Goal: Task Accomplishment & Management: Manage account settings

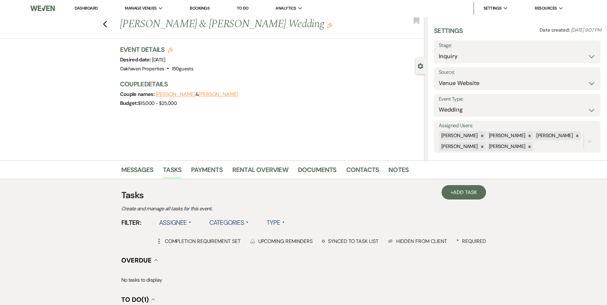
select select "5"
click at [383, 172] on li "Contacts" at bounding box center [367, 171] width 43 height 15
click at [385, 170] on li "Contacts" at bounding box center [367, 171] width 43 height 15
click at [396, 169] on link "Notes" at bounding box center [398, 172] width 20 height 14
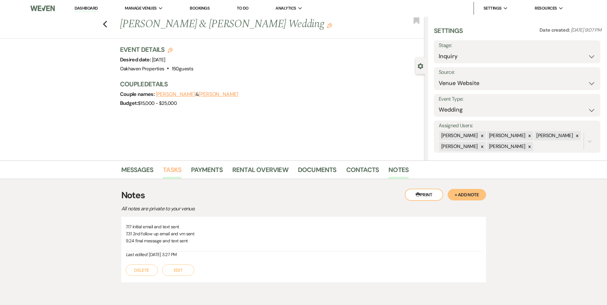
drag, startPoint x: 170, startPoint y: 170, endPoint x: 211, endPoint y: 183, distance: 42.5
click at [171, 170] on link "Tasks" at bounding box center [172, 172] width 19 height 14
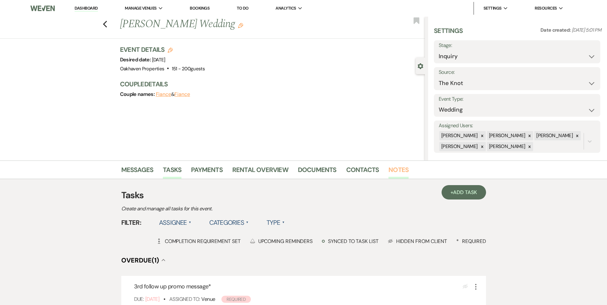
click at [392, 166] on link "Notes" at bounding box center [398, 172] width 20 height 14
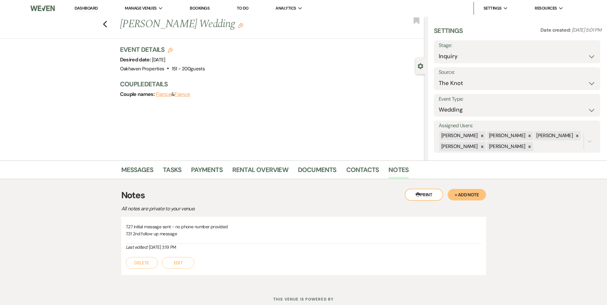
drag, startPoint x: 191, startPoint y: 263, endPoint x: 189, endPoint y: 260, distance: 3.7
click at [189, 260] on button "Edit" at bounding box center [178, 263] width 32 height 12
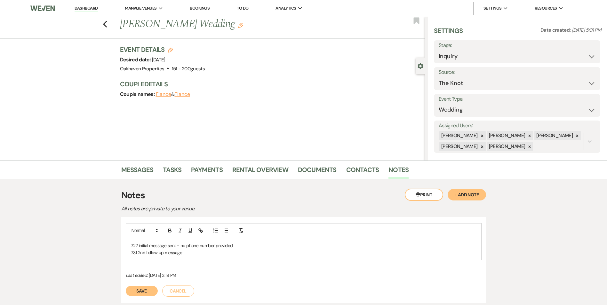
click at [187, 256] on p "7.31 2nd follow up message" at bounding box center [304, 252] width 346 height 7
drag, startPoint x: 155, startPoint y: 300, endPoint x: 157, endPoint y: 245, distance: 55.1
click at [155, 300] on button "Save" at bounding box center [142, 298] width 32 height 10
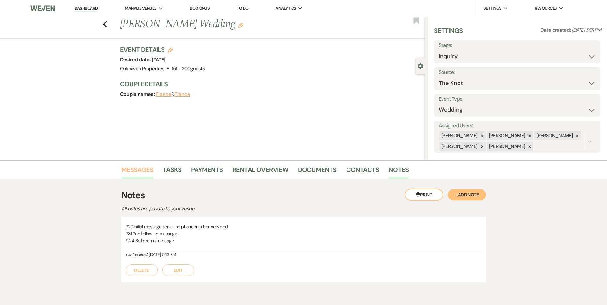
click at [138, 173] on link "Messages" at bounding box center [137, 172] width 32 height 14
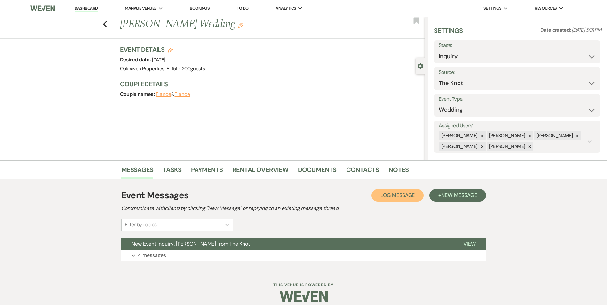
click at [390, 196] on span "Log Message" at bounding box center [397, 195] width 34 height 7
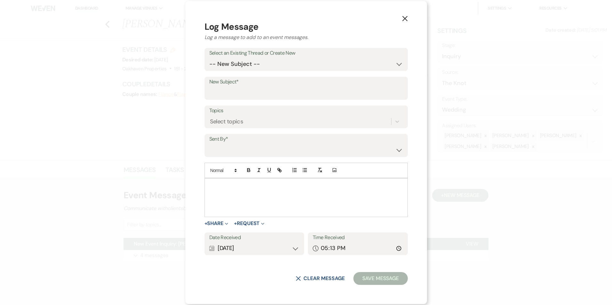
click at [252, 201] on div at bounding box center [306, 198] width 203 height 38
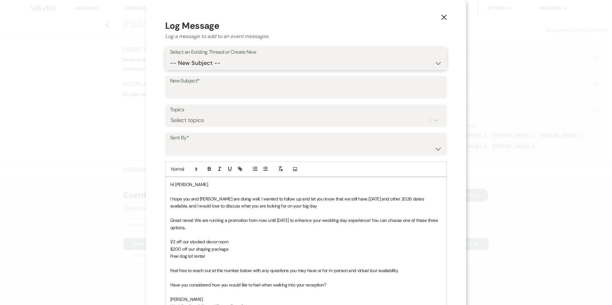
click at [239, 64] on select "-- New Subject -- New Event Inquiry: Rebecca Beyer from The Knot" at bounding box center [306, 63] width 272 height 12
select select "435270"
click at [170, 57] on select "-- New Subject -- New Event Inquiry: Rebecca Beyer from The Knot" at bounding box center [306, 63] width 272 height 12
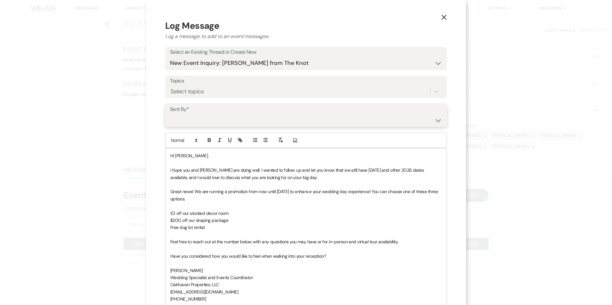
click at [206, 116] on select "Patience Ergish (pdergish@aol.com) Jeanette Wagoner (jeanette@experienceoakhave…" at bounding box center [306, 120] width 272 height 12
select select "user-127923"
click at [170, 114] on select "Patience Ergish (pdergish@aol.com) Jeanette Wagoner (jeanette@experienceoakhave…" at bounding box center [306, 120] width 272 height 12
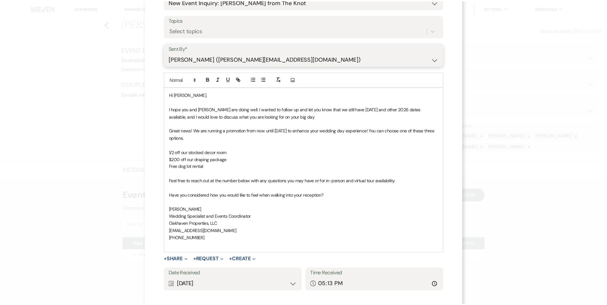
scroll to position [96, 0]
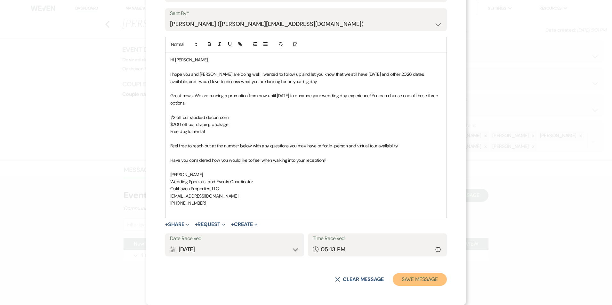
click at [416, 278] on button "Save Message" at bounding box center [420, 279] width 54 height 13
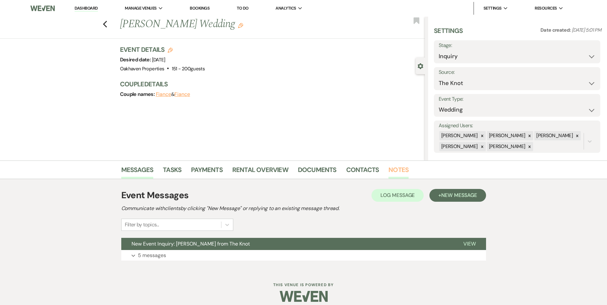
click at [400, 169] on link "Notes" at bounding box center [398, 172] width 20 height 14
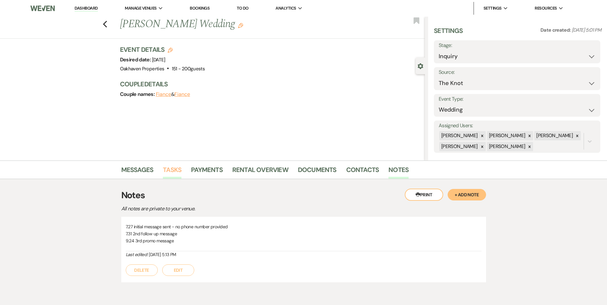
click at [163, 169] on link "Tasks" at bounding box center [172, 172] width 19 height 14
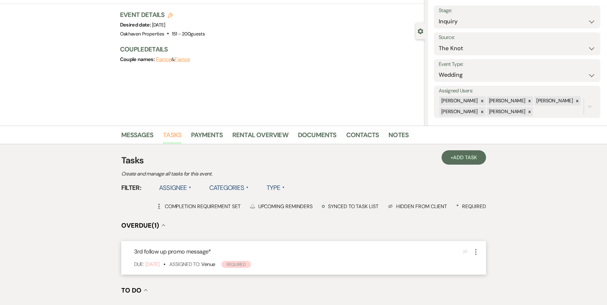
scroll to position [96, 0]
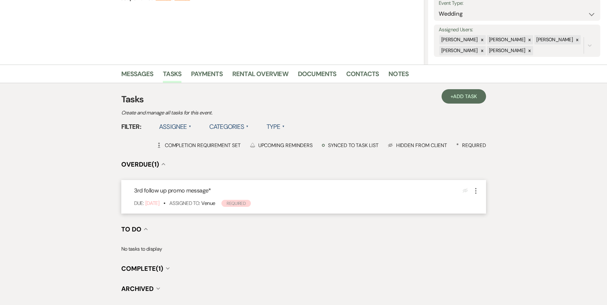
click at [475, 190] on icon "More" at bounding box center [476, 191] width 8 height 8
drag, startPoint x: 488, startPoint y: 235, endPoint x: 467, endPoint y: 149, distance: 87.6
click at [488, 234] on button "Plan Portal Link Mark As Complete" at bounding box center [502, 233] width 61 height 10
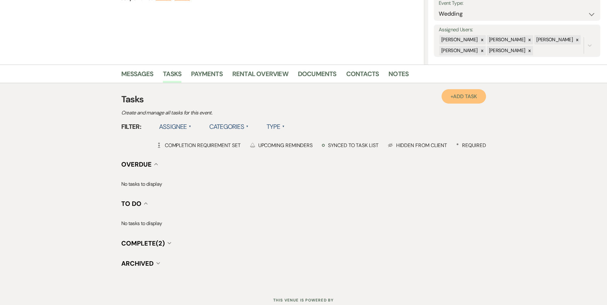
click at [451, 98] on link "+ Add Task" at bounding box center [464, 96] width 44 height 14
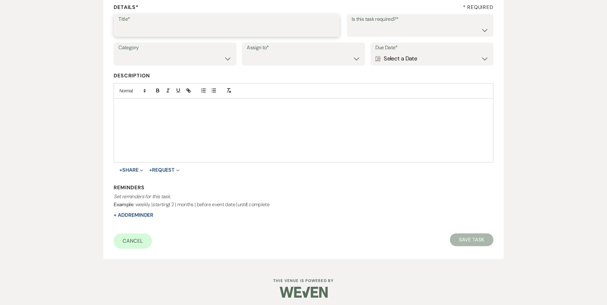
click at [146, 35] on input "Title*" at bounding box center [226, 30] width 216 height 12
type input "4th review message/email"
click at [361, 24] on label "Is this task required?*" at bounding box center [420, 19] width 137 height 9
click at [361, 30] on select "Yes No" at bounding box center [420, 30] width 137 height 12
select select "true"
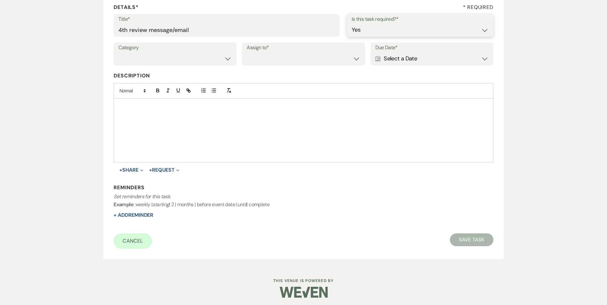
click at [352, 24] on select "Yes No" at bounding box center [420, 30] width 137 height 12
click at [212, 59] on select "Venue Vendors Guests Details Finalize & Share" at bounding box center [174, 58] width 113 height 12
select select "31"
click at [118, 52] on select "Venue Vendors Guests Details Finalize & Share" at bounding box center [174, 58] width 113 height 12
drag, startPoint x: 265, startPoint y: 59, endPoint x: 267, endPoint y: 65, distance: 5.7
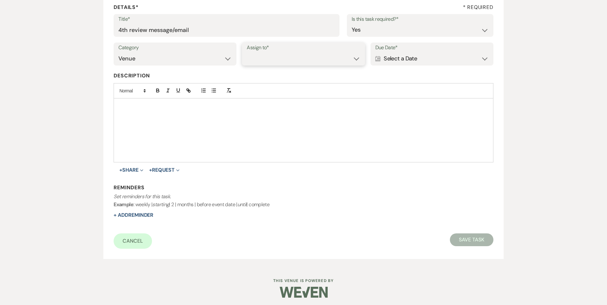
click at [265, 60] on select "Venue Client" at bounding box center [303, 58] width 113 height 12
select select "venueHost"
click at [247, 52] on select "Venue Client" at bounding box center [303, 58] width 113 height 12
click at [385, 58] on div "Calendar Select a Date Expand" at bounding box center [431, 58] width 113 height 12
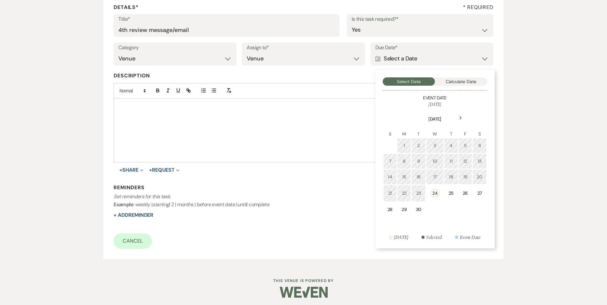
click at [457, 116] on div "Next" at bounding box center [461, 118] width 10 height 10
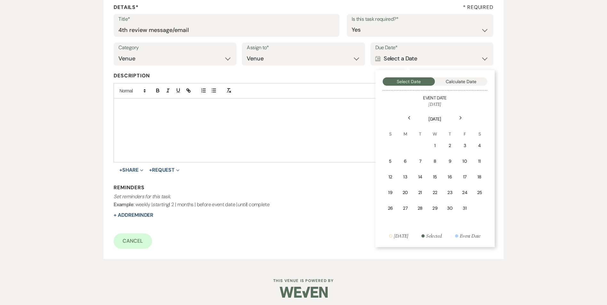
click at [436, 141] on td "1" at bounding box center [435, 145] width 14 height 15
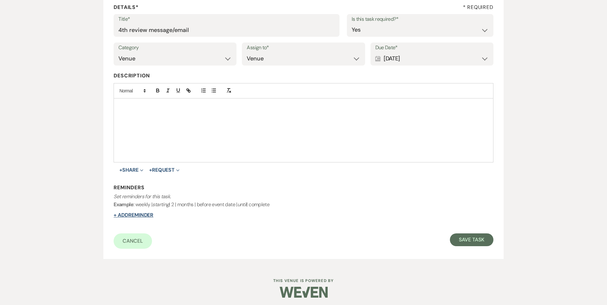
click at [148, 217] on button "+ Add Reminder" at bounding box center [134, 215] width 40 height 5
select select "host"
select select "days"
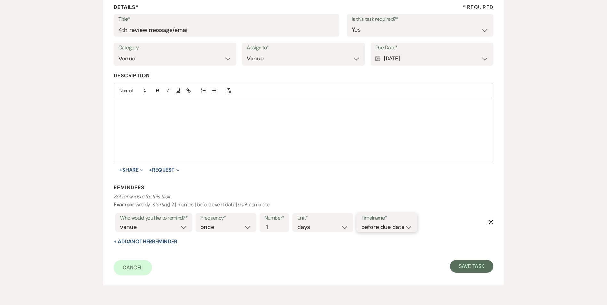
click at [385, 228] on select "before due date after due date on due date on custom date" at bounding box center [386, 227] width 51 height 9
select select "onDueDate"
click at [361, 223] on select "before due date after due date on due date on custom date" at bounding box center [386, 227] width 51 height 9
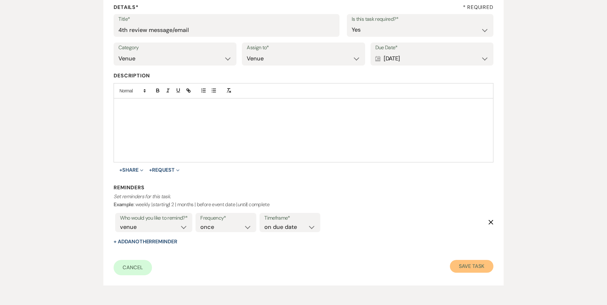
click at [466, 263] on button "Save Task" at bounding box center [471, 266] width 43 height 13
select select "2"
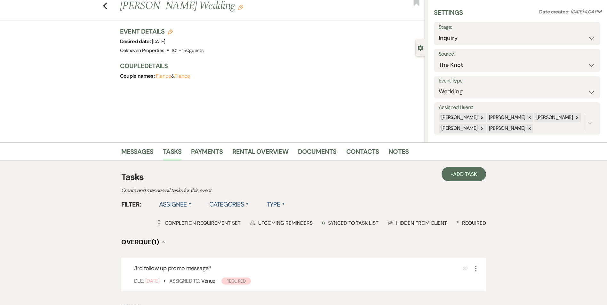
scroll to position [32, 0]
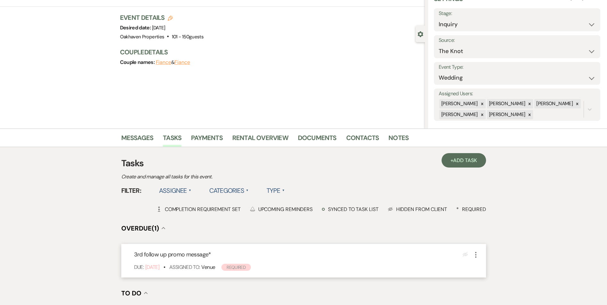
click at [476, 254] on icon "More" at bounding box center [476, 255] width 8 height 8
click at [486, 294] on button "Plan Portal Link Mark As Complete" at bounding box center [503, 297] width 63 height 10
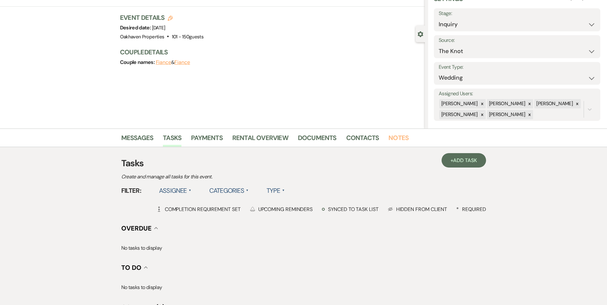
click at [392, 139] on link "Notes" at bounding box center [398, 140] width 20 height 14
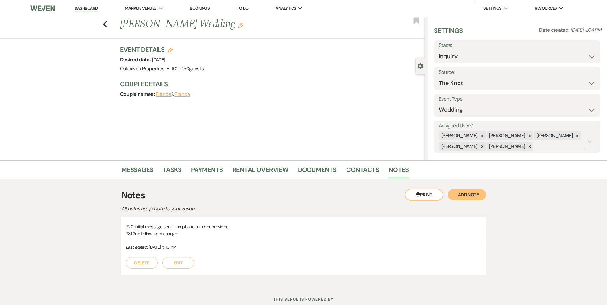
click at [178, 261] on button "Edit" at bounding box center [178, 263] width 32 height 12
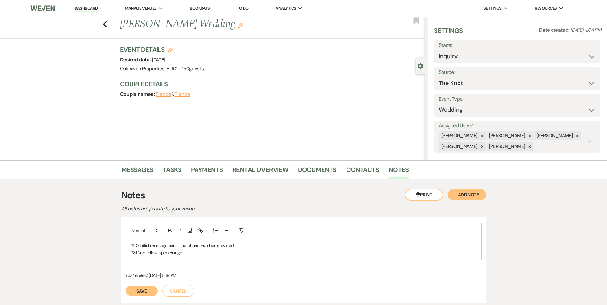
click at [180, 256] on p "7.31 2nd follow up message" at bounding box center [304, 252] width 346 height 7
click at [142, 300] on button "Save" at bounding box center [142, 298] width 32 height 10
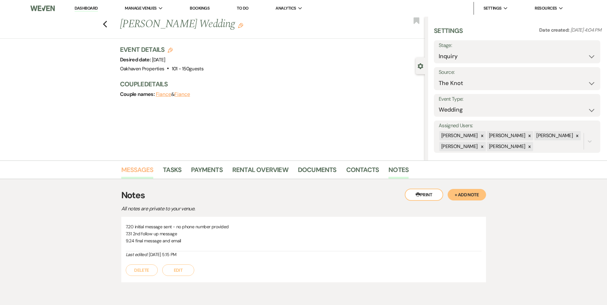
click at [147, 174] on link "Messages" at bounding box center [137, 172] width 32 height 14
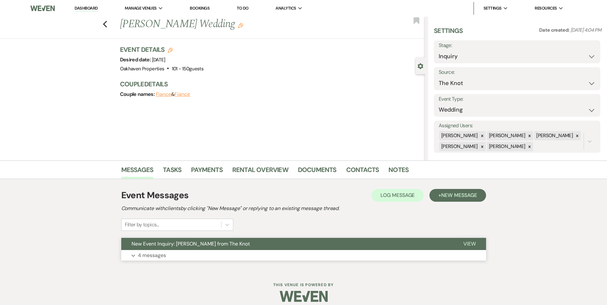
click at [474, 247] on span "View" at bounding box center [469, 244] width 12 height 7
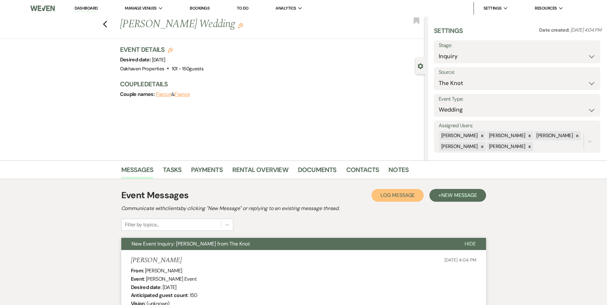
click at [387, 196] on span "Log Message" at bounding box center [397, 195] width 34 height 7
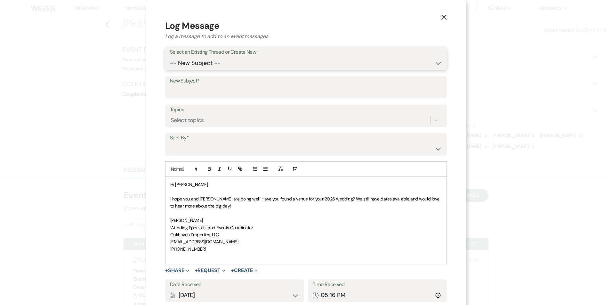
click at [233, 64] on select "-- New Subject -- New Event Inquiry: Holley Weiss from The Knot" at bounding box center [306, 63] width 272 height 12
select select "431175"
click at [170, 57] on select "-- New Subject -- New Event Inquiry: Holley Weiss from The Knot" at bounding box center [306, 63] width 272 height 12
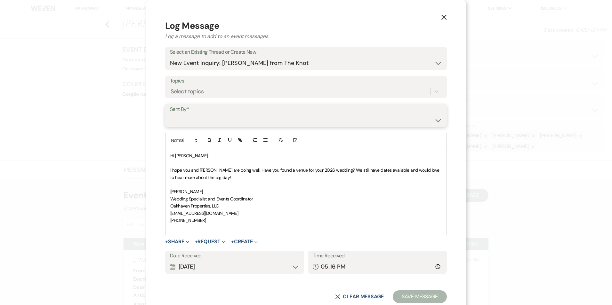
drag, startPoint x: 220, startPoint y: 121, endPoint x: 220, endPoint y: 126, distance: 5.1
click at [220, 121] on select "Patience Ergish (pdergish@aol.com) Jeanette Wagoner (jeanette@experienceoakhave…" at bounding box center [306, 120] width 272 height 12
select select "user-127923"
click at [170, 114] on select "Patience Ergish (pdergish@aol.com) Jeanette Wagoner (jeanette@experienceoakhave…" at bounding box center [306, 120] width 272 height 12
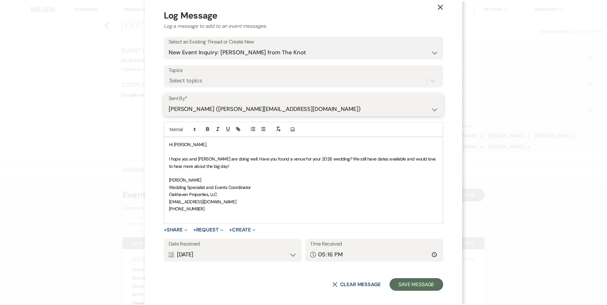
scroll to position [17, 0]
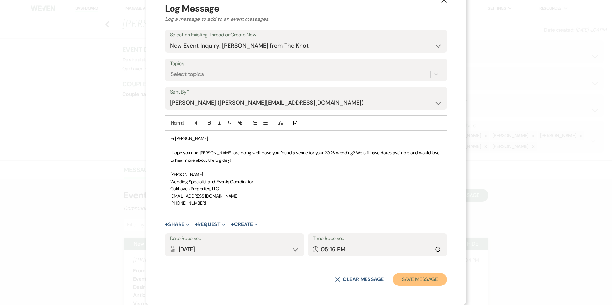
click at [407, 276] on button "Save Message" at bounding box center [420, 279] width 54 height 13
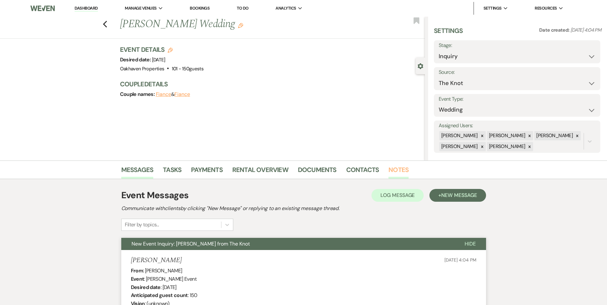
click at [390, 169] on link "Notes" at bounding box center [398, 172] width 20 height 14
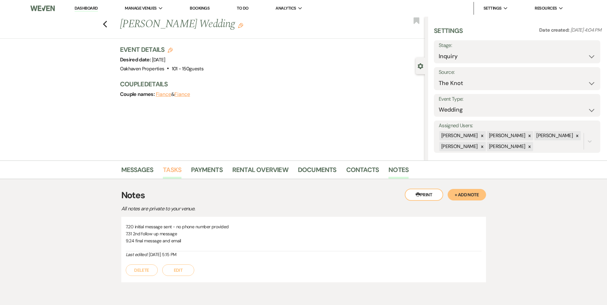
click at [177, 171] on link "Tasks" at bounding box center [172, 172] width 19 height 14
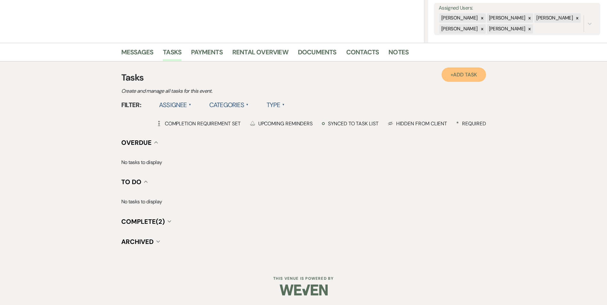
click at [448, 76] on link "+ Add Task" at bounding box center [464, 75] width 44 height 14
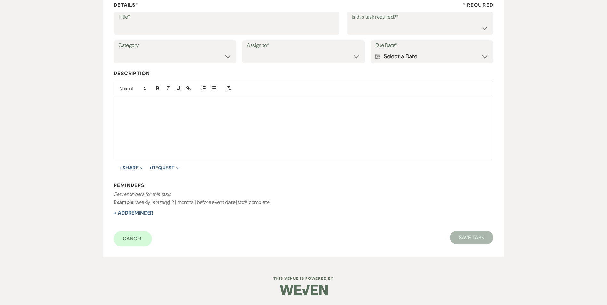
scroll to position [98, 0]
click at [164, 32] on input "Title*" at bounding box center [226, 27] width 216 height 12
type input "if do not hear back [PERSON_NAME] as lost"
select select "true"
click at [125, 58] on select "Venue Vendors Guests Details Finalize & Share" at bounding box center [174, 56] width 113 height 12
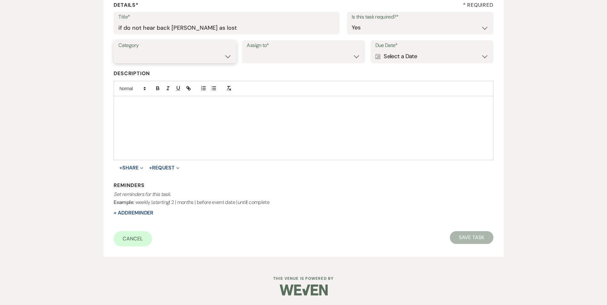
select select "31"
click at [118, 50] on select "Venue Vendors Guests Details Finalize & Share" at bounding box center [174, 56] width 113 height 12
click at [274, 61] on select "Venue Client" at bounding box center [303, 56] width 113 height 12
click at [247, 50] on select "Venue Client" at bounding box center [303, 56] width 113 height 12
drag, startPoint x: 280, startPoint y: 55, endPoint x: 280, endPoint y: 59, distance: 3.9
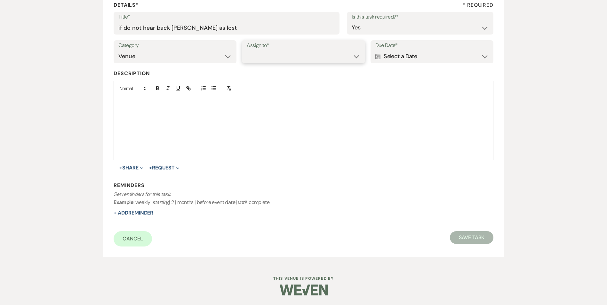
click at [280, 55] on select "Venue Client" at bounding box center [303, 56] width 113 height 12
select select "venueHost"
click at [247, 50] on select "Venue Client" at bounding box center [303, 56] width 113 height 12
click at [424, 57] on div "Calendar Select a Date Expand" at bounding box center [431, 56] width 113 height 12
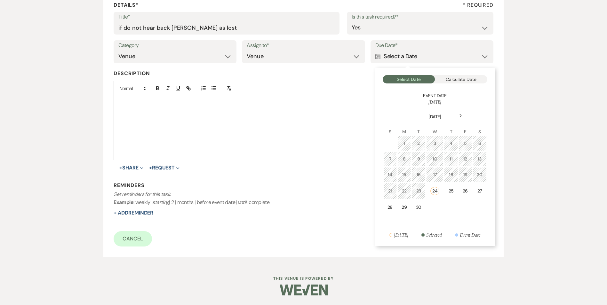
click at [461, 115] on icon "Next" at bounding box center [460, 116] width 3 height 4
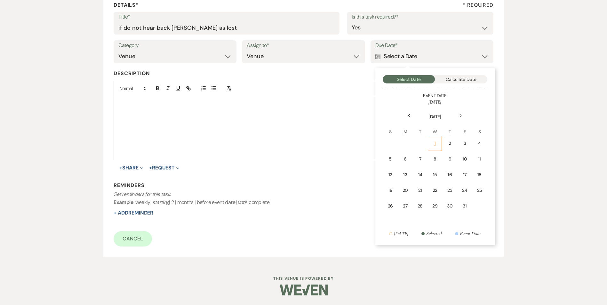
click at [440, 151] on td "1" at bounding box center [435, 143] width 14 height 15
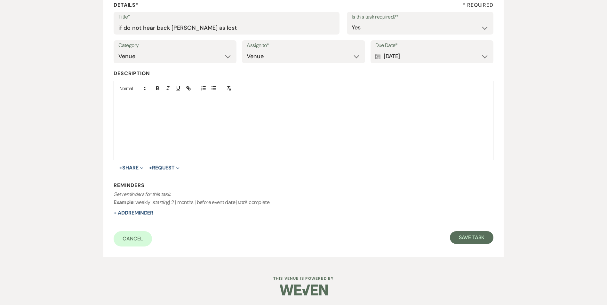
click at [140, 212] on button "+ Add Reminder" at bounding box center [134, 213] width 40 height 5
select select "host"
select select "days"
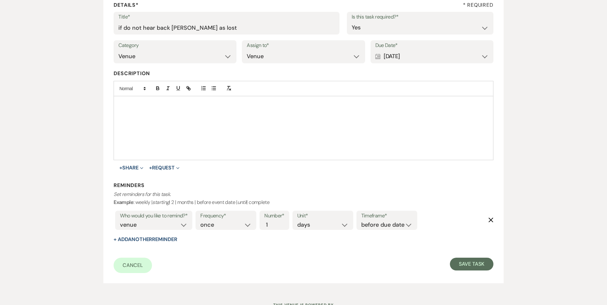
drag, startPoint x: 367, startPoint y: 218, endPoint x: 371, endPoint y: 221, distance: 5.0
click at [368, 218] on label "Timeframe*" at bounding box center [386, 216] width 51 height 9
click at [374, 227] on select "before due date after due date on due date on custom date" at bounding box center [386, 225] width 51 height 9
select select "onDueDate"
click at [361, 221] on select "before due date after due date on due date on custom date" at bounding box center [386, 225] width 51 height 9
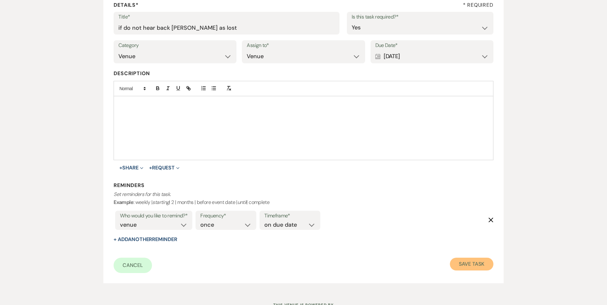
click at [475, 269] on button "Save Task" at bounding box center [471, 264] width 43 height 13
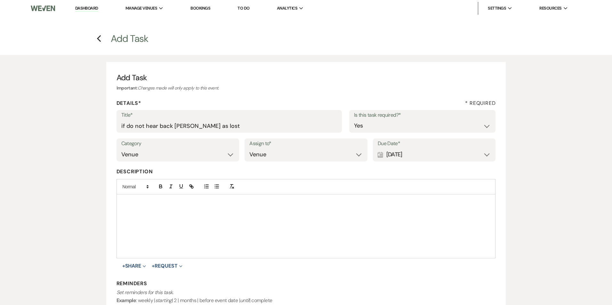
select select "2"
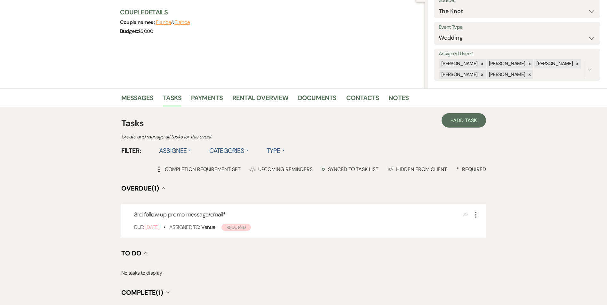
scroll to position [96, 0]
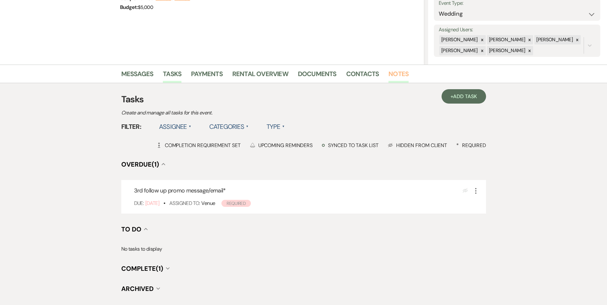
click at [403, 77] on link "Notes" at bounding box center [398, 76] width 20 height 14
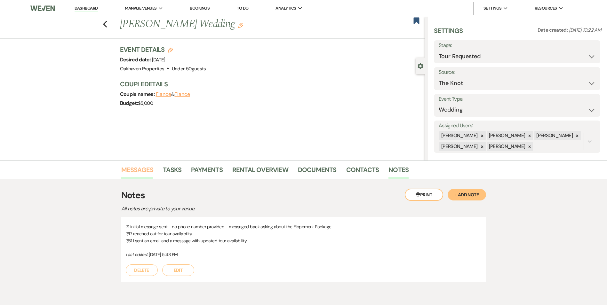
click at [146, 172] on link "Messages" at bounding box center [137, 172] width 32 height 14
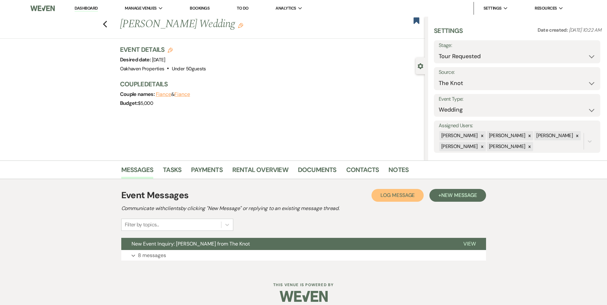
click at [383, 196] on span "Log Message" at bounding box center [397, 195] width 34 height 7
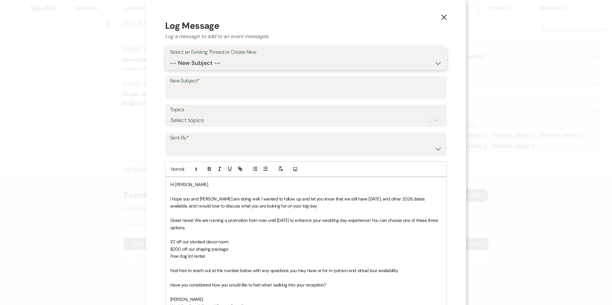
click at [194, 65] on select "-- New Subject -- New Event Inquiry: Andi Crawley from The Knot" at bounding box center [306, 63] width 272 height 12
select select "420763"
click at [170, 57] on select "-- New Subject -- New Event Inquiry: Andi Crawley from The Knot" at bounding box center [306, 63] width 272 height 12
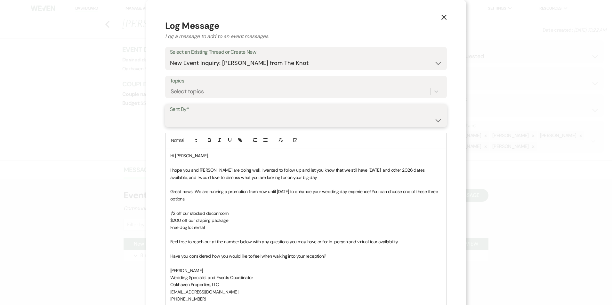
click at [199, 123] on select "Patience Ergish (pdergish@aol.com) Jeanette Wagoner (jeanette@experienceoakhave…" at bounding box center [306, 120] width 272 height 12
select select "user-127923"
click at [170, 114] on select "Patience Ergish (pdergish@aol.com) Jeanette Wagoner (jeanette@experienceoakhave…" at bounding box center [306, 120] width 272 height 12
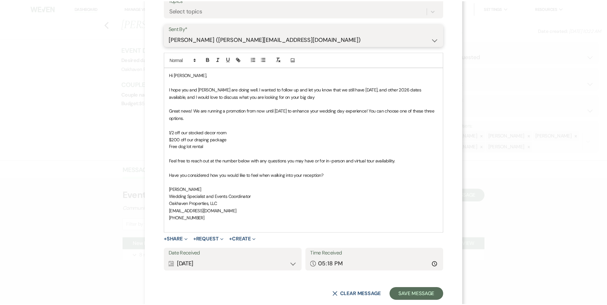
scroll to position [96, 0]
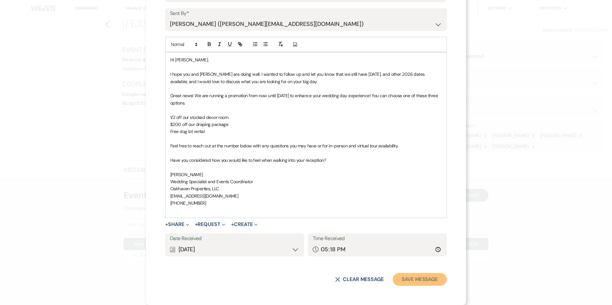
click at [423, 279] on button "Save Message" at bounding box center [420, 279] width 54 height 13
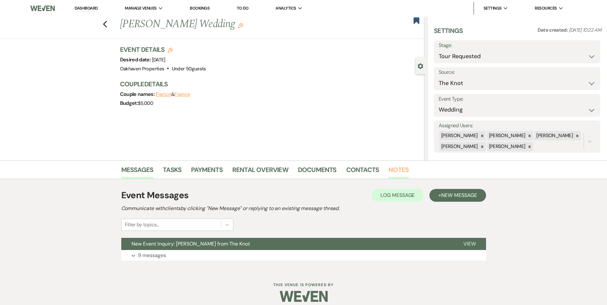
click at [399, 173] on link "Notes" at bounding box center [398, 172] width 20 height 14
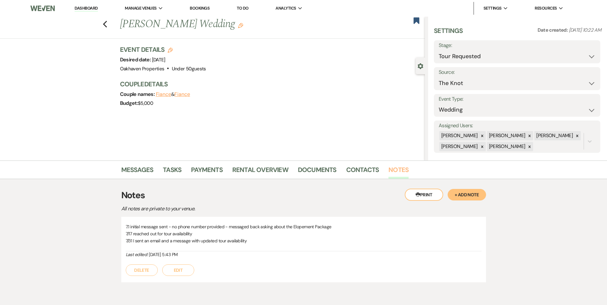
click at [398, 170] on link "Notes" at bounding box center [398, 172] width 20 height 14
click at [127, 175] on link "Messages" at bounding box center [137, 172] width 32 height 14
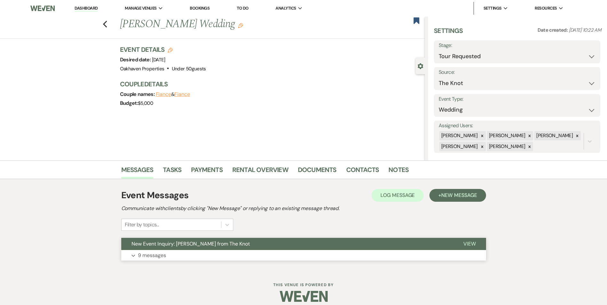
drag, startPoint x: 466, startPoint y: 243, endPoint x: 448, endPoint y: 246, distance: 18.1
click at [466, 243] on span "View" at bounding box center [469, 244] width 12 height 7
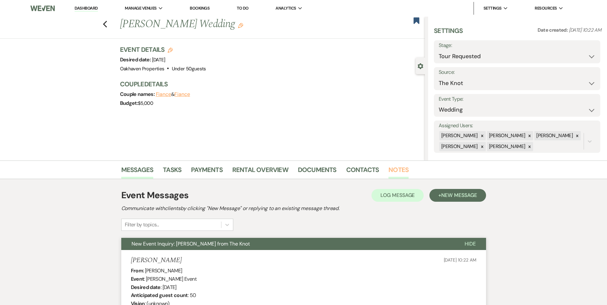
click at [389, 167] on link "Notes" at bounding box center [398, 172] width 20 height 14
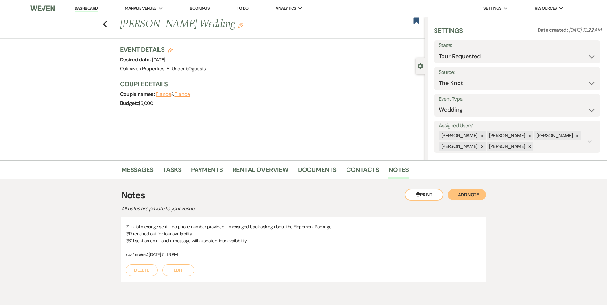
click at [186, 268] on button "Edit" at bounding box center [178, 271] width 32 height 12
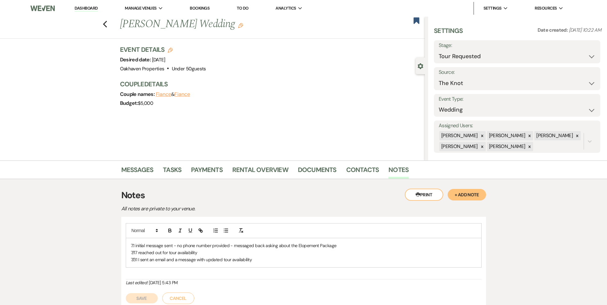
click at [256, 258] on p "7/31 I sent an email and a message with updated tour availability" at bounding box center [304, 259] width 346 height 7
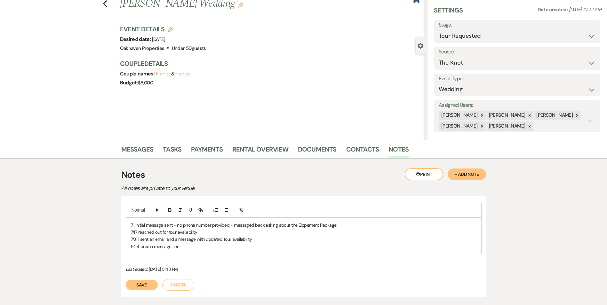
scroll to position [32, 0]
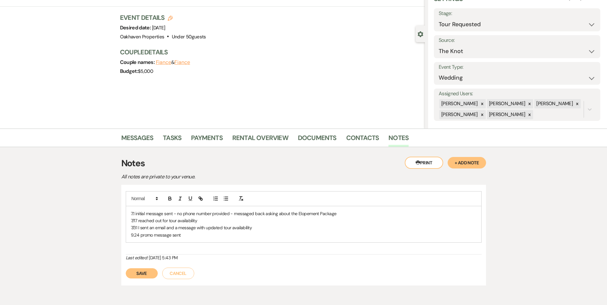
click at [144, 272] on button "Save" at bounding box center [142, 273] width 32 height 10
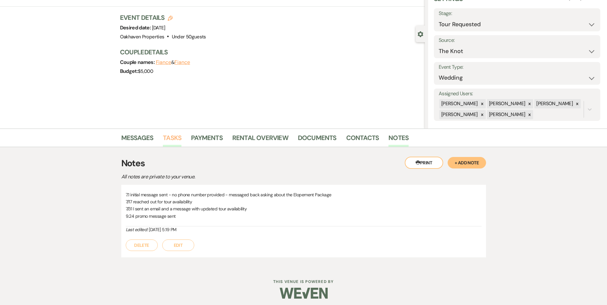
click at [172, 140] on link "Tasks" at bounding box center [172, 140] width 19 height 14
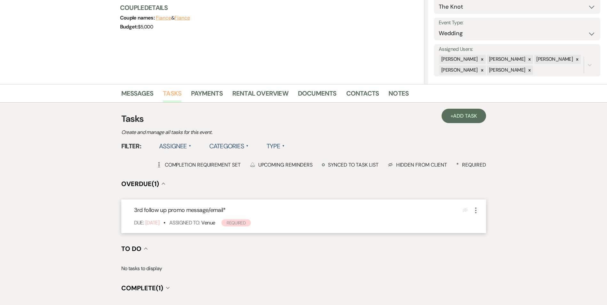
scroll to position [128, 0]
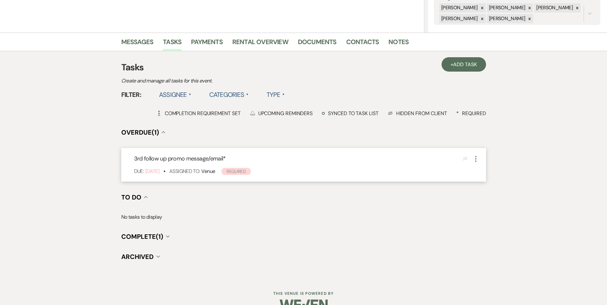
click at [475, 160] on icon "More" at bounding box center [476, 159] width 8 height 8
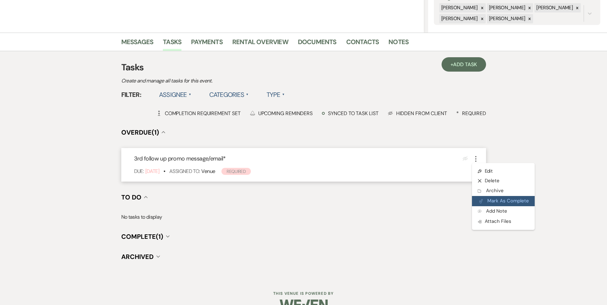
click at [482, 198] on button "Plan Portal Link Mark As Complete" at bounding box center [503, 201] width 63 height 10
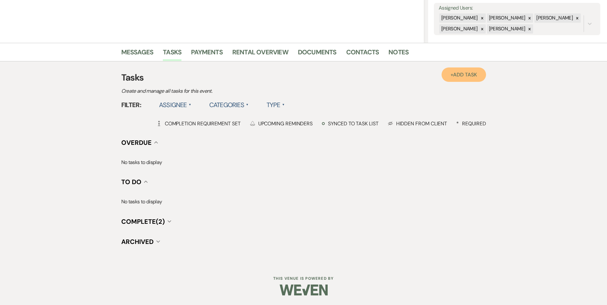
click at [453, 76] on span "Add Task" at bounding box center [465, 74] width 24 height 7
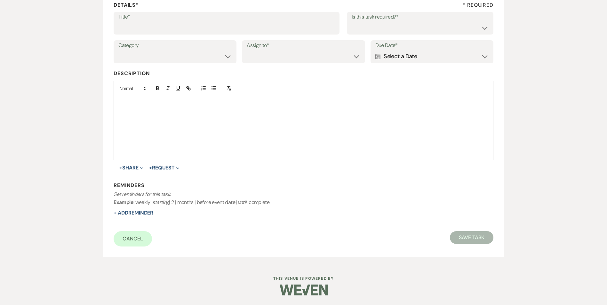
scroll to position [98, 0]
click at [172, 28] on input "Title*" at bounding box center [226, 27] width 216 height 12
type input "review message"
drag, startPoint x: 386, startPoint y: 28, endPoint x: 380, endPoint y: 33, distance: 7.5
click at [386, 28] on select "Yes No" at bounding box center [420, 27] width 137 height 12
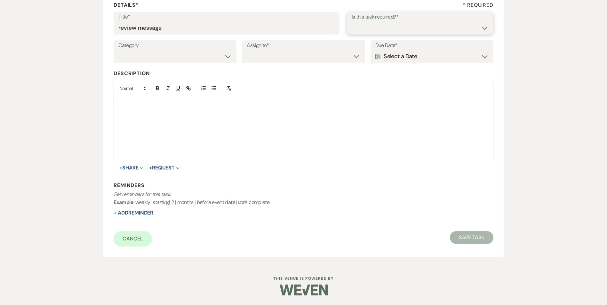
select select "true"
click at [352, 21] on select "Yes No" at bounding box center [420, 27] width 137 height 12
drag, startPoint x: 197, startPoint y: 53, endPoint x: 197, endPoint y: 63, distance: 9.9
click at [197, 54] on select "Venue Vendors Guests Details Finalize & Share" at bounding box center [174, 56] width 113 height 12
select select "31"
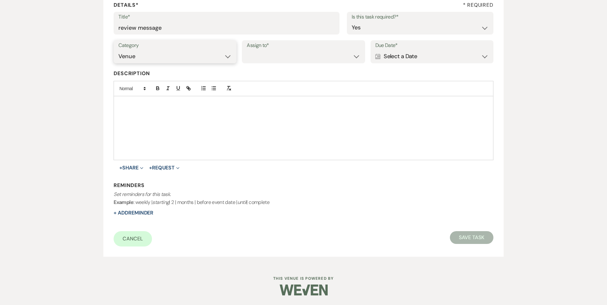
click at [118, 50] on select "Venue Vendors Guests Details Finalize & Share" at bounding box center [174, 56] width 113 height 12
click at [251, 60] on select "Venue Client" at bounding box center [303, 56] width 113 height 12
select select "venueHost"
click at [247, 50] on select "Venue Client" at bounding box center [303, 56] width 113 height 12
click at [435, 49] on label "Due Date*" at bounding box center [431, 45] width 113 height 9
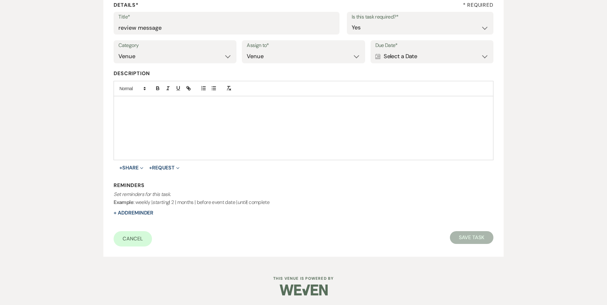
click at [435, 56] on div "Calendar Select a Date Expand" at bounding box center [431, 56] width 113 height 12
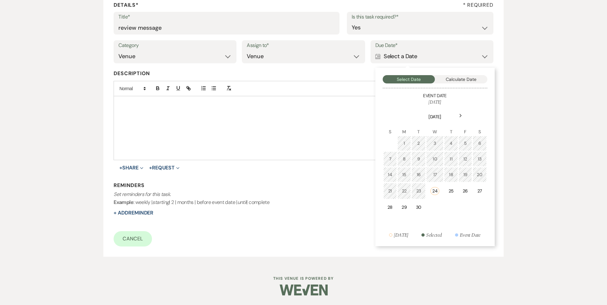
click at [460, 117] on use at bounding box center [460, 116] width 2 height 4
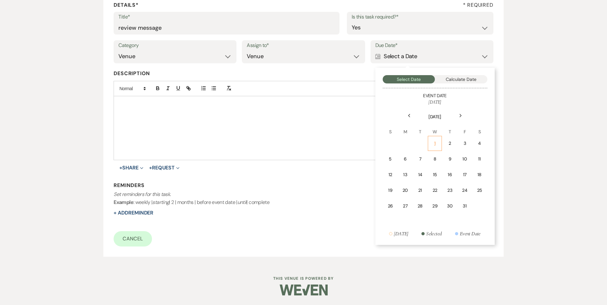
click at [435, 150] on td "1" at bounding box center [435, 143] width 14 height 15
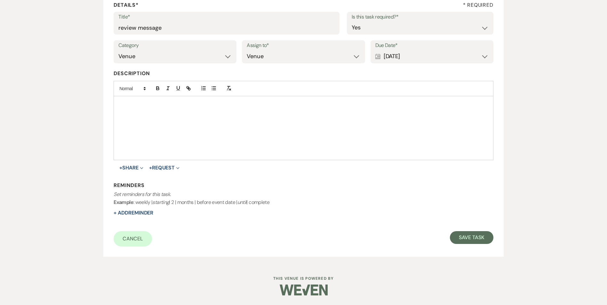
click at [124, 208] on div "Reminders Set reminders for this task. Example : weekly | starting | 2 | months…" at bounding box center [304, 199] width 380 height 35
click at [128, 211] on button "+ Add Reminder" at bounding box center [134, 213] width 40 height 5
select select "host"
select select "days"
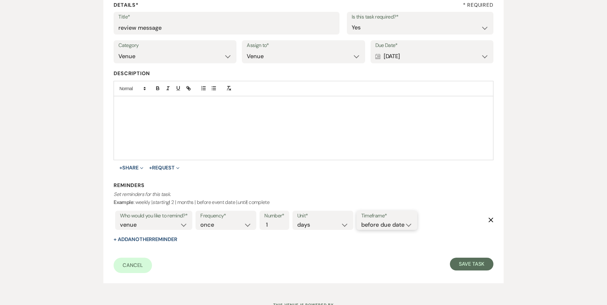
click at [403, 224] on select "before due date after due date on due date on custom date" at bounding box center [386, 225] width 51 height 9
select select "onDueDate"
click at [361, 221] on select "before due date after due date on due date on custom date" at bounding box center [386, 225] width 51 height 9
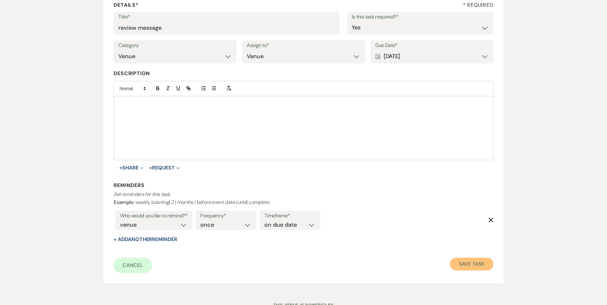
click at [492, 261] on button "Save Task" at bounding box center [471, 264] width 43 height 13
select select "2"
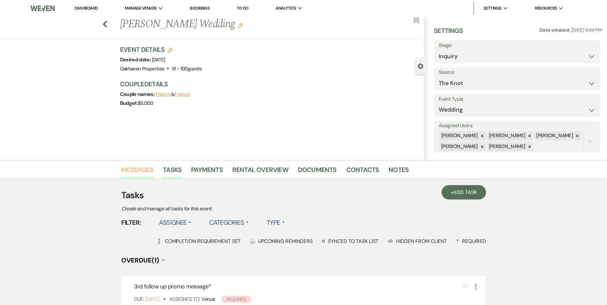
drag, startPoint x: 133, startPoint y: 176, endPoint x: 140, endPoint y: 177, distance: 7.1
click at [134, 177] on link "Messages" at bounding box center [137, 172] width 32 height 14
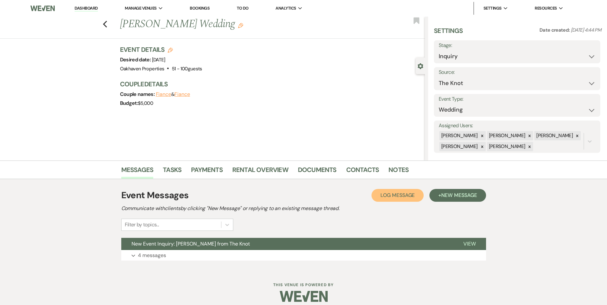
click at [407, 198] on span "Log Message" at bounding box center [397, 195] width 34 height 7
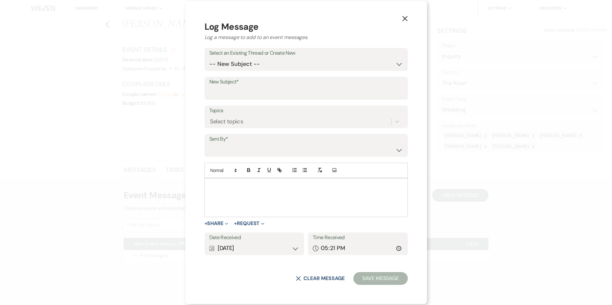
drag, startPoint x: 252, startPoint y: 203, endPoint x: 250, endPoint y: 195, distance: 8.2
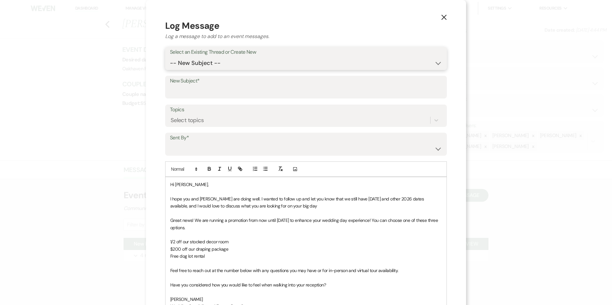
click at [236, 65] on select "-- New Subject -- New Event Inquiry: [PERSON_NAME] from The Knot" at bounding box center [306, 63] width 272 height 12
select select "435256"
click at [170, 57] on select "-- New Subject -- New Event Inquiry: [PERSON_NAME] from The Knot" at bounding box center [306, 63] width 272 height 12
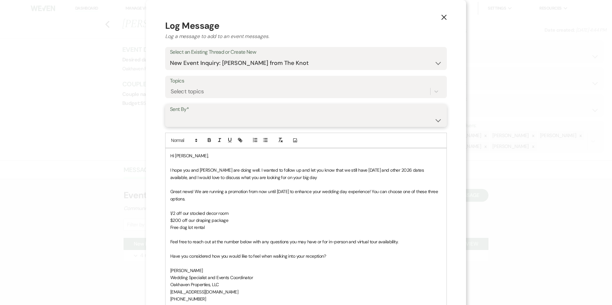
drag, startPoint x: 217, startPoint y: 124, endPoint x: 216, endPoint y: 127, distance: 3.5
click at [216, 124] on select "[PERSON_NAME] ([EMAIL_ADDRESS][DOMAIN_NAME]) [PERSON_NAME] ([PERSON_NAME][EMAIL…" at bounding box center [306, 120] width 272 height 12
select select "user-127923"
click at [170, 114] on select "[PERSON_NAME] ([EMAIL_ADDRESS][DOMAIN_NAME]) [PERSON_NAME] ([PERSON_NAME][EMAIL…" at bounding box center [306, 120] width 272 height 12
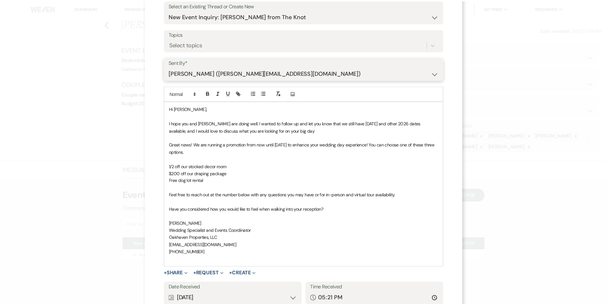
scroll to position [96, 0]
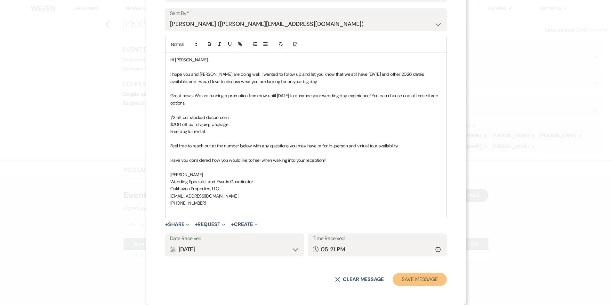
click at [411, 278] on button "Save Message" at bounding box center [420, 279] width 54 height 13
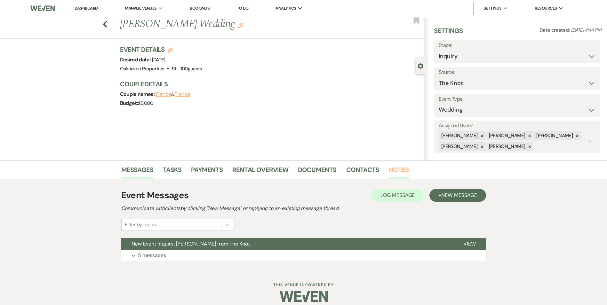
click at [400, 165] on li "Notes" at bounding box center [403, 171] width 30 height 15
click at [399, 166] on link "Notes" at bounding box center [398, 172] width 20 height 14
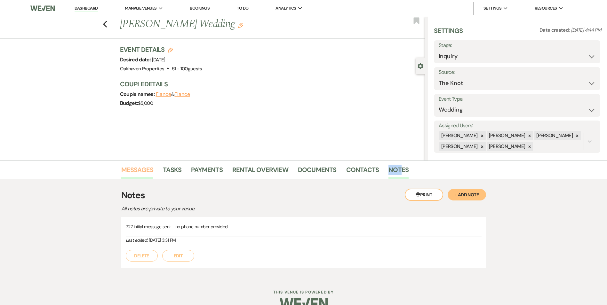
click at [133, 170] on link "Messages" at bounding box center [137, 172] width 32 height 14
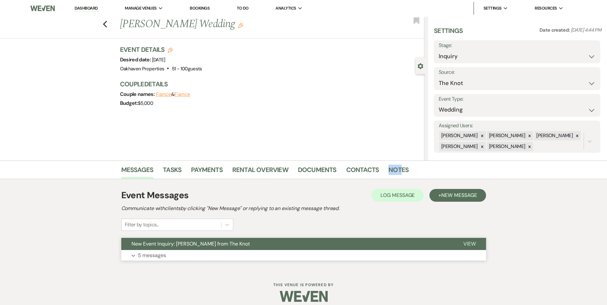
click at [466, 248] on button "View" at bounding box center [469, 244] width 33 height 12
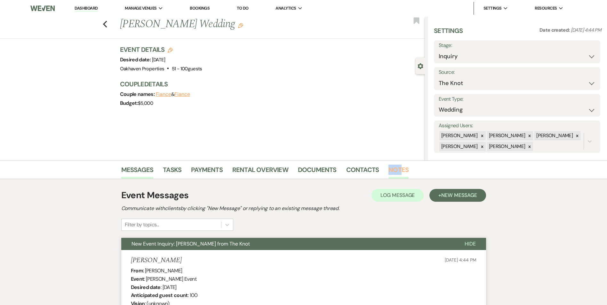
click at [394, 172] on link "Notes" at bounding box center [398, 172] width 20 height 14
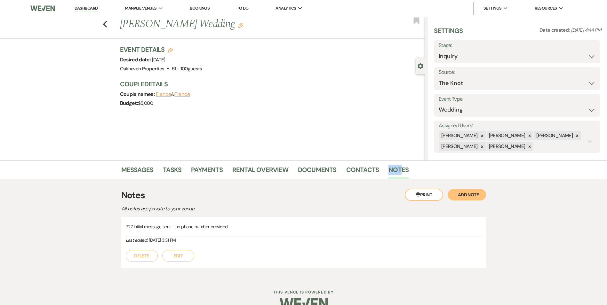
drag, startPoint x: 181, startPoint y: 259, endPoint x: 228, endPoint y: 255, distance: 47.2
click at [183, 258] on button "Edit" at bounding box center [178, 256] width 32 height 12
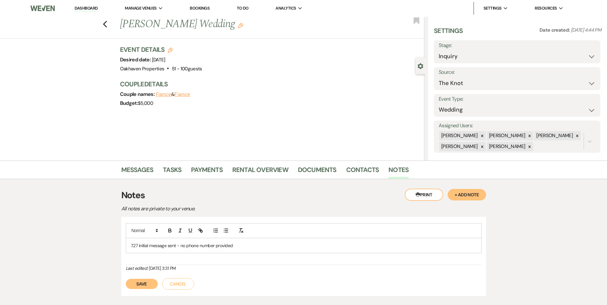
click at [243, 252] on div "7.27 initial message sent - no phone number provided" at bounding box center [303, 245] width 355 height 15
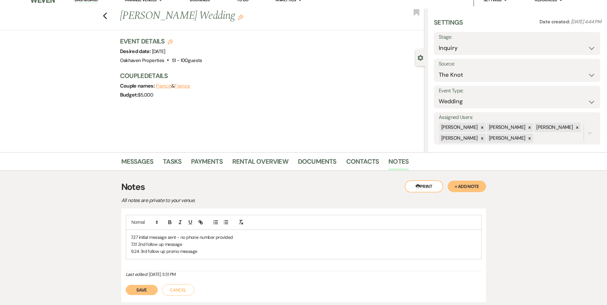
scroll to position [32, 0]
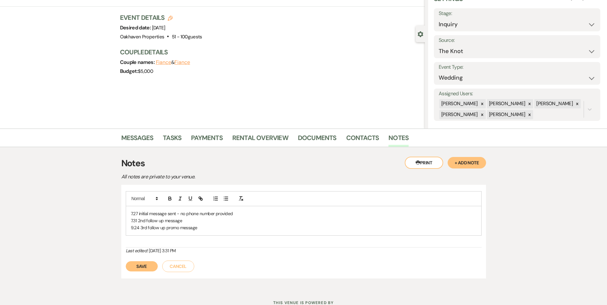
click at [142, 272] on div "Save Cancel" at bounding box center [304, 263] width 356 height 18
click at [138, 272] on div "Save Cancel" at bounding box center [304, 263] width 356 height 18
click at [144, 268] on button "Save" at bounding box center [142, 266] width 32 height 10
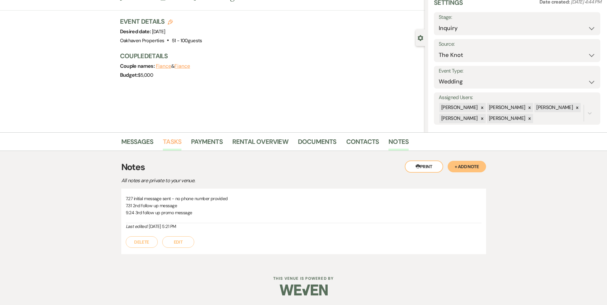
click at [174, 138] on link "Tasks" at bounding box center [172, 144] width 19 height 14
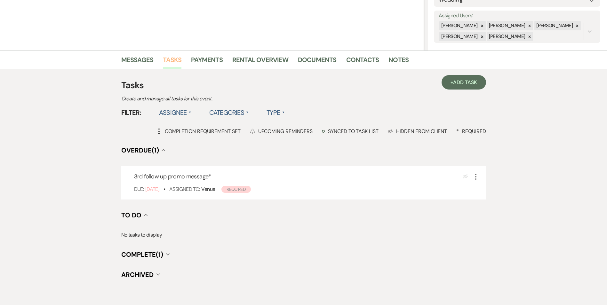
scroll to position [128, 0]
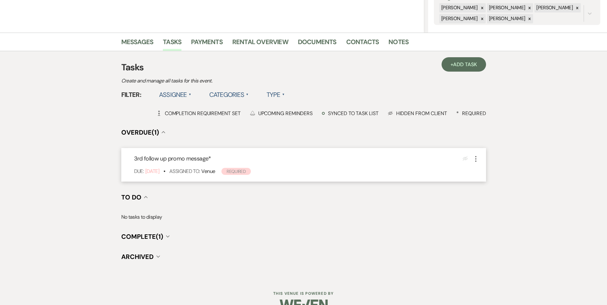
click at [475, 160] on icon "More" at bounding box center [476, 159] width 8 height 8
drag, startPoint x: 484, startPoint y: 201, endPoint x: 486, endPoint y: 189, distance: 11.4
click at [485, 201] on button "Plan Portal Link Mark As Complete" at bounding box center [502, 201] width 61 height 10
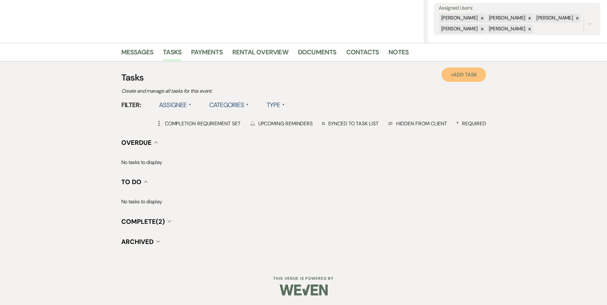
click at [459, 71] on link "+ Add Task" at bounding box center [464, 75] width 44 height 14
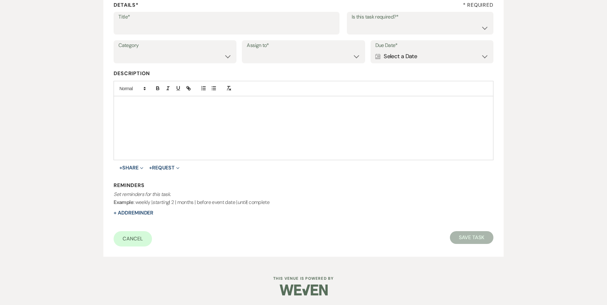
scroll to position [98, 0]
click at [124, 25] on input "Title*" at bounding box center [226, 27] width 216 height 12
type input "4th follow up review message"
drag, startPoint x: 390, startPoint y: 29, endPoint x: 389, endPoint y: 34, distance: 5.2
click at [390, 29] on select "Yes No" at bounding box center [420, 27] width 137 height 12
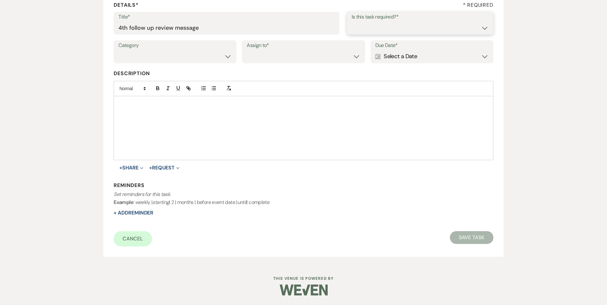
select select "true"
click at [352, 21] on select "Yes No" at bounding box center [420, 27] width 137 height 12
drag, startPoint x: 174, startPoint y: 57, endPoint x: 175, endPoint y: 61, distance: 4.8
click at [174, 57] on select "Venue Vendors Guests Details Finalize & Share" at bounding box center [174, 56] width 113 height 12
select select "31"
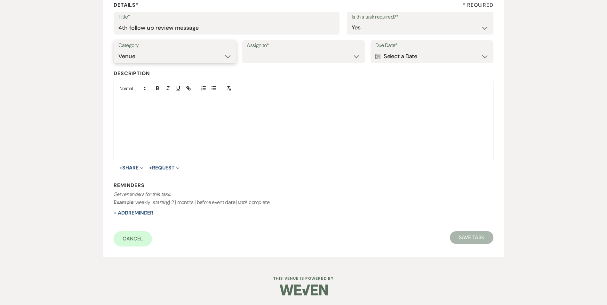
click at [118, 50] on select "Venue Vendors Guests Details Finalize & Share" at bounding box center [174, 56] width 113 height 12
click at [247, 59] on div "Assign to* Venue Client" at bounding box center [303, 51] width 123 height 23
drag, startPoint x: 268, startPoint y: 49, endPoint x: 272, endPoint y: 60, distance: 10.9
click at [268, 50] on label "Assign to*" at bounding box center [303, 45] width 113 height 9
click at [274, 63] on div "Assign to* Venue Client" at bounding box center [303, 51] width 123 height 23
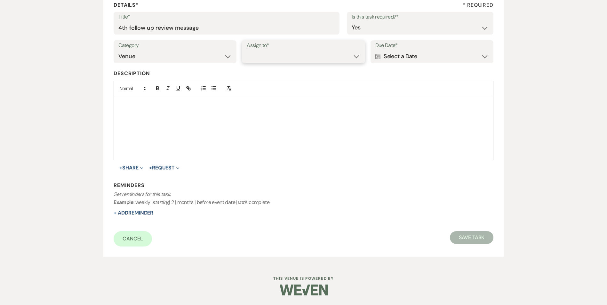
click at [273, 60] on select "Venue Client" at bounding box center [303, 56] width 113 height 12
select select "venueHost"
click at [247, 50] on select "Venue Client" at bounding box center [303, 56] width 113 height 12
drag, startPoint x: 392, startPoint y: 55, endPoint x: 402, endPoint y: 55, distance: 9.9
click at [393, 55] on div "Calendar Select a Date Expand" at bounding box center [431, 56] width 113 height 12
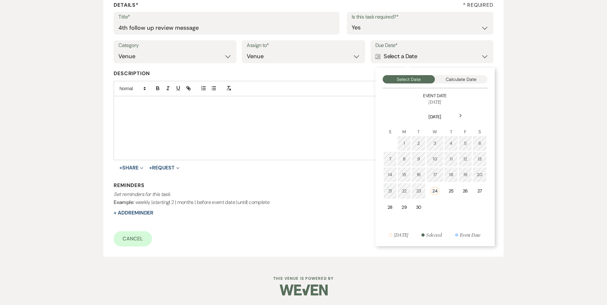
click at [461, 113] on div "Next" at bounding box center [461, 116] width 10 height 10
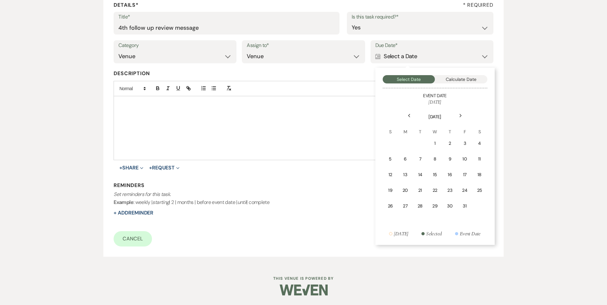
drag, startPoint x: 438, startPoint y: 141, endPoint x: 337, endPoint y: 164, distance: 103.7
click at [436, 141] on td "1" at bounding box center [435, 143] width 14 height 15
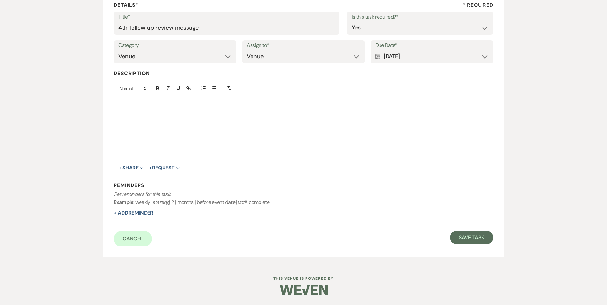
click at [135, 212] on button "+ Add Reminder" at bounding box center [134, 213] width 40 height 5
select select "host"
select select "days"
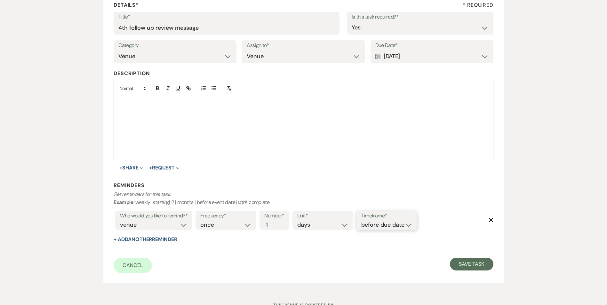
click at [411, 228] on select "before due date after due date on due date on custom date" at bounding box center [386, 225] width 51 height 9
select select "onDueDate"
click at [361, 221] on select "before due date after due date on due date on custom date" at bounding box center [386, 225] width 51 height 9
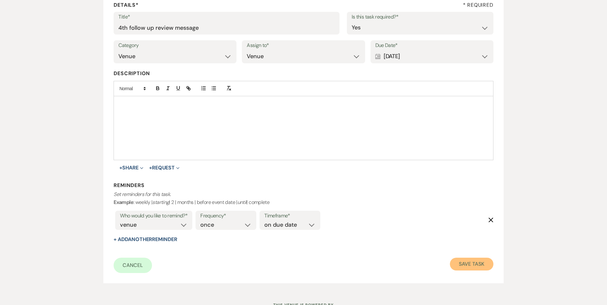
click at [464, 260] on button "Save Task" at bounding box center [471, 264] width 43 height 13
select select "2"
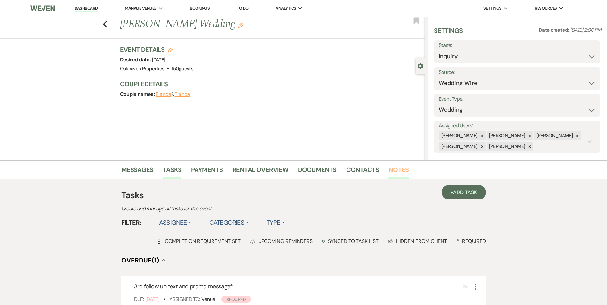
click at [402, 173] on link "Notes" at bounding box center [398, 172] width 20 height 14
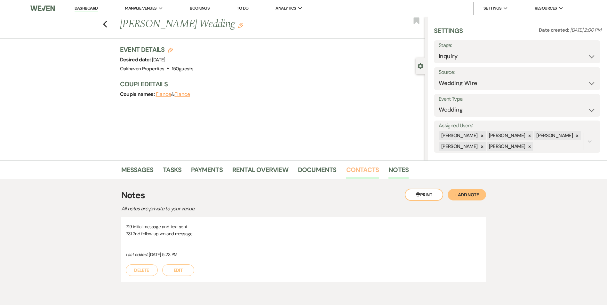
click at [370, 169] on link "Contacts" at bounding box center [362, 172] width 33 height 14
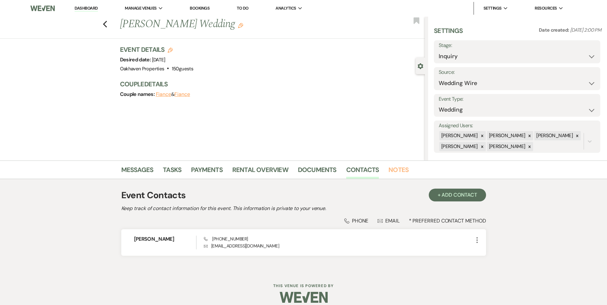
drag, startPoint x: 397, startPoint y: 170, endPoint x: 386, endPoint y: 179, distance: 13.9
click at [396, 170] on link "Notes" at bounding box center [398, 172] width 20 height 14
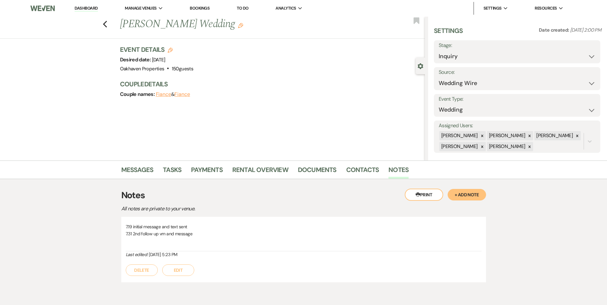
drag, startPoint x: 173, startPoint y: 268, endPoint x: 193, endPoint y: 261, distance: 21.2
click at [173, 268] on button "Edit" at bounding box center [178, 271] width 32 height 12
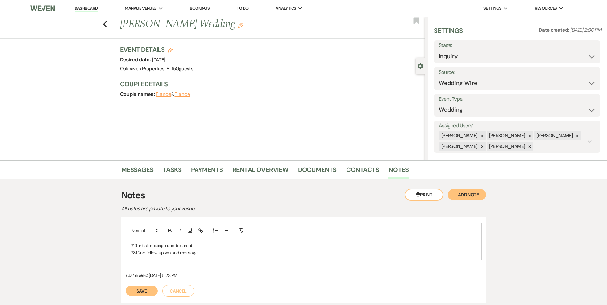
click at [207, 252] on p "7.31 2nd follow up vm and message" at bounding box center [304, 252] width 346 height 7
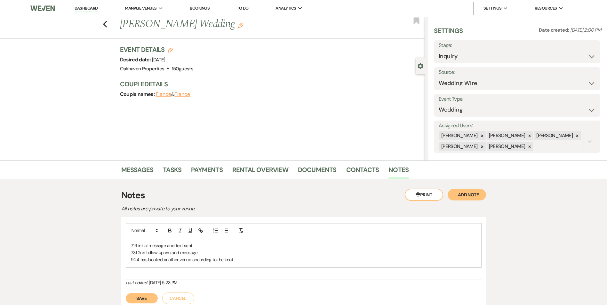
drag, startPoint x: 144, startPoint y: 295, endPoint x: 155, endPoint y: 282, distance: 17.5
click at [144, 296] on button "Save" at bounding box center [142, 298] width 32 height 10
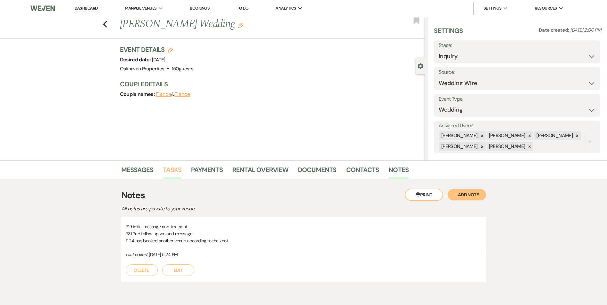
click at [179, 173] on link "Tasks" at bounding box center [172, 172] width 19 height 14
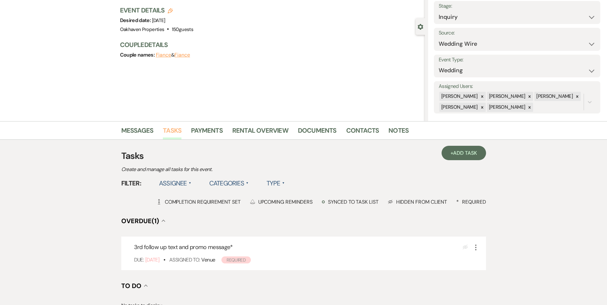
scroll to position [128, 0]
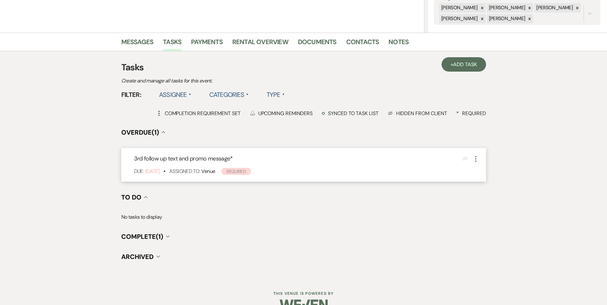
drag, startPoint x: 474, startPoint y: 159, endPoint x: 477, endPoint y: 163, distance: 4.8
click at [475, 159] on icon "More" at bounding box center [476, 159] width 8 height 8
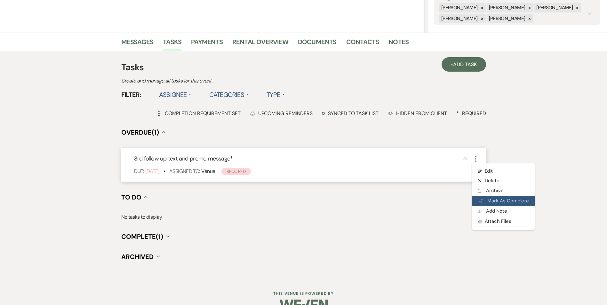
click at [484, 197] on button "Plan Portal Link Mark As Complete" at bounding box center [503, 201] width 63 height 10
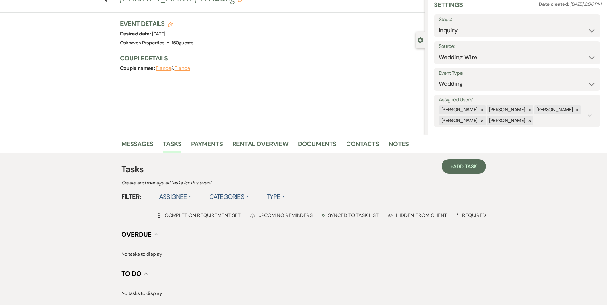
scroll to position [0, 0]
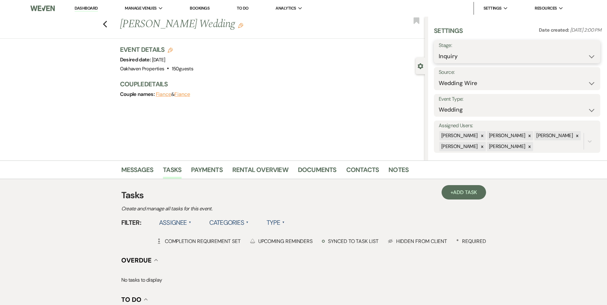
drag, startPoint x: 519, startPoint y: 60, endPoint x: 518, endPoint y: 67, distance: 7.5
click at [518, 60] on select "Inquiry Follow Up Tour Requested Tour Confirmed Toured Proposal Sent Booked Lost" at bounding box center [517, 56] width 157 height 12
select select "8"
click at [439, 50] on select "Inquiry Follow Up Tour Requested Tour Confirmed Toured Proposal Sent Booked Lost" at bounding box center [517, 56] width 157 height 12
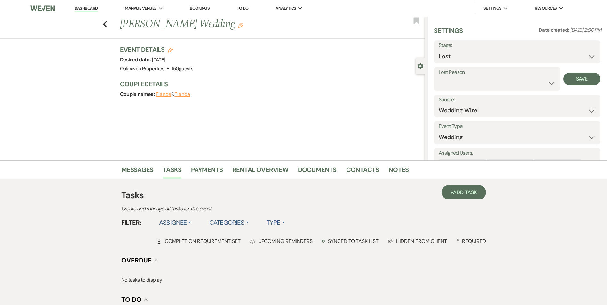
drag, startPoint x: 475, startPoint y: 75, endPoint x: 475, endPoint y: 82, distance: 6.7
click at [475, 76] on label "Lost Reason" at bounding box center [497, 72] width 117 height 9
drag, startPoint x: 475, startPoint y: 86, endPoint x: 476, endPoint y: 93, distance: 7.7
click at [475, 86] on select "Booked Elsewhere Budget Date Unavailable No Response Not a Good Match Capacity …" at bounding box center [497, 83] width 117 height 12
select select "6"
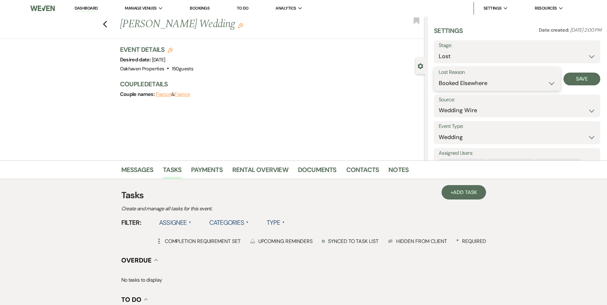
click at [439, 77] on select "Booked Elsewhere Budget Date Unavailable No Response Not a Good Match Capacity …" at bounding box center [497, 83] width 117 height 12
click at [574, 84] on button "Save" at bounding box center [581, 79] width 37 height 13
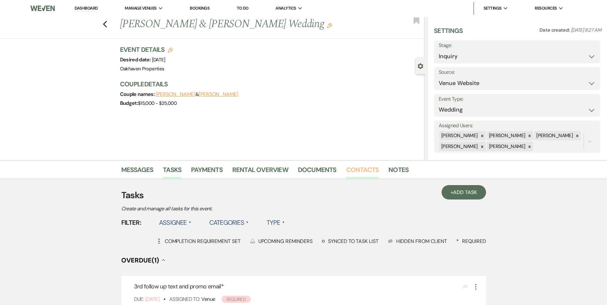
click at [355, 173] on link "Contacts" at bounding box center [362, 172] width 33 height 14
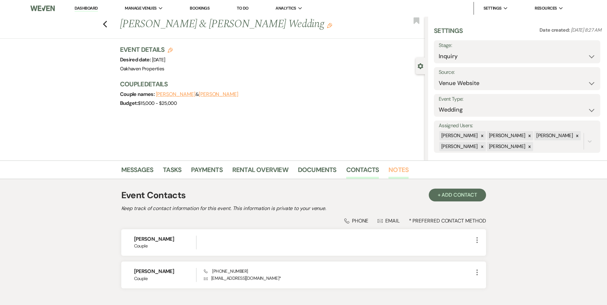
click at [390, 177] on link "Notes" at bounding box center [398, 172] width 20 height 14
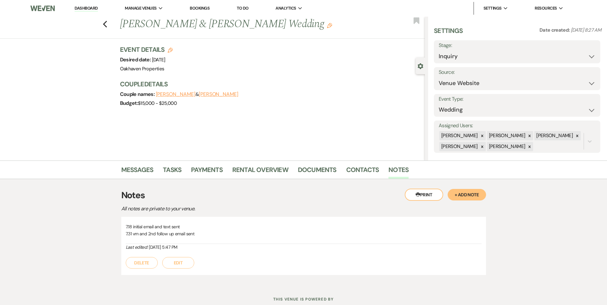
click at [174, 263] on button "Edit" at bounding box center [178, 263] width 32 height 12
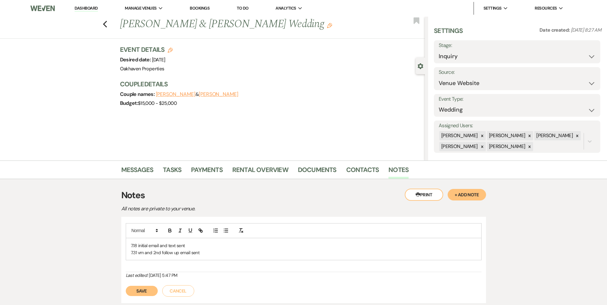
click at [213, 256] on p "7.31 vm and 2nd follow up email sent" at bounding box center [304, 252] width 346 height 7
drag, startPoint x: 134, startPoint y: 298, endPoint x: 144, endPoint y: 300, distance: 10.4
click at [134, 298] on button "Save" at bounding box center [142, 298] width 32 height 10
click at [177, 177] on link "Tasks" at bounding box center [172, 172] width 19 height 14
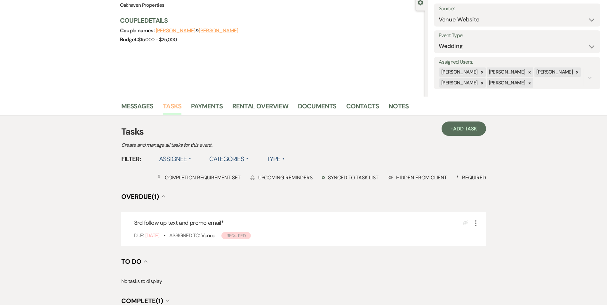
scroll to position [64, 0]
click at [476, 225] on icon "More" at bounding box center [476, 223] width 8 height 8
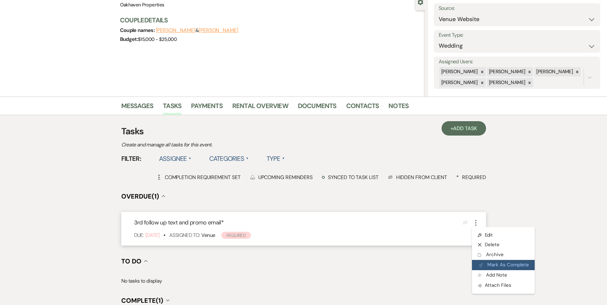
click at [483, 262] on button "Plan Portal Link Mark As Complete" at bounding box center [503, 265] width 63 height 10
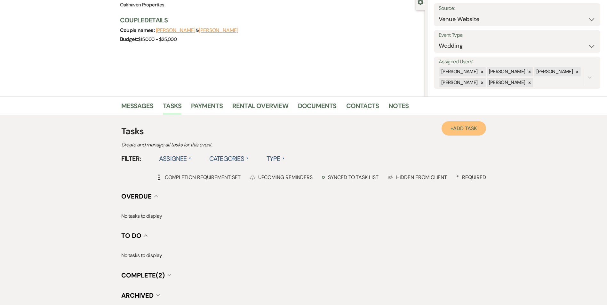
click at [454, 128] on span "Add Task" at bounding box center [465, 128] width 24 height 7
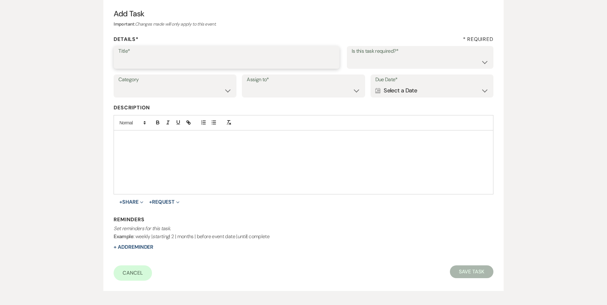
click at [135, 62] on input "Title*" at bounding box center [226, 62] width 216 height 12
type input "4th follow up review email and text"
click at [413, 57] on select "Yes No" at bounding box center [420, 62] width 137 height 12
select select "true"
click at [352, 56] on select "Yes No" at bounding box center [420, 62] width 137 height 12
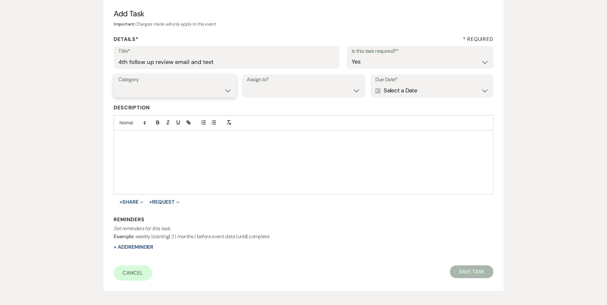
click at [176, 93] on select "Venue Vendors Guests Details Finalize & Share" at bounding box center [174, 90] width 113 height 12
select select "31"
click at [118, 84] on select "Venue Vendors Guests Details Finalize & Share" at bounding box center [174, 90] width 113 height 12
click at [263, 92] on select "Venue Client" at bounding box center [303, 90] width 113 height 12
select select "venueHost"
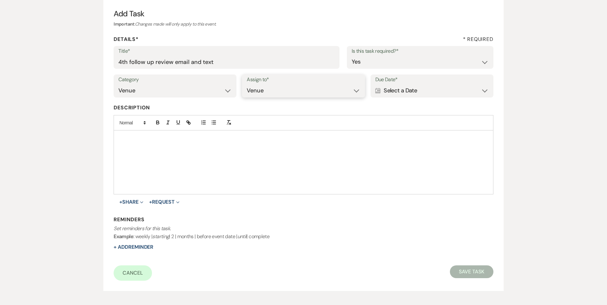
click at [247, 84] on select "Venue Client" at bounding box center [303, 90] width 113 height 12
drag, startPoint x: 413, startPoint y: 87, endPoint x: 467, endPoint y: 100, distance: 54.9
click at [415, 87] on div "Calendar Select a Date Expand" at bounding box center [431, 90] width 113 height 12
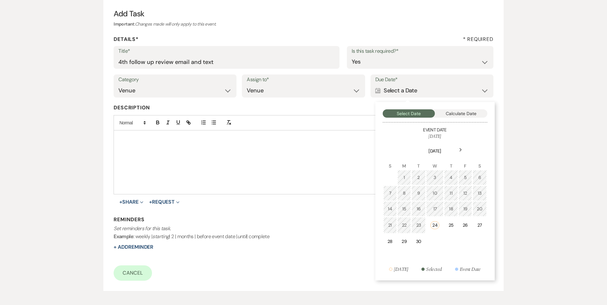
click at [460, 152] on div "Next" at bounding box center [461, 150] width 10 height 10
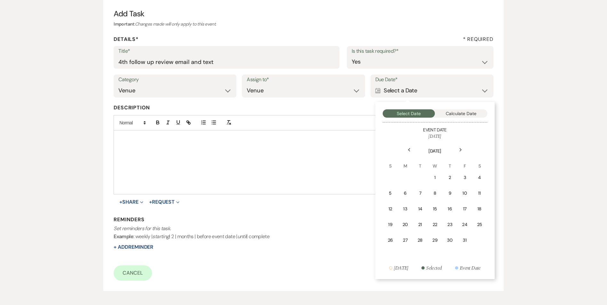
click at [439, 176] on td "1" at bounding box center [435, 177] width 14 height 15
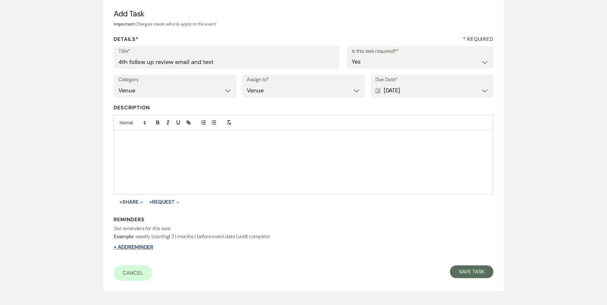
click at [149, 247] on button "+ Add Reminder" at bounding box center [134, 247] width 40 height 5
select select "host"
select select "days"
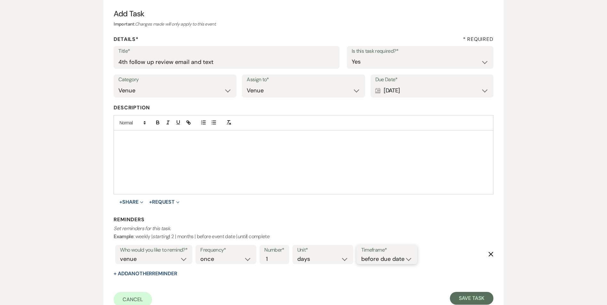
click at [397, 257] on select "before due date after due date on due date on custom date" at bounding box center [386, 259] width 51 height 9
select select "onDueDate"
click at [361, 255] on select "before due date after due date on due date on custom date" at bounding box center [386, 259] width 51 height 9
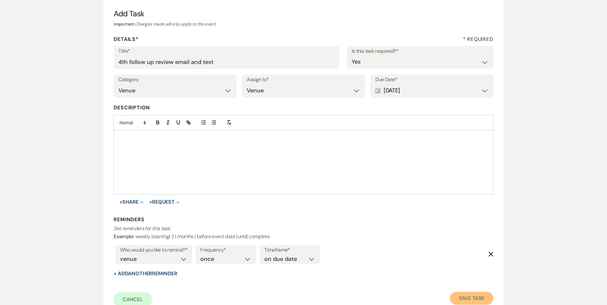
click at [476, 298] on button "Save Task" at bounding box center [471, 298] width 43 height 13
select select "5"
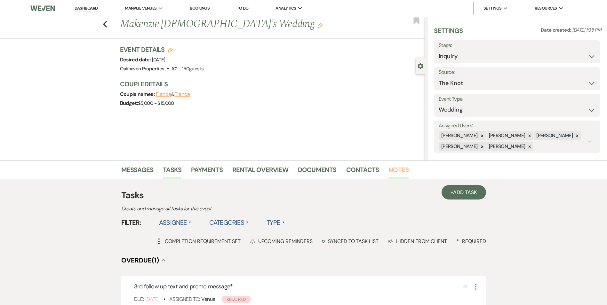
click at [394, 168] on link "Notes" at bounding box center [398, 172] width 20 height 14
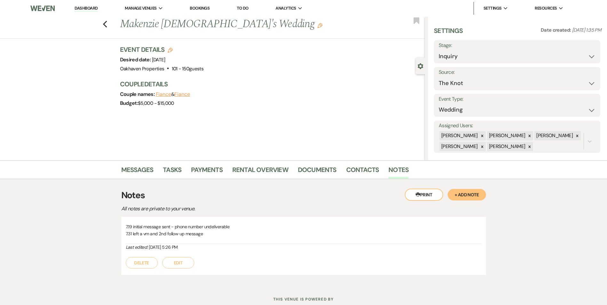
click at [183, 261] on button "Edit" at bounding box center [178, 263] width 32 height 12
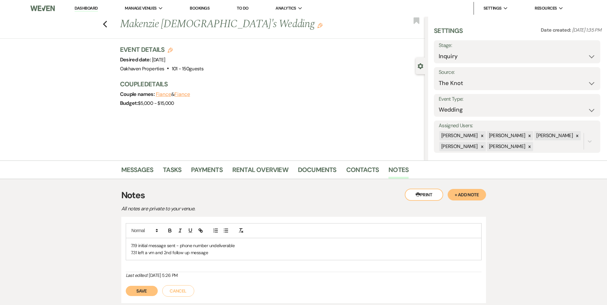
click at [219, 244] on p "7.19 initial message sent - phone number undeliverable" at bounding box center [304, 245] width 346 height 7
click at [222, 254] on p "7.31 left a vm and 2nd follow up message" at bounding box center [304, 252] width 346 height 7
click at [171, 49] on icon "Edit" at bounding box center [170, 50] width 5 height 5
select select "769"
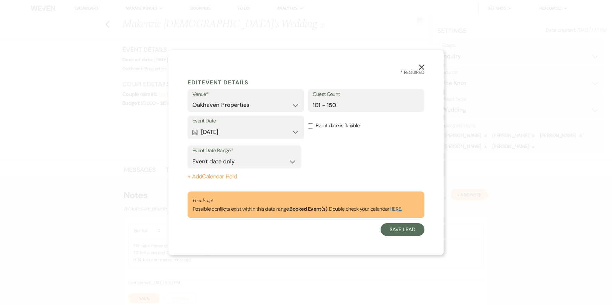
click at [422, 66] on icon "X" at bounding box center [422, 67] width 6 height 6
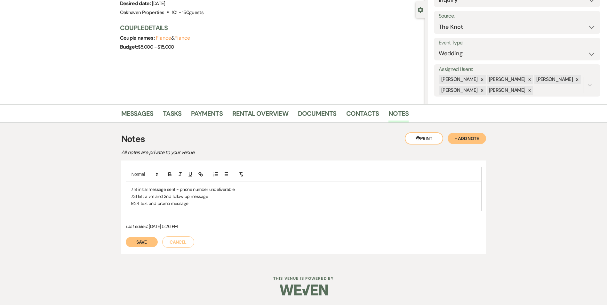
click at [149, 243] on button "Save" at bounding box center [142, 242] width 32 height 10
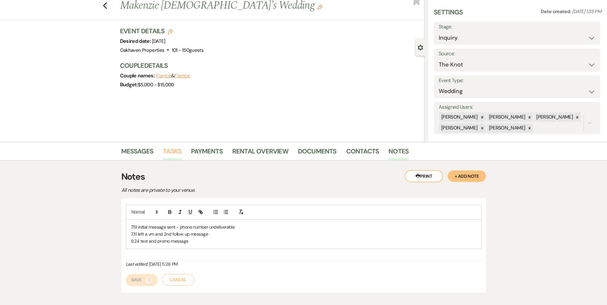
scroll to position [17, 0]
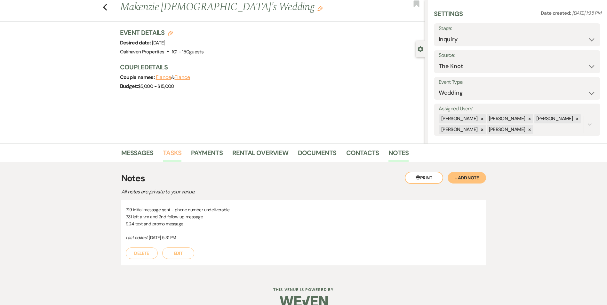
click at [174, 155] on link "Tasks" at bounding box center [172, 155] width 19 height 14
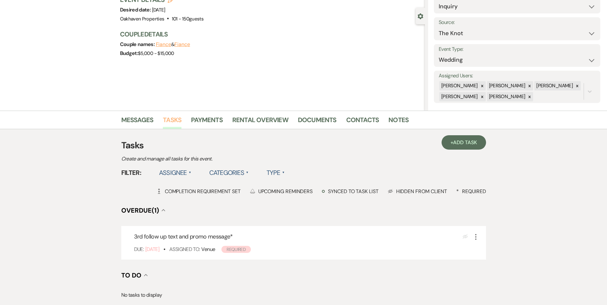
scroll to position [96, 0]
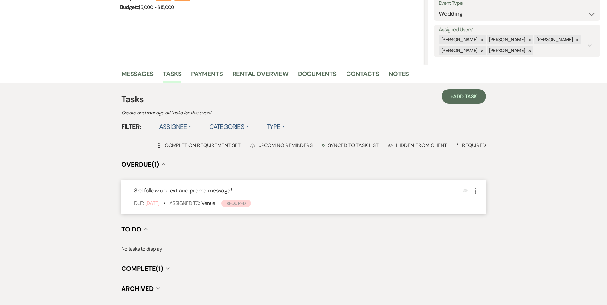
click at [474, 192] on icon "More" at bounding box center [476, 191] width 8 height 8
drag, startPoint x: 477, startPoint y: 231, endPoint x: 477, endPoint y: 227, distance: 3.8
click at [477, 231] on button "Plan Portal Link Mark As Complete" at bounding box center [502, 233] width 61 height 10
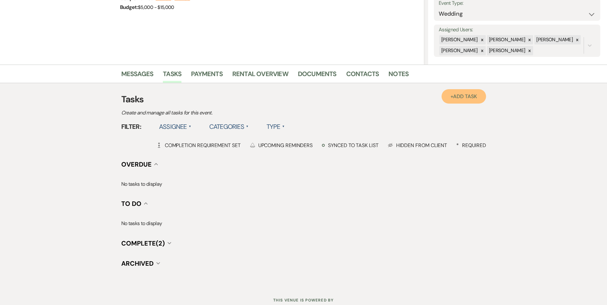
click at [480, 98] on link "+ Add Task" at bounding box center [464, 96] width 44 height 14
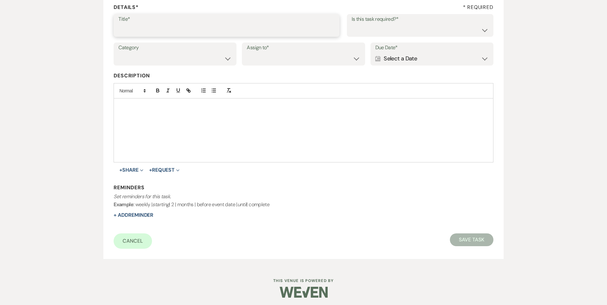
click at [182, 31] on input "Title*" at bounding box center [226, 30] width 216 height 12
type input "4th review message and text"
click at [361, 35] on select "Yes No" at bounding box center [420, 30] width 137 height 12
select select "true"
click at [352, 24] on select "Yes No" at bounding box center [420, 30] width 137 height 12
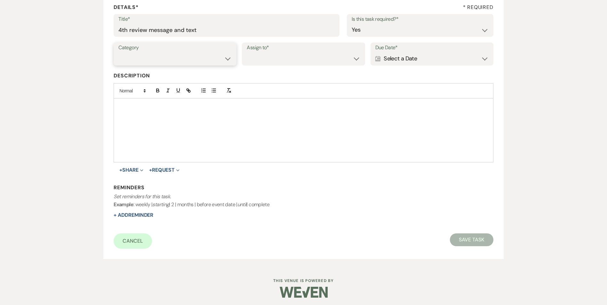
click at [199, 64] on select "Venue Vendors Guests Details Finalize & Share" at bounding box center [174, 58] width 113 height 12
select select "31"
click at [118, 52] on select "Venue Vendors Guests Details Finalize & Share" at bounding box center [174, 58] width 113 height 12
click at [264, 59] on select "Venue Client" at bounding box center [303, 58] width 113 height 12
select select "venueHost"
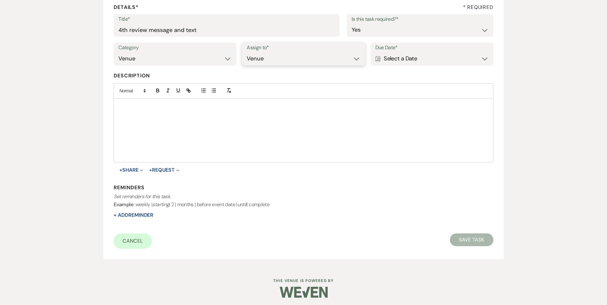
click at [247, 52] on select "Venue Client" at bounding box center [303, 58] width 113 height 12
click at [429, 55] on div "Calendar Select a Date Expand" at bounding box center [431, 58] width 113 height 12
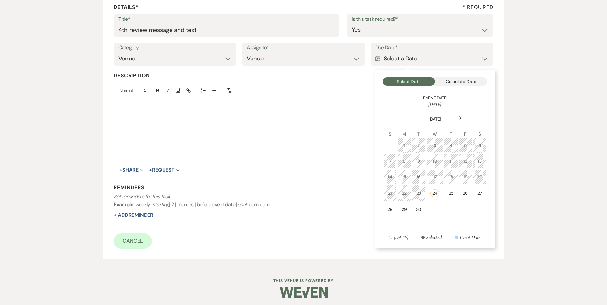
click at [461, 117] on icon "Next" at bounding box center [460, 118] width 3 height 4
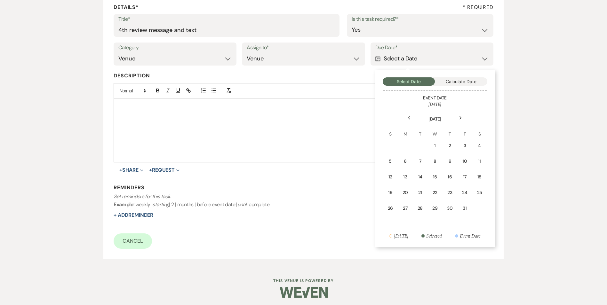
click at [440, 148] on td "1" at bounding box center [435, 145] width 14 height 15
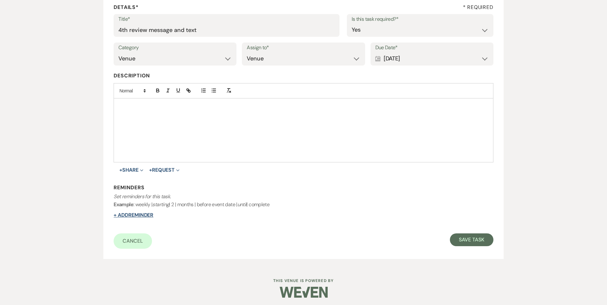
click at [139, 216] on button "+ Add Reminder" at bounding box center [134, 215] width 40 height 5
select select "host"
select select "days"
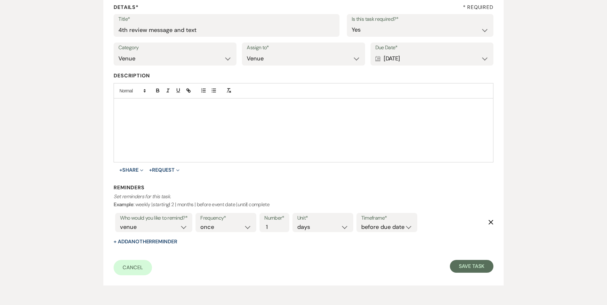
drag, startPoint x: 397, startPoint y: 220, endPoint x: 398, endPoint y: 238, distance: 17.9
click at [397, 221] on label "Timeframe*" at bounding box center [386, 218] width 51 height 9
click at [394, 225] on select "before due date after due date on due date on custom date" at bounding box center [386, 227] width 51 height 9
click at [438, 267] on div "Cancel Save Task" at bounding box center [304, 267] width 380 height 15
drag, startPoint x: 394, startPoint y: 226, endPoint x: 393, endPoint y: 232, distance: 6.2
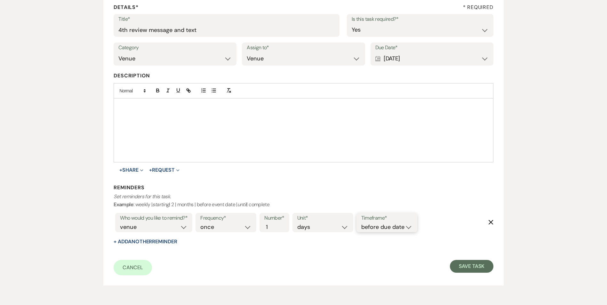
click at [394, 228] on select "before due date after due date on due date on custom date" at bounding box center [386, 227] width 51 height 9
select select "onDueDate"
click at [361, 223] on select "before due date after due date on due date on custom date" at bounding box center [386, 227] width 51 height 9
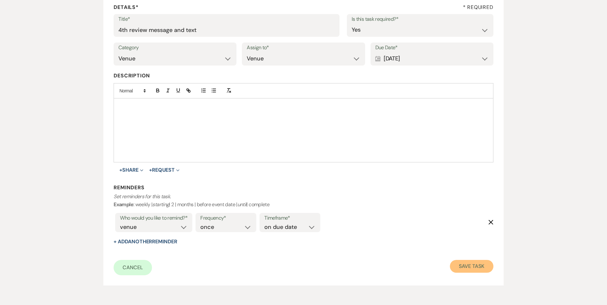
click at [489, 268] on button "Save Task" at bounding box center [471, 266] width 43 height 13
select select "2"
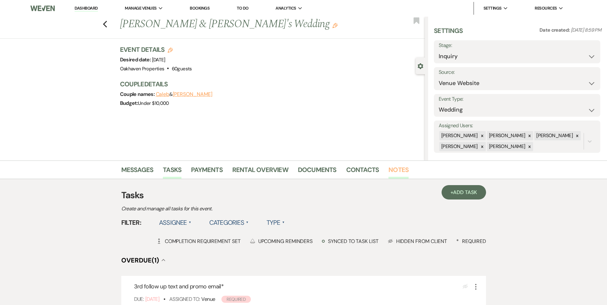
click at [392, 171] on link "Notes" at bounding box center [398, 172] width 20 height 14
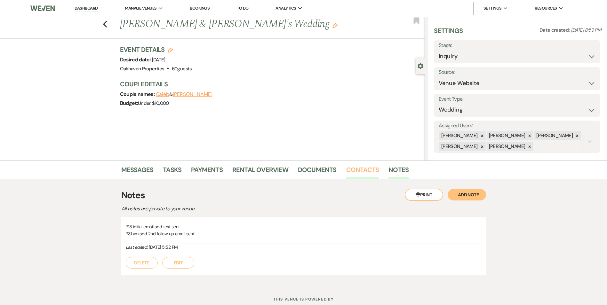
click at [365, 172] on link "Contacts" at bounding box center [362, 172] width 33 height 14
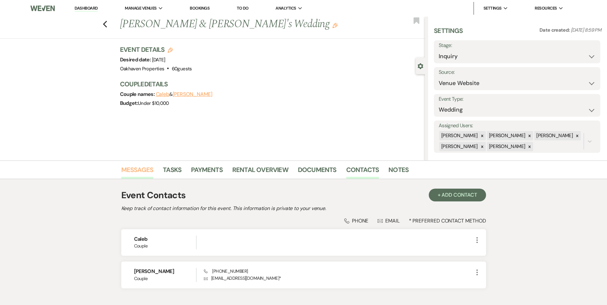
click at [147, 174] on link "Messages" at bounding box center [137, 172] width 32 height 14
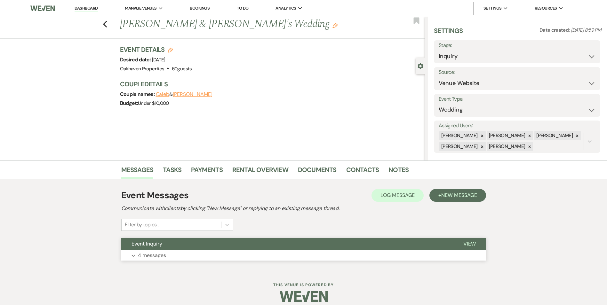
click at [470, 246] on span "View" at bounding box center [469, 244] width 12 height 7
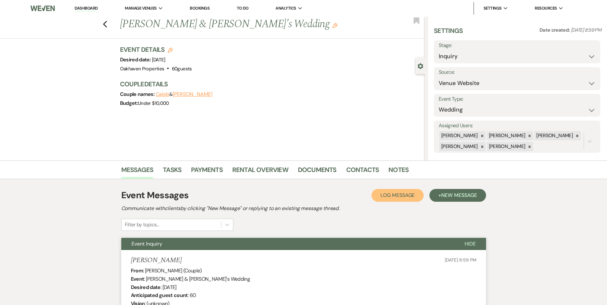
click at [377, 198] on button "Log Log Message" at bounding box center [398, 195] width 52 height 13
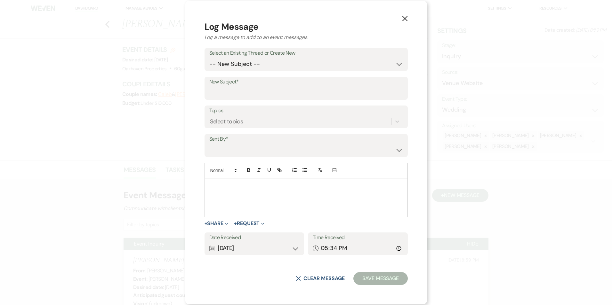
drag, startPoint x: 244, startPoint y: 200, endPoint x: 266, endPoint y: 184, distance: 27.6
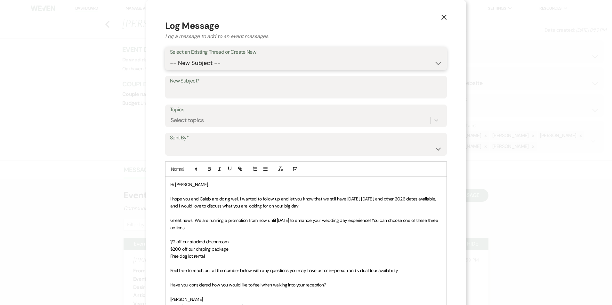
click at [223, 62] on select "-- New Subject -- Event Inquiry" at bounding box center [306, 63] width 272 height 12
select select "430461"
click at [170, 57] on select "-- New Subject -- Event Inquiry" at bounding box center [306, 63] width 272 height 12
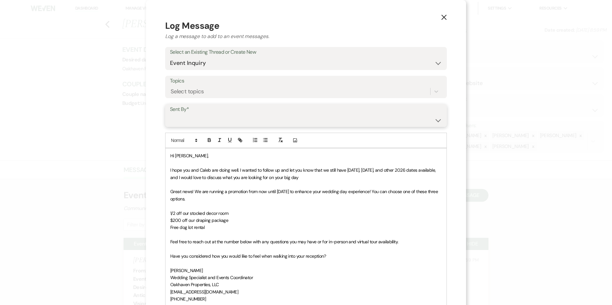
click at [202, 121] on select "[PERSON_NAME] ([EMAIL_ADDRESS][DOMAIN_NAME]) [PERSON_NAME] ([PERSON_NAME][EMAIL…" at bounding box center [306, 120] width 272 height 12
select select "user-127923"
click at [170, 114] on select "[PERSON_NAME] ([EMAIL_ADDRESS][DOMAIN_NAME]) [PERSON_NAME] ([PERSON_NAME][EMAIL…" at bounding box center [306, 120] width 272 height 12
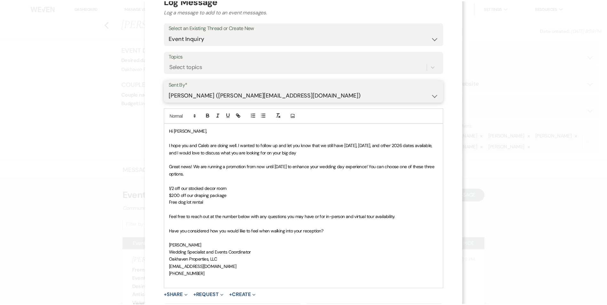
scroll to position [96, 0]
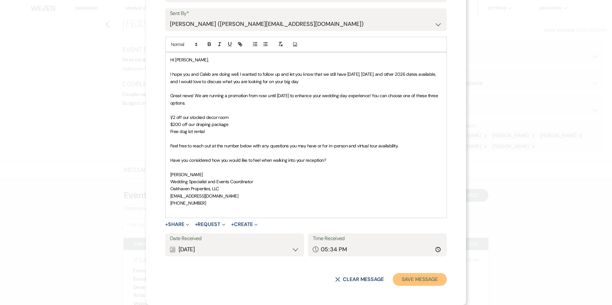
drag, startPoint x: 436, startPoint y: 282, endPoint x: 435, endPoint y: 278, distance: 3.7
click at [436, 282] on button "Save Message" at bounding box center [420, 279] width 54 height 13
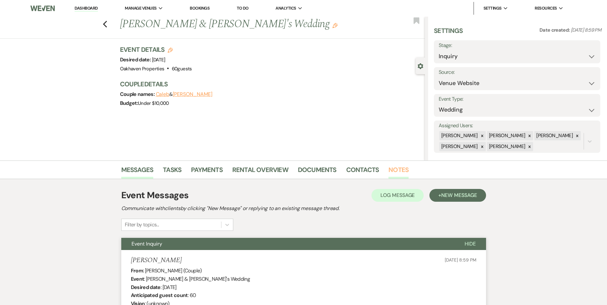
click at [392, 173] on link "Notes" at bounding box center [398, 172] width 20 height 14
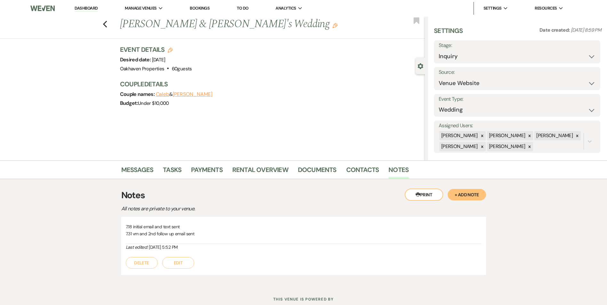
click at [177, 262] on button "Edit" at bounding box center [178, 263] width 32 height 12
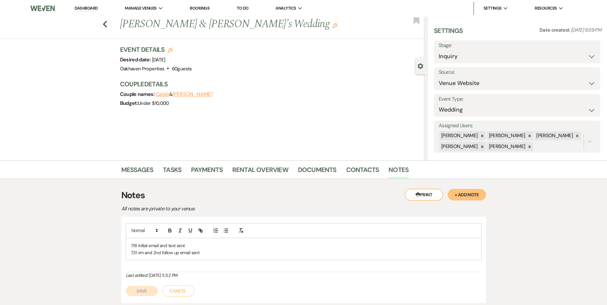
click at [216, 255] on p "7.31 vm and 2nd follow up email sent" at bounding box center [304, 252] width 346 height 7
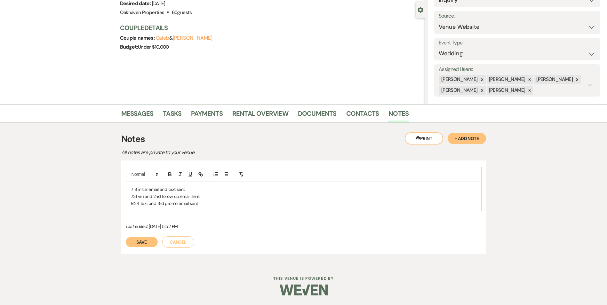
click at [131, 244] on button "Save" at bounding box center [142, 242] width 32 height 10
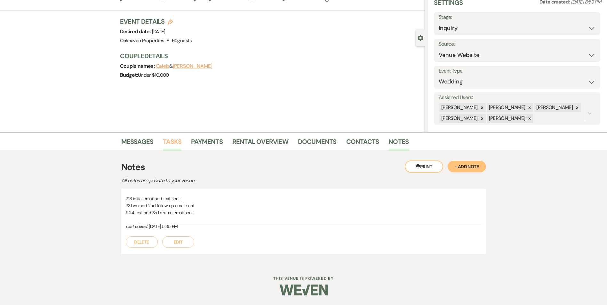
drag, startPoint x: 174, startPoint y: 146, endPoint x: 179, endPoint y: 151, distance: 6.4
click at [174, 146] on link "Tasks" at bounding box center [172, 144] width 19 height 14
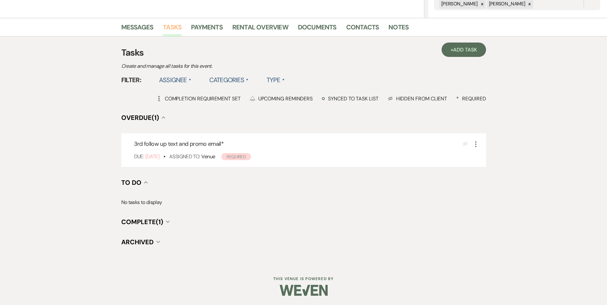
scroll to position [143, 0]
click at [477, 145] on icon "More" at bounding box center [476, 144] width 8 height 8
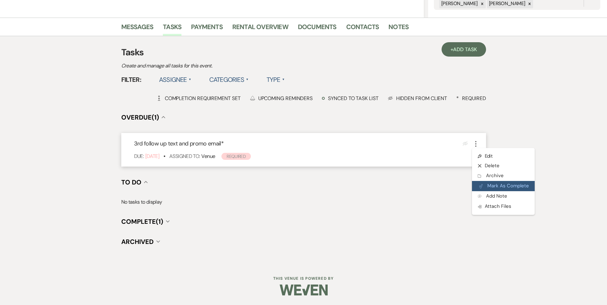
click at [485, 187] on button "Plan Portal Link Mark As Complete" at bounding box center [503, 186] width 63 height 10
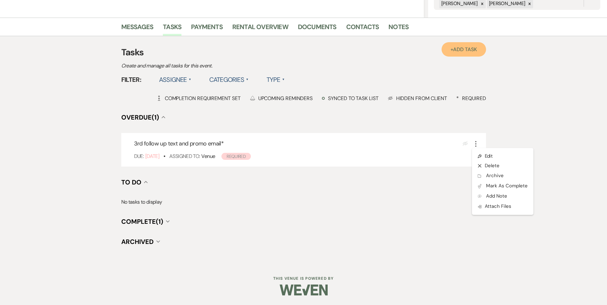
click at [459, 48] on span "Add Task" at bounding box center [465, 49] width 24 height 7
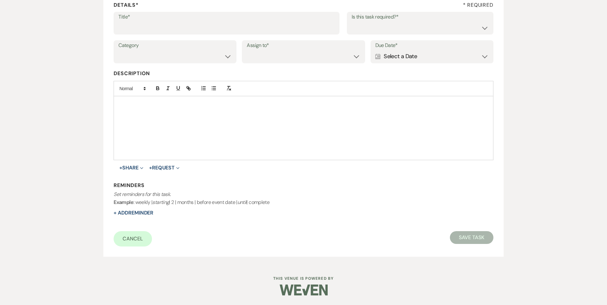
click at [179, 15] on label "Title*" at bounding box center [226, 16] width 216 height 9
click at [179, 21] on input "Title*" at bounding box center [226, 27] width 216 height 12
type input "4th follow up review email and text"
drag, startPoint x: 360, startPoint y: 25, endPoint x: 361, endPoint y: 33, distance: 8.7
click at [360, 25] on select "Yes No" at bounding box center [420, 27] width 137 height 12
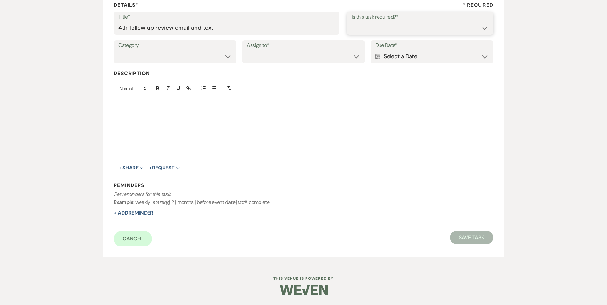
select select "true"
click at [352, 21] on select "Yes No" at bounding box center [420, 27] width 137 height 12
drag, startPoint x: 212, startPoint y: 53, endPoint x: 215, endPoint y: 62, distance: 9.0
click at [213, 55] on select "Venue Vendors Guests Details Finalize & Share" at bounding box center [174, 56] width 113 height 12
select select "31"
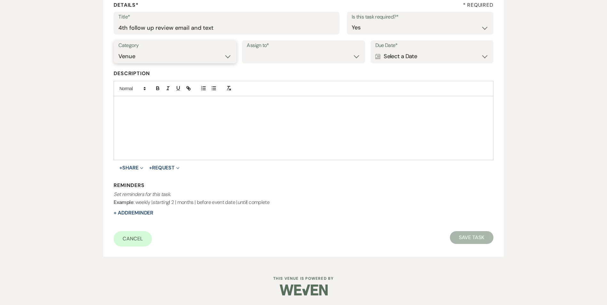
click at [118, 50] on select "Venue Vendors Guests Details Finalize & Share" at bounding box center [174, 56] width 113 height 12
click at [257, 60] on select "Venue Client" at bounding box center [303, 56] width 113 height 12
select select "venueHost"
click at [247, 50] on select "Venue Client" at bounding box center [303, 56] width 113 height 12
drag, startPoint x: 400, startPoint y: 57, endPoint x: 409, endPoint y: 61, distance: 9.5
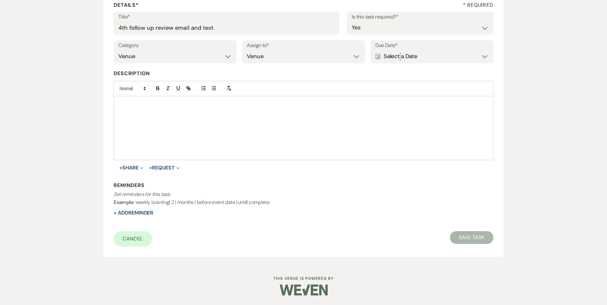
click at [401, 58] on div "Calendar Select a Date Expand" at bounding box center [431, 56] width 113 height 12
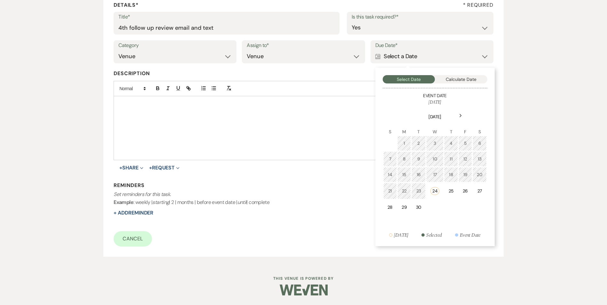
click at [461, 117] on icon "Next" at bounding box center [460, 116] width 3 height 4
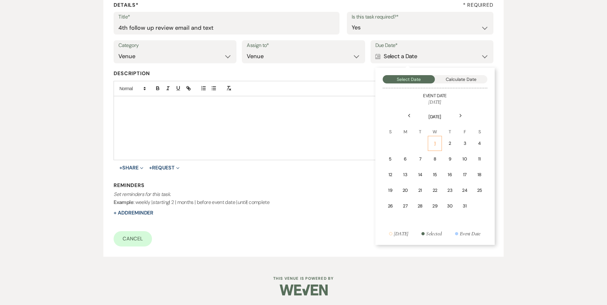
click at [442, 146] on td "1" at bounding box center [435, 143] width 14 height 15
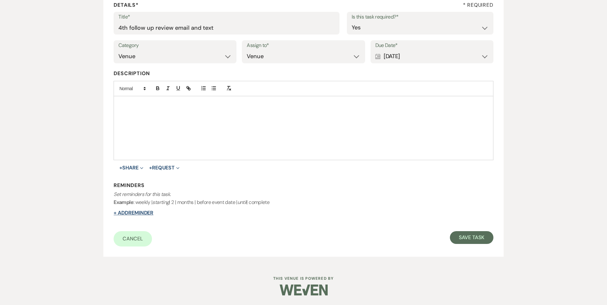
click at [130, 213] on button "+ Add Reminder" at bounding box center [134, 213] width 40 height 5
select select "host"
select select "days"
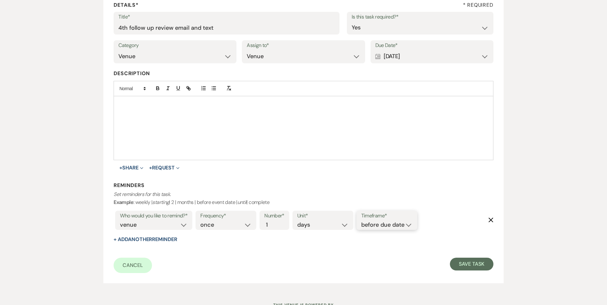
click at [367, 228] on select "before due date after due date on due date on custom date" at bounding box center [386, 225] width 51 height 9
select select "onDueDate"
click at [361, 221] on select "before due date after due date on due date on custom date" at bounding box center [386, 225] width 51 height 9
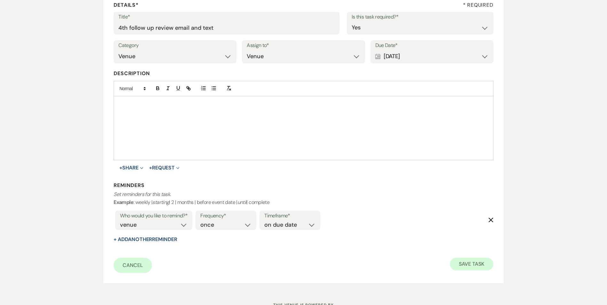
drag, startPoint x: 504, startPoint y: 271, endPoint x: 486, endPoint y: 263, distance: 19.6
click at [498, 268] on div "Add Task Important : Changes made will only apply to this event. Details* * Req…" at bounding box center [303, 124] width 461 height 334
click at [486, 263] on button "Save Task" at bounding box center [471, 264] width 43 height 13
select select "5"
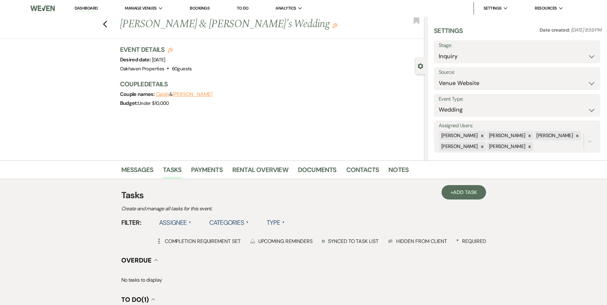
drag, startPoint x: 465, startPoint y: 42, endPoint x: 468, endPoint y: 46, distance: 5.0
click at [465, 42] on label "Stage:" at bounding box center [517, 45] width 157 height 9
drag, startPoint x: 468, startPoint y: 50, endPoint x: 469, endPoint y: 65, distance: 14.7
click at [468, 50] on select "Inquiry Follow Up Tour Requested Tour Confirmed Toured Proposal Sent Booked Lost" at bounding box center [517, 56] width 157 height 12
select select "8"
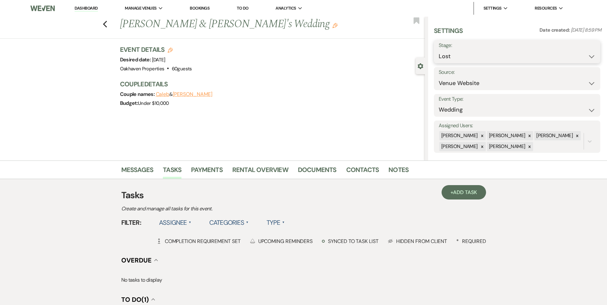
click at [439, 50] on select "Inquiry Follow Up Tour Requested Tour Confirmed Toured Proposal Sent Booked Lost" at bounding box center [517, 56] width 157 height 12
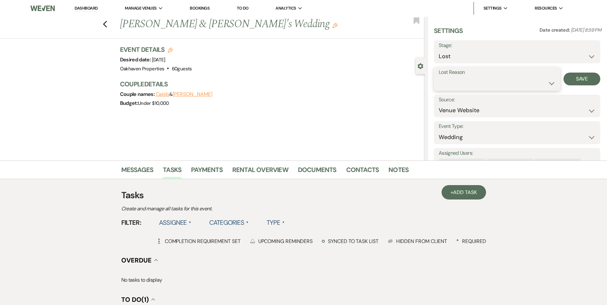
click at [456, 80] on select "Booked Elsewhere Budget Date Unavailable No Response Not a Good Match Capacity …" at bounding box center [497, 83] width 117 height 12
select select "6"
click at [439, 77] on select "Booked Elsewhere Budget Date Unavailable No Response Not a Good Match Capacity …" at bounding box center [497, 83] width 117 height 12
drag, startPoint x: 556, startPoint y: 78, endPoint x: 563, endPoint y: 78, distance: 6.8
click at [558, 78] on div "Lost Reason Booked Elsewhere Budget Date Unavailable No Response Not a Good Mat…" at bounding box center [517, 79] width 166 height 24
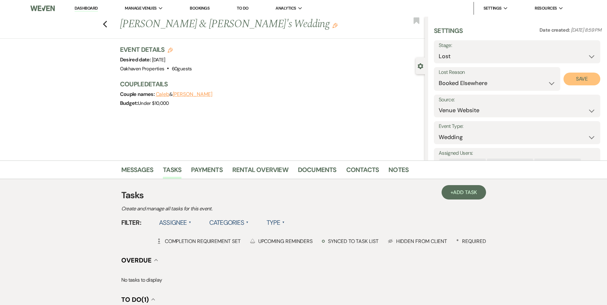
click at [571, 76] on button "Save" at bounding box center [581, 79] width 37 height 13
click at [404, 166] on link "Notes" at bounding box center [398, 172] width 20 height 14
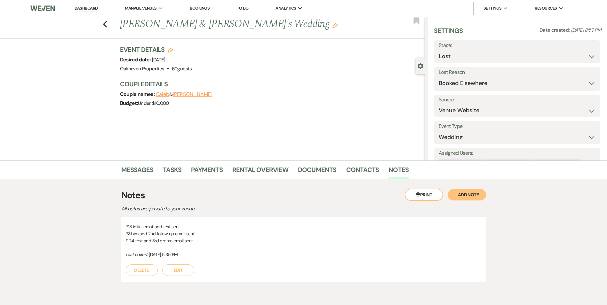
click at [190, 273] on button "Edit" at bounding box center [178, 271] width 32 height 12
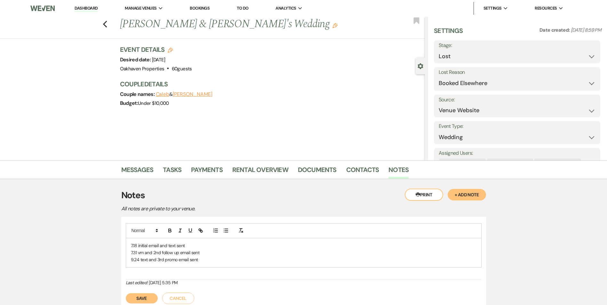
click at [206, 261] on p "9.24 text and 3rd promo email sent" at bounding box center [304, 259] width 346 height 7
click at [141, 285] on icon "Last edited:" at bounding box center [137, 283] width 22 height 6
drag, startPoint x: 141, startPoint y: 285, endPoint x: 173, endPoint y: 287, distance: 31.4
click at [139, 298] on button "Save" at bounding box center [142, 298] width 32 height 10
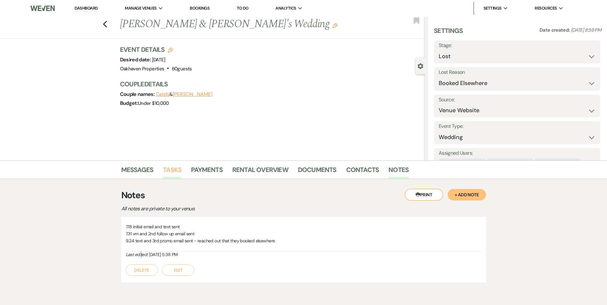
click at [177, 169] on link "Tasks" at bounding box center [172, 172] width 19 height 14
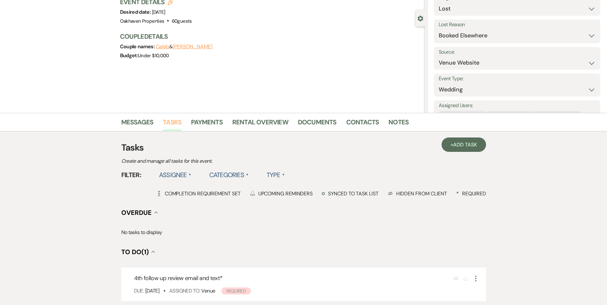
scroll to position [96, 0]
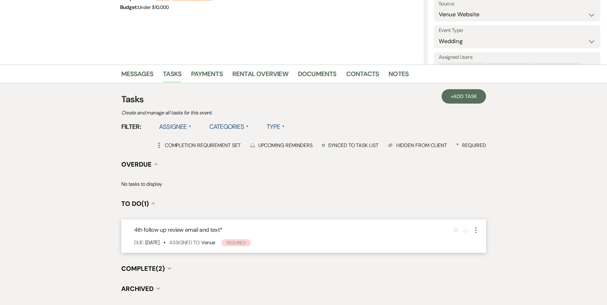
click at [474, 230] on icon "More" at bounding box center [476, 231] width 8 height 8
click at [481, 254] on icon "X" at bounding box center [481, 252] width 4 height 5
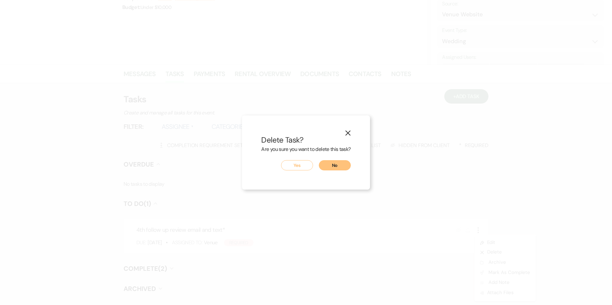
click at [306, 164] on button "Yes" at bounding box center [297, 165] width 32 height 10
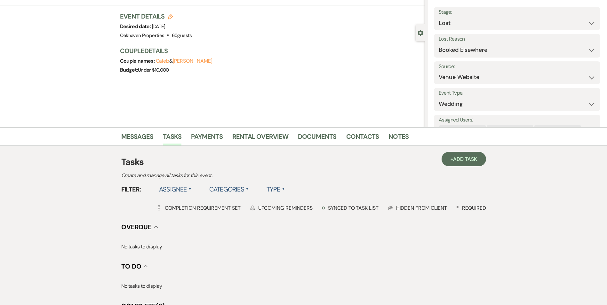
scroll to position [0, 0]
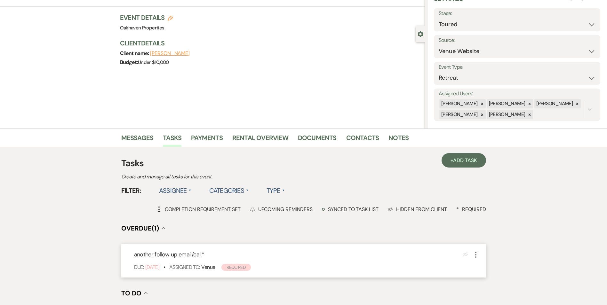
scroll to position [96, 0]
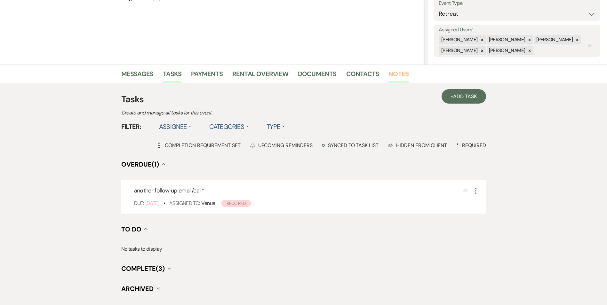
click at [394, 80] on link "Notes" at bounding box center [398, 76] width 20 height 14
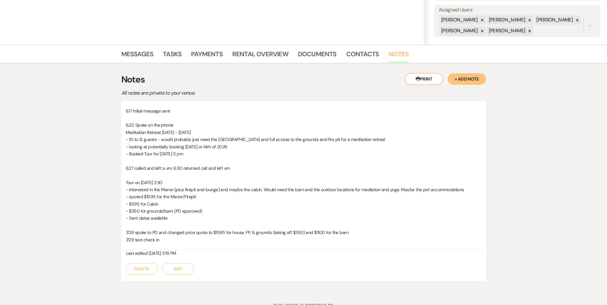
scroll to position [111, 0]
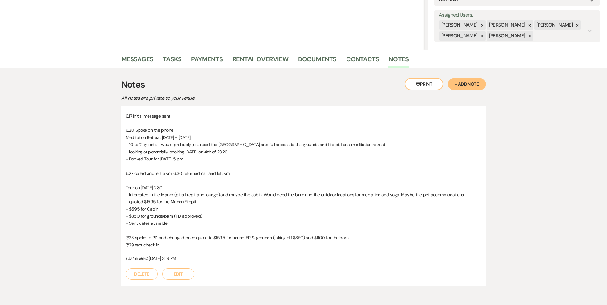
click at [175, 269] on div "Delete Edit" at bounding box center [304, 271] width 356 height 18
drag, startPoint x: 175, startPoint y: 269, endPoint x: 178, endPoint y: 273, distance: 4.6
click at [178, 273] on button "Edit" at bounding box center [178, 274] width 32 height 12
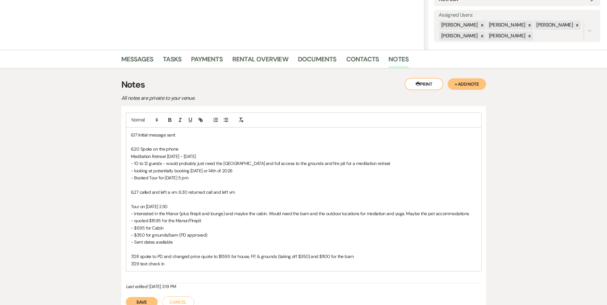
click at [172, 264] on p "7/29 text check in" at bounding box center [304, 263] width 346 height 7
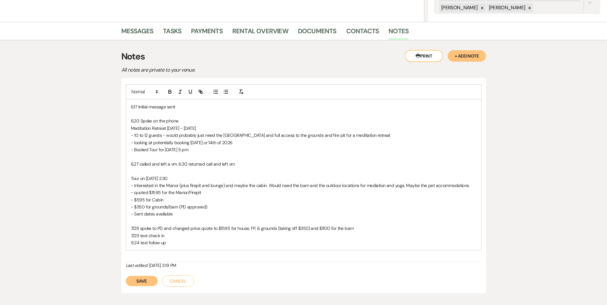
scroll to position [143, 0]
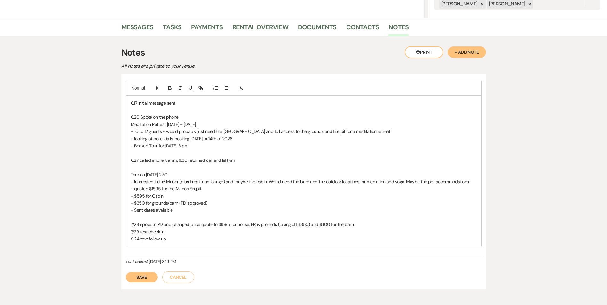
click at [169, 234] on p "7/29 text check in" at bounding box center [304, 231] width 346 height 7
click at [176, 241] on p "9.24 text follow up" at bounding box center [304, 239] width 346 height 7
drag, startPoint x: 141, startPoint y: 281, endPoint x: 146, endPoint y: 280, distance: 4.6
click at [141, 281] on button "Save" at bounding box center [142, 277] width 32 height 10
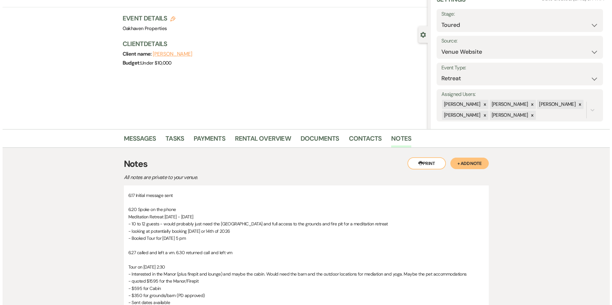
scroll to position [0, 0]
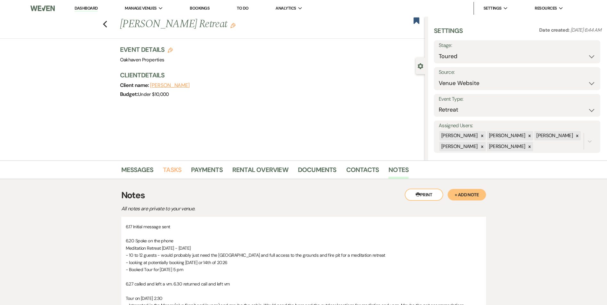
drag, startPoint x: 170, startPoint y: 177, endPoint x: 183, endPoint y: 180, distance: 14.2
click at [170, 176] on link "Tasks" at bounding box center [172, 172] width 19 height 14
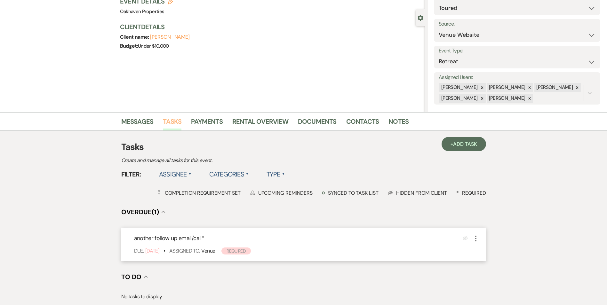
scroll to position [64, 0]
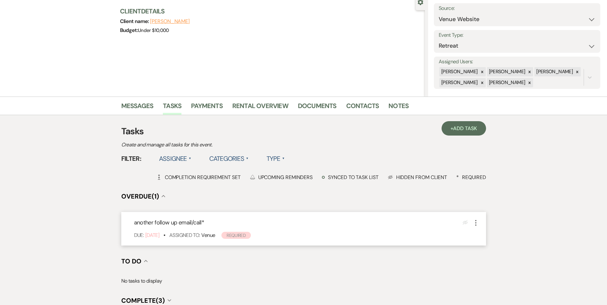
click at [478, 224] on icon "More" at bounding box center [476, 223] width 8 height 8
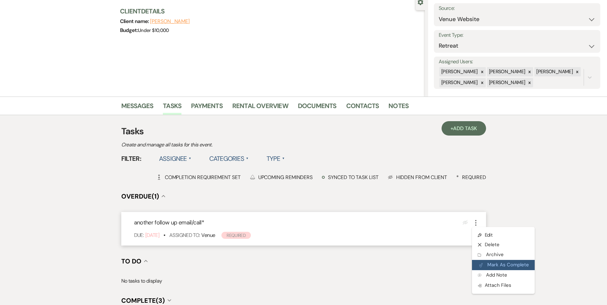
click at [493, 263] on button "Plan Portal Link Mark As Complete" at bounding box center [503, 265] width 63 height 10
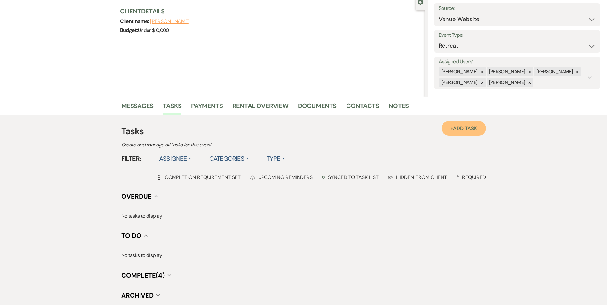
click at [444, 126] on link "+ Add Task" at bounding box center [464, 128] width 44 height 14
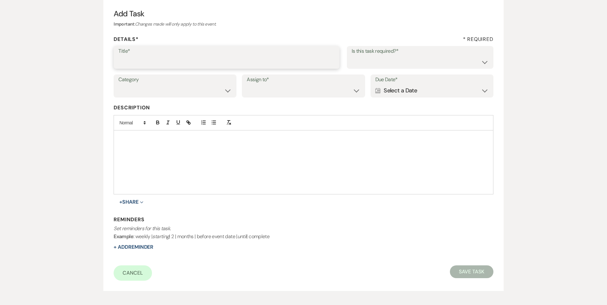
click at [196, 67] on input "Title*" at bounding box center [226, 62] width 216 height 12
type input "another follow up call"
click at [372, 62] on select "Yes No" at bounding box center [420, 62] width 137 height 12
select select "true"
click at [352, 56] on select "Yes No" at bounding box center [420, 62] width 137 height 12
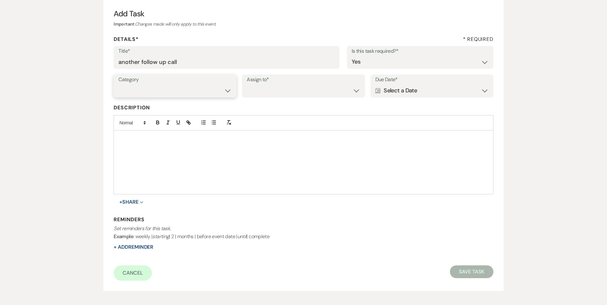
click at [228, 89] on select "Venue Vendors Guests Details Finalize & Share" at bounding box center [174, 90] width 113 height 12
select select "31"
click at [118, 84] on select "Venue Vendors Guests Details Finalize & Share" at bounding box center [174, 90] width 113 height 12
click at [259, 89] on select "Venue Client" at bounding box center [303, 90] width 113 height 12
select select "venueHost"
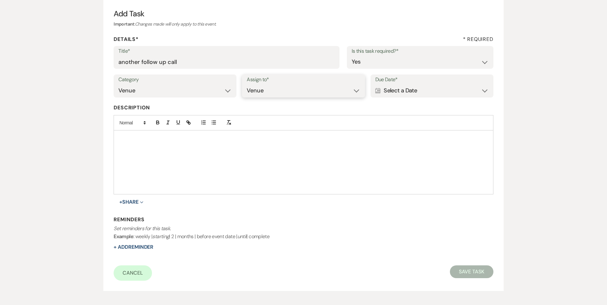
click at [247, 84] on select "Venue Client" at bounding box center [303, 90] width 113 height 12
click at [404, 89] on div "Calendar Select a Date Expand" at bounding box center [431, 90] width 113 height 12
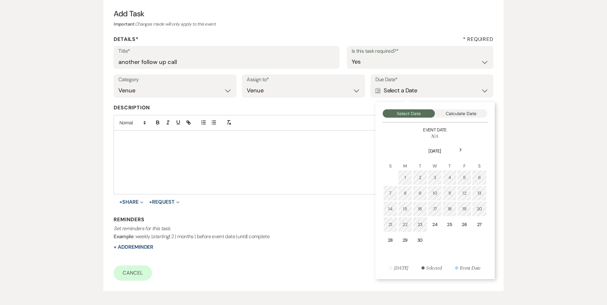
click at [462, 151] on icon "Next" at bounding box center [460, 150] width 3 height 4
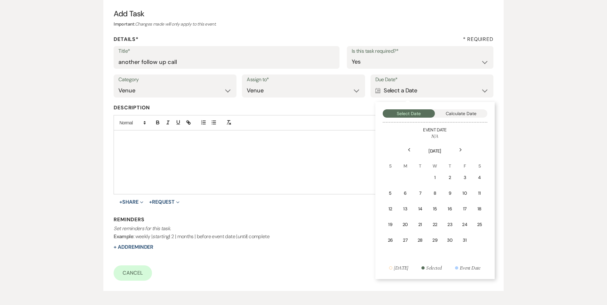
click at [436, 198] on td "8" at bounding box center [435, 193] width 14 height 15
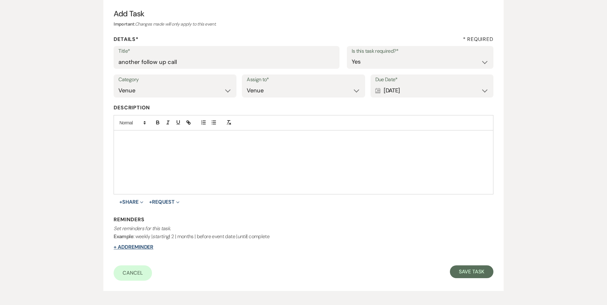
click at [151, 246] on button "+ Add Reminder" at bounding box center [134, 247] width 40 height 5
select select "host"
select select "days"
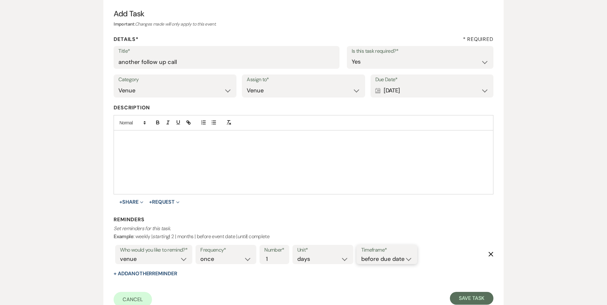
drag, startPoint x: 379, startPoint y: 260, endPoint x: 381, endPoint y: 263, distance: 4.4
click at [379, 260] on select "before due date after due date on due date on custom date" at bounding box center [386, 259] width 51 height 9
select select "onDueDate"
click at [361, 255] on select "before due date after due date on due date on custom date" at bounding box center [386, 259] width 51 height 9
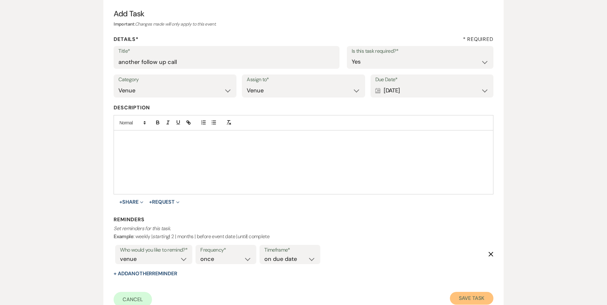
click at [467, 298] on button "Save Task" at bounding box center [471, 298] width 43 height 13
select select "5"
select select "21"
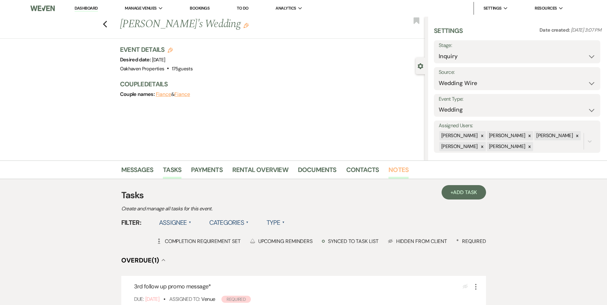
click at [394, 176] on link "Notes" at bounding box center [398, 172] width 20 height 14
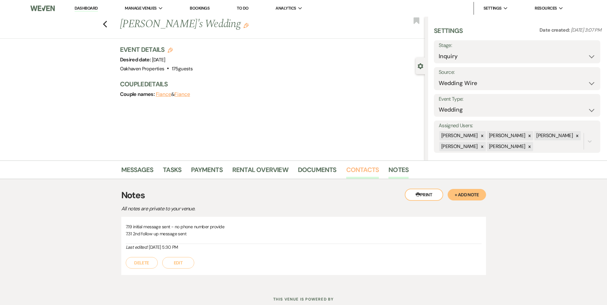
click at [351, 172] on link "Contacts" at bounding box center [362, 172] width 33 height 14
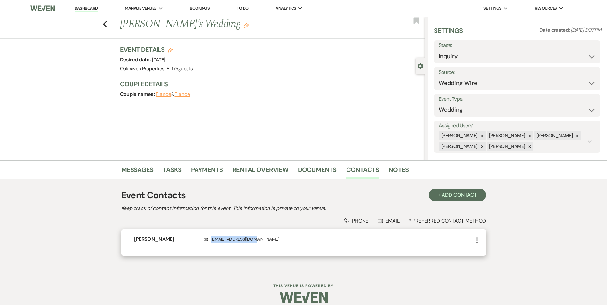
drag, startPoint x: 252, startPoint y: 240, endPoint x: 208, endPoint y: 241, distance: 43.9
click at [208, 241] on p "Envelope [EMAIL_ADDRESS][DOMAIN_NAME]" at bounding box center [338, 239] width 269 height 7
copy p "[EMAIL_ADDRESS][DOMAIN_NAME]"
click at [132, 175] on link "Messages" at bounding box center [137, 172] width 32 height 14
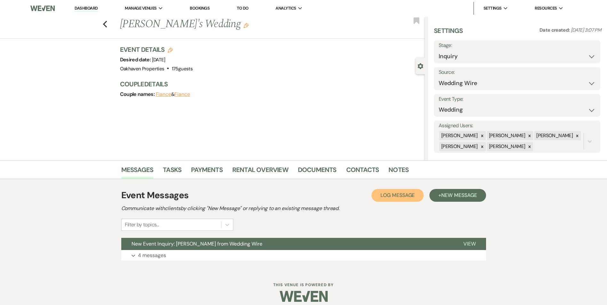
click at [393, 192] on span "Log Message" at bounding box center [397, 195] width 34 height 7
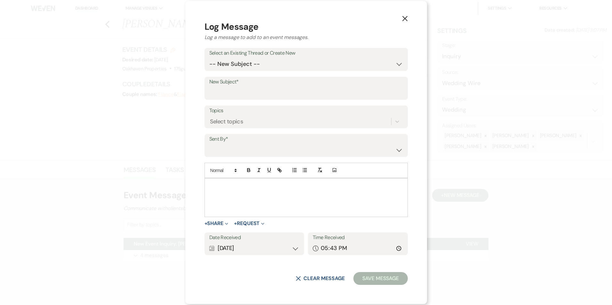
drag, startPoint x: 240, startPoint y: 195, endPoint x: 279, endPoint y: 172, distance: 45.3
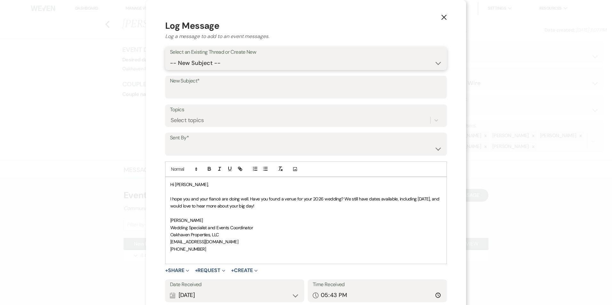
click at [205, 62] on select "-- New Subject -- New Event Inquiry: Vicky from Wedding Wire" at bounding box center [306, 63] width 272 height 12
select select "431154"
click at [170, 57] on select "-- New Subject -- New Event Inquiry: Vicky from Wedding Wire" at bounding box center [306, 63] width 272 height 12
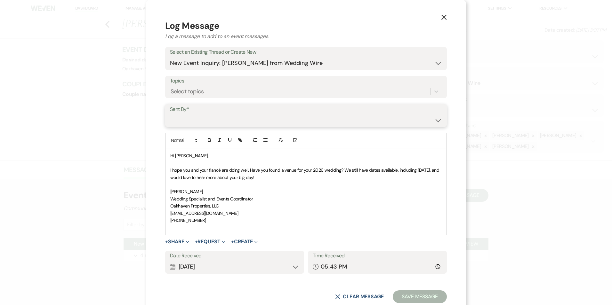
click at [199, 117] on select "Patience Ergish (pdergish@aol.com) Jeanette Wagoner (jeanette@experienceoakhave…" at bounding box center [306, 120] width 272 height 12
select select "user-127923"
click at [170, 114] on select "Patience Ergish (pdergish@aol.com) Jeanette Wagoner (jeanette@experienceoakhave…" at bounding box center [306, 120] width 272 height 12
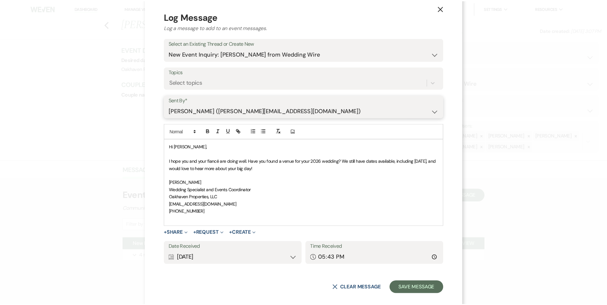
scroll to position [17, 0]
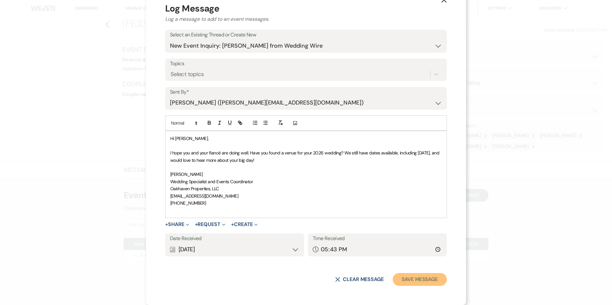
click at [398, 276] on button "Save Message" at bounding box center [420, 279] width 54 height 13
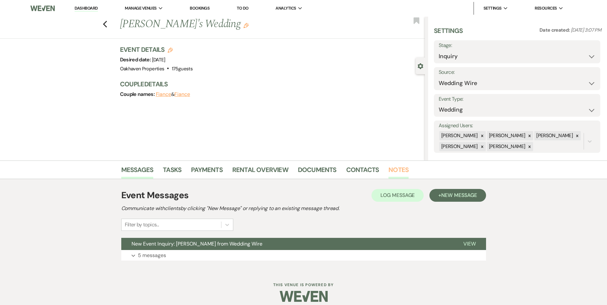
drag, startPoint x: 404, startPoint y: 165, endPoint x: 398, endPoint y: 170, distance: 8.4
click at [405, 165] on link "Notes" at bounding box center [398, 172] width 20 height 14
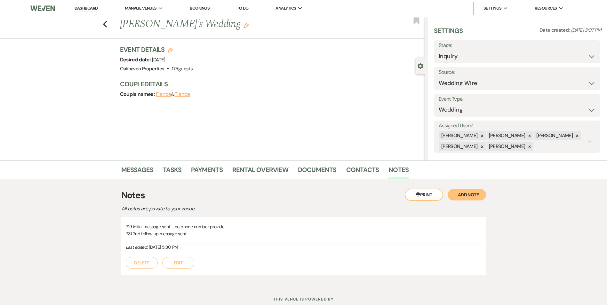
drag, startPoint x: 186, startPoint y: 270, endPoint x: 190, endPoint y: 262, distance: 8.6
click at [187, 268] on div "7.19 initial message sent - no phone number provide 7.31 2nd follow up message …" at bounding box center [303, 246] width 365 height 59
click at [190, 262] on button "Edit" at bounding box center [178, 263] width 32 height 12
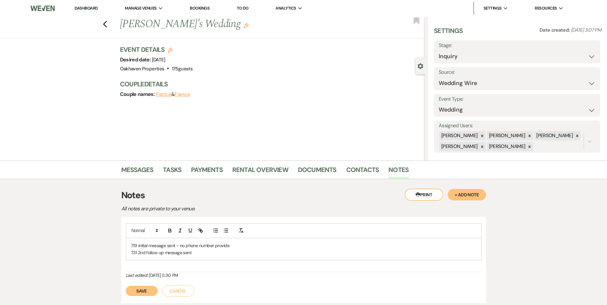
click at [196, 250] on p "7.31 2nd follow up message sent" at bounding box center [304, 252] width 346 height 7
click at [137, 301] on button "Save" at bounding box center [142, 298] width 32 height 10
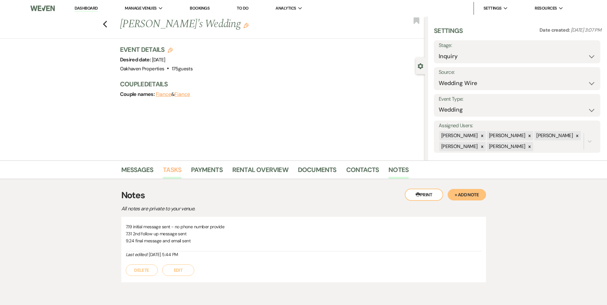
click at [168, 168] on link "Tasks" at bounding box center [172, 172] width 19 height 14
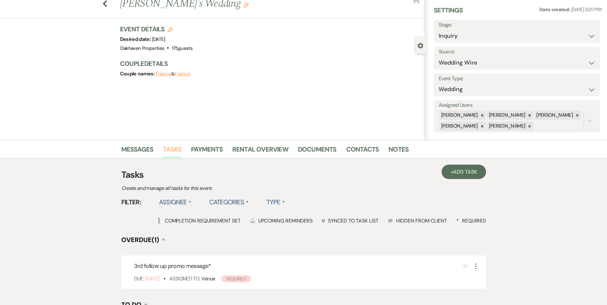
scroll to position [32, 0]
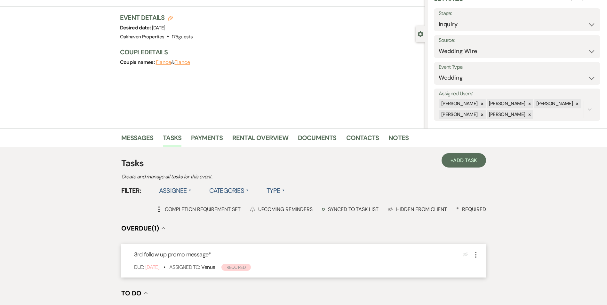
click at [477, 256] on icon "More" at bounding box center [476, 255] width 8 height 8
click at [483, 292] on button "Archive Archive" at bounding box center [502, 287] width 61 height 10
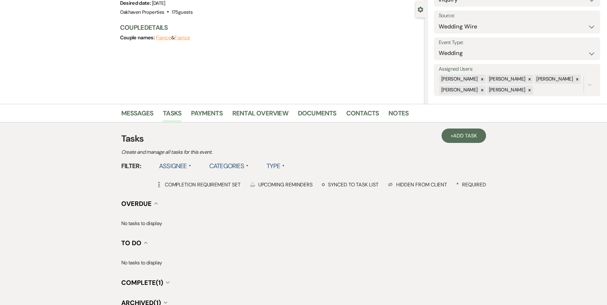
scroll to position [96, 0]
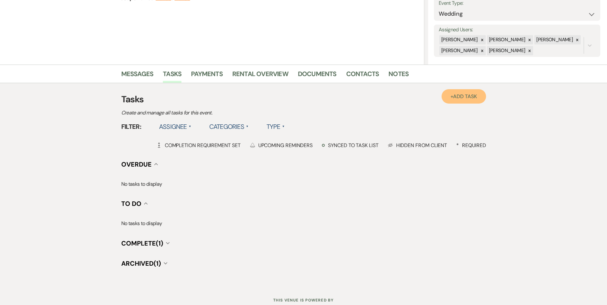
click at [464, 96] on span "Add Task" at bounding box center [465, 96] width 24 height 7
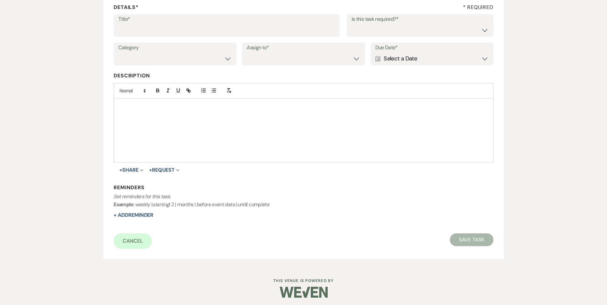
drag, startPoint x: 144, startPoint y: 41, endPoint x: 139, endPoint y: 34, distance: 8.4
click at [142, 40] on div "Title* Is this task required?* Yes No" at bounding box center [304, 28] width 380 height 29
click at [139, 35] on input "Title*" at bounding box center [226, 30] width 216 height 12
type input "e"
type input "if do not hear back [PERSON_NAME] as lost"
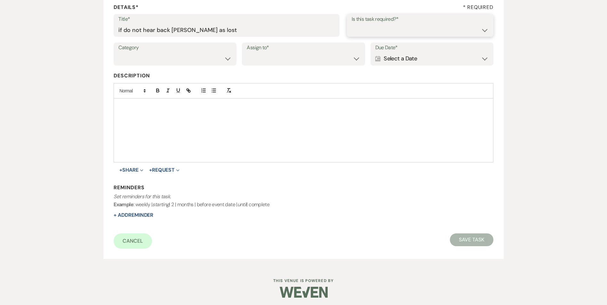
drag, startPoint x: 366, startPoint y: 30, endPoint x: 365, endPoint y: 35, distance: 5.7
click at [366, 30] on select "Yes No" at bounding box center [420, 30] width 137 height 12
select select "true"
click at [352, 24] on select "Yes No" at bounding box center [420, 30] width 137 height 12
click at [213, 63] on select "Venue Vendors Guests Details Finalize & Share" at bounding box center [174, 58] width 113 height 12
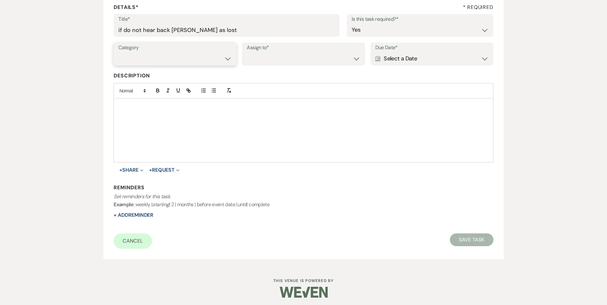
select select "31"
click at [118, 52] on select "Venue Vendors Guests Details Finalize & Share" at bounding box center [174, 58] width 113 height 12
drag, startPoint x: 261, startPoint y: 61, endPoint x: 263, endPoint y: 64, distance: 3.5
click at [261, 61] on select "Venue Client" at bounding box center [303, 58] width 113 height 12
select select "venueHost"
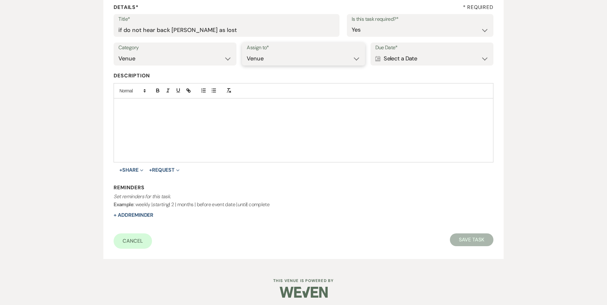
click at [247, 52] on select "Venue Client" at bounding box center [303, 58] width 113 height 12
drag, startPoint x: 391, startPoint y: 51, endPoint x: 393, endPoint y: 54, distance: 3.9
click at [393, 54] on div "Due Date* Calendar Select a Date Expand" at bounding box center [432, 54] width 123 height 23
drag, startPoint x: 393, startPoint y: 54, endPoint x: 406, endPoint y: 59, distance: 13.6
click at [396, 55] on div "Calendar Select a Date Expand" at bounding box center [431, 58] width 113 height 12
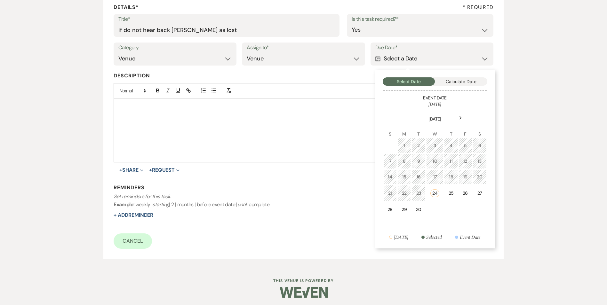
drag, startPoint x: 460, startPoint y: 118, endPoint x: 459, endPoint y: 129, distance: 11.0
click at [460, 119] on icon "Next" at bounding box center [460, 118] width 3 height 4
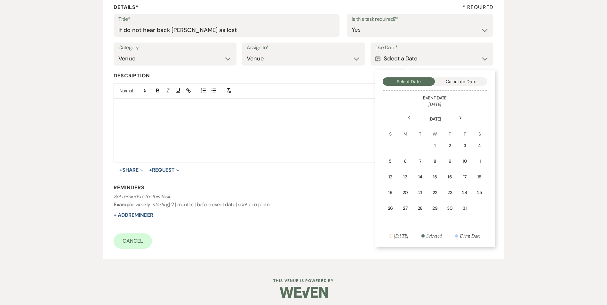
click at [444, 148] on td "2" at bounding box center [450, 145] width 14 height 15
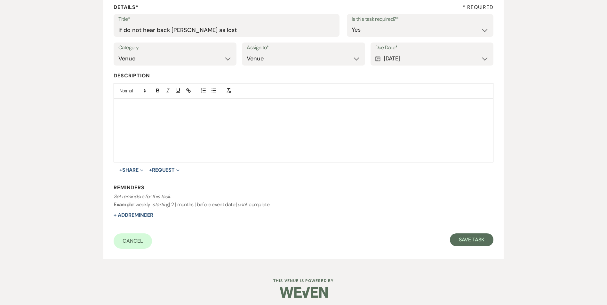
click at [423, 52] on div "Due Date* Calendar Oct 02, 2025 Expand" at bounding box center [432, 54] width 123 height 23
drag, startPoint x: 442, startPoint y: 54, endPoint x: 460, endPoint y: 60, distance: 19.0
click at [443, 54] on div "Calendar Oct 02, 2025 Expand" at bounding box center [431, 58] width 113 height 12
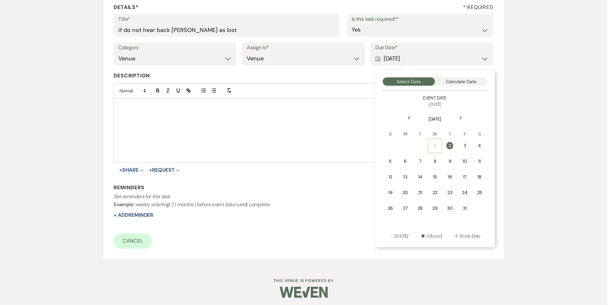
click at [433, 144] on div "1" at bounding box center [435, 145] width 6 height 7
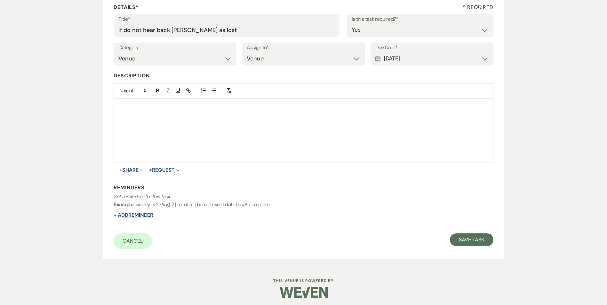
click at [151, 218] on button "+ Add Reminder" at bounding box center [134, 215] width 40 height 5
select select "host"
select select "days"
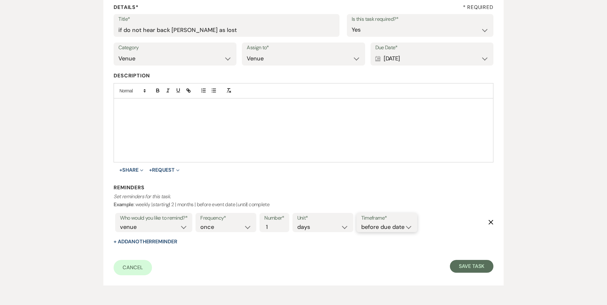
drag, startPoint x: 383, startPoint y: 228, endPoint x: 383, endPoint y: 232, distance: 4.2
click at [383, 228] on select "before due date after due date on due date on custom date" at bounding box center [386, 227] width 51 height 9
select select "onDueDate"
click at [361, 223] on select "before due date after due date on due date on custom date" at bounding box center [386, 227] width 51 height 9
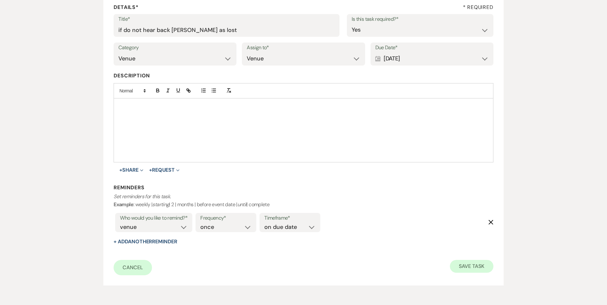
drag, startPoint x: 446, startPoint y: 261, endPoint x: 461, endPoint y: 263, distance: 15.4
click at [449, 261] on div "Cancel Save Task" at bounding box center [304, 267] width 380 height 15
click at [462, 263] on button "Save Task" at bounding box center [471, 266] width 43 height 13
select select "3"
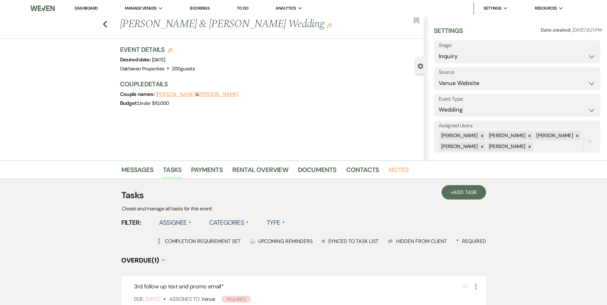
drag, startPoint x: 396, startPoint y: 173, endPoint x: 395, endPoint y: 179, distance: 6.5
click at [396, 173] on link "Notes" at bounding box center [398, 172] width 20 height 14
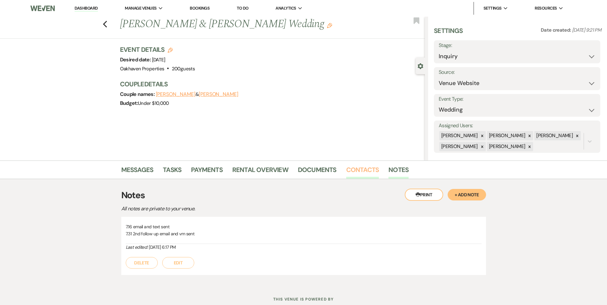
click at [362, 171] on link "Contacts" at bounding box center [362, 172] width 33 height 14
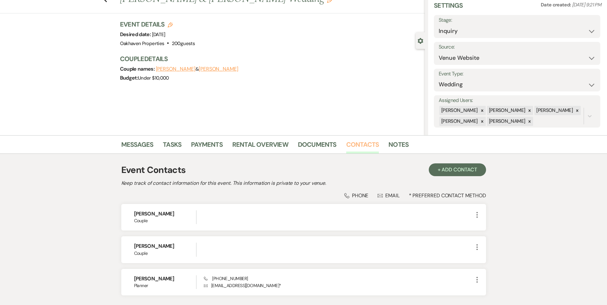
scroll to position [64, 0]
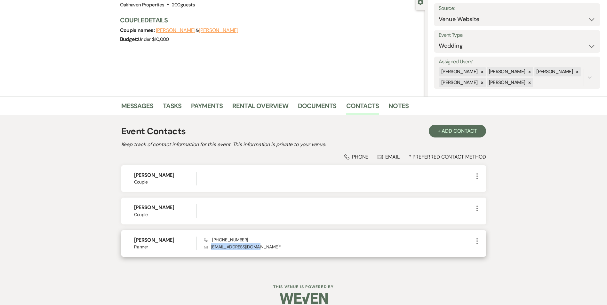
drag, startPoint x: 253, startPoint y: 248, endPoint x: 206, endPoint y: 246, distance: 47.7
click at [206, 246] on p "Envelope [EMAIL_ADDRESS][DOMAIN_NAME] *" at bounding box center [338, 247] width 269 height 7
copy p "[EMAIL_ADDRESS][DOMAIN_NAME]"
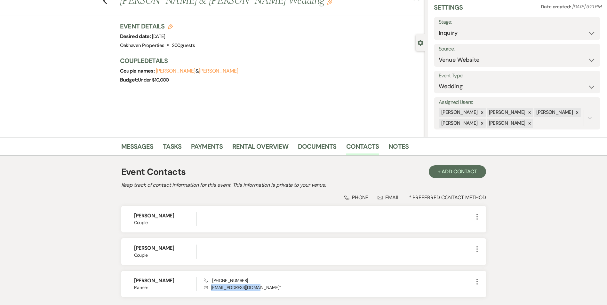
scroll to position [0, 0]
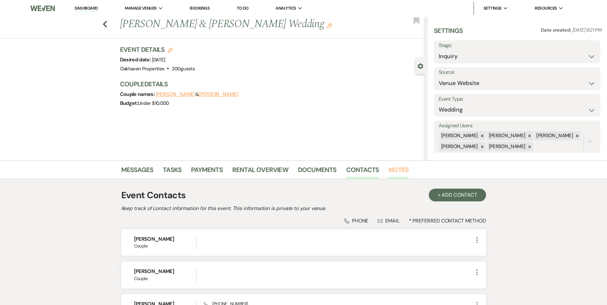
click at [399, 174] on link "Notes" at bounding box center [398, 172] width 20 height 14
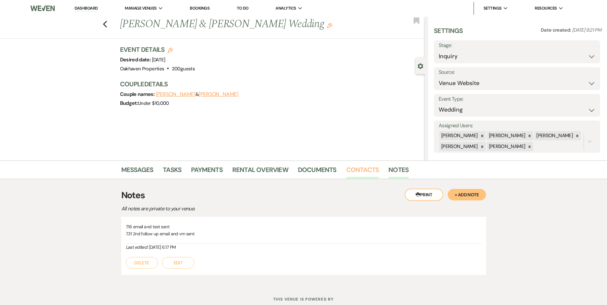
click at [365, 174] on link "Contacts" at bounding box center [362, 172] width 33 height 14
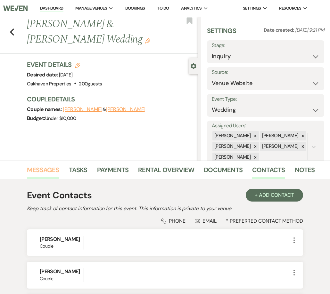
click at [47, 177] on link "Messages" at bounding box center [43, 172] width 32 height 14
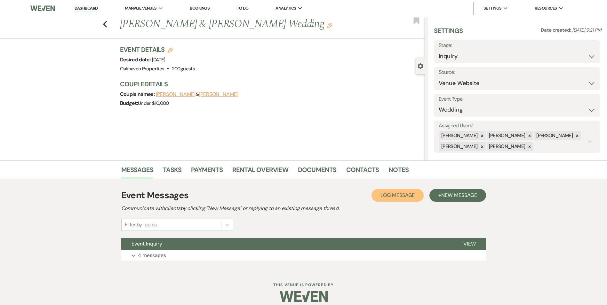
drag, startPoint x: 385, startPoint y: 197, endPoint x: 376, endPoint y: 196, distance: 9.0
click at [386, 197] on span "Log Message" at bounding box center [397, 195] width 34 height 7
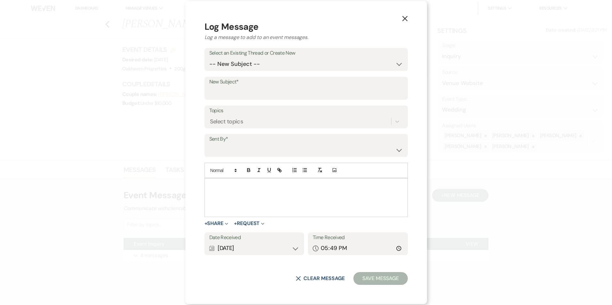
drag, startPoint x: 229, startPoint y: 199, endPoint x: 242, endPoint y: 184, distance: 19.7
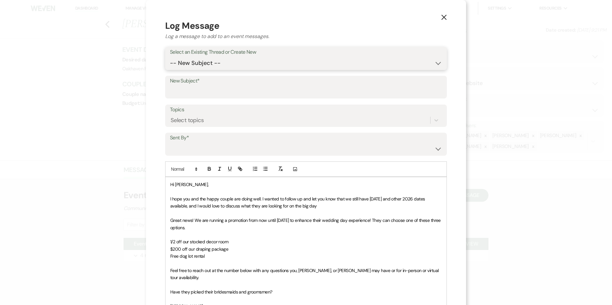
drag, startPoint x: 213, startPoint y: 62, endPoint x: 211, endPoint y: 68, distance: 6.1
click at [213, 63] on select "-- New Subject -- Event Inquiry" at bounding box center [306, 63] width 272 height 12
select select "429396"
click at [170, 57] on select "-- New Subject -- Event Inquiry" at bounding box center [306, 63] width 272 height 12
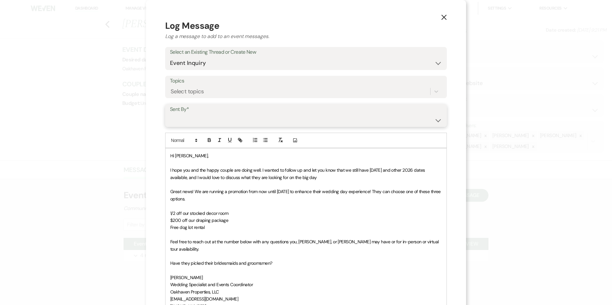
drag, startPoint x: 203, startPoint y: 115, endPoint x: 203, endPoint y: 120, distance: 5.4
click at [203, 115] on select "[PERSON_NAME] ([EMAIL_ADDRESS][DOMAIN_NAME]) [PERSON_NAME] ([PERSON_NAME][EMAIL…" at bounding box center [306, 120] width 272 height 12
select select "user-127923"
click at [170, 114] on select "[PERSON_NAME] ([EMAIL_ADDRESS][DOMAIN_NAME]) [PERSON_NAME] ([PERSON_NAME][EMAIL…" at bounding box center [306, 120] width 272 height 12
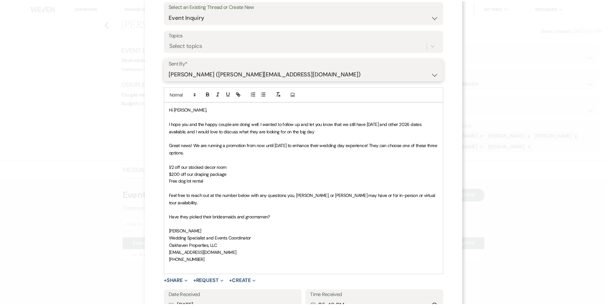
scroll to position [96, 0]
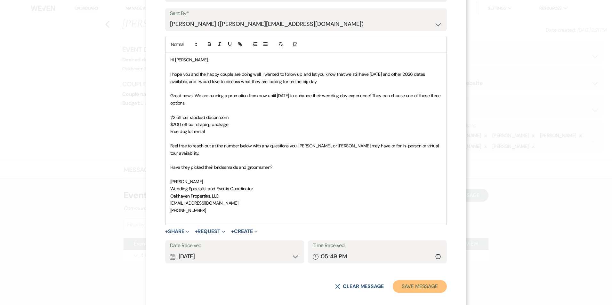
drag, startPoint x: 424, startPoint y: 284, endPoint x: 436, endPoint y: 278, distance: 12.3
click at [425, 284] on button "Save Message" at bounding box center [420, 286] width 54 height 13
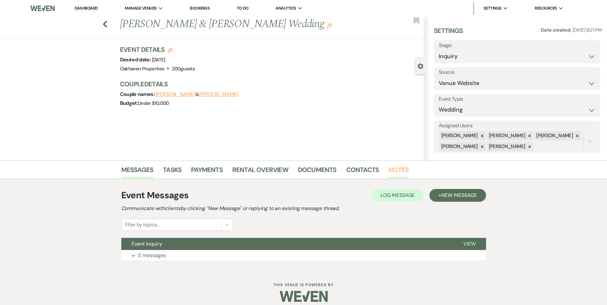
click at [401, 177] on link "Notes" at bounding box center [398, 172] width 20 height 14
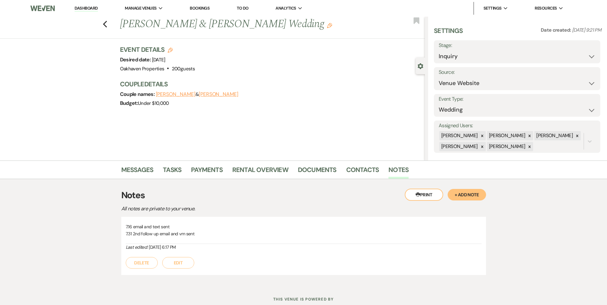
click at [185, 261] on button "Edit" at bounding box center [178, 263] width 32 height 12
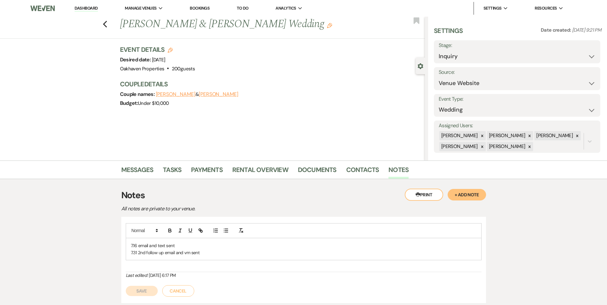
click at [211, 251] on p "7.31 2nd follow up email and vm sent" at bounding box center [304, 252] width 346 height 7
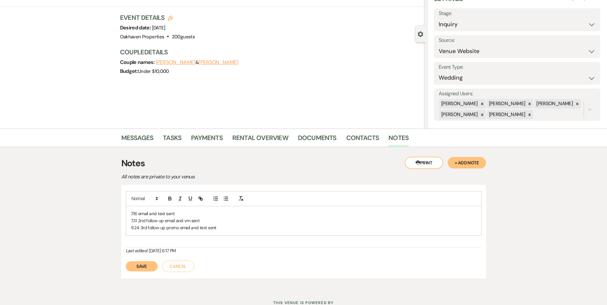
drag, startPoint x: 144, startPoint y: 268, endPoint x: 153, endPoint y: 268, distance: 9.0
click at [144, 268] on button "Save" at bounding box center [142, 266] width 32 height 10
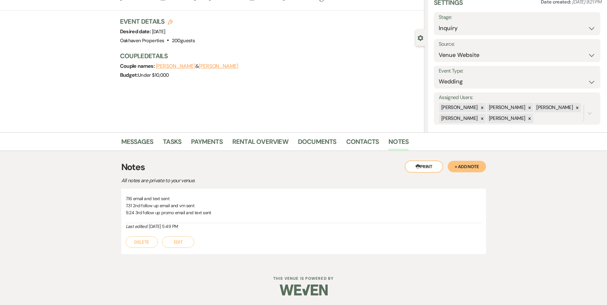
scroll to position [28, 0]
click at [353, 145] on link "Contacts" at bounding box center [362, 144] width 33 height 14
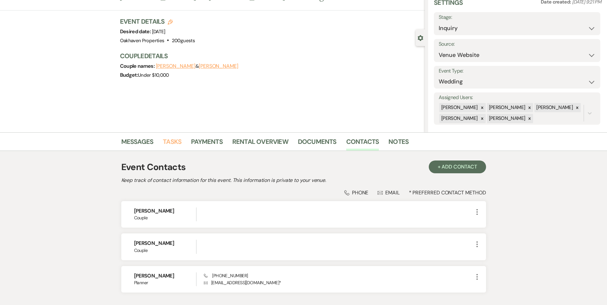
click at [168, 141] on link "Tasks" at bounding box center [172, 144] width 19 height 14
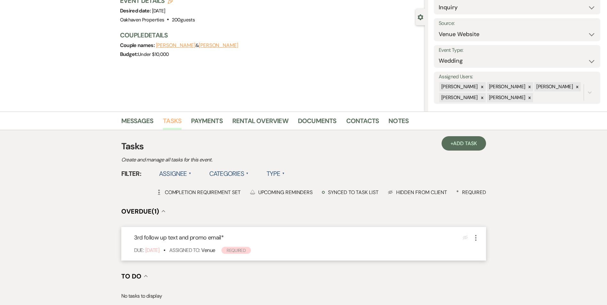
scroll to position [96, 0]
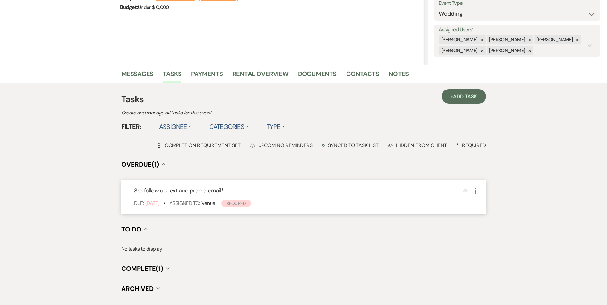
click at [479, 191] on icon "More" at bounding box center [476, 191] width 8 height 8
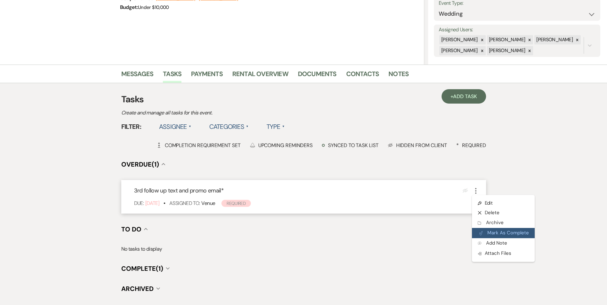
click at [491, 234] on button "Plan Portal Link Mark As Complete" at bounding box center [503, 233] width 63 height 10
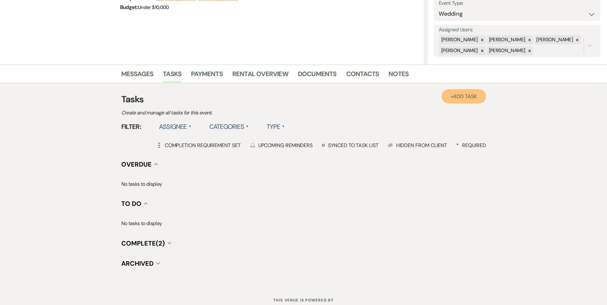
click at [459, 98] on span "Add Task" at bounding box center [465, 96] width 24 height 7
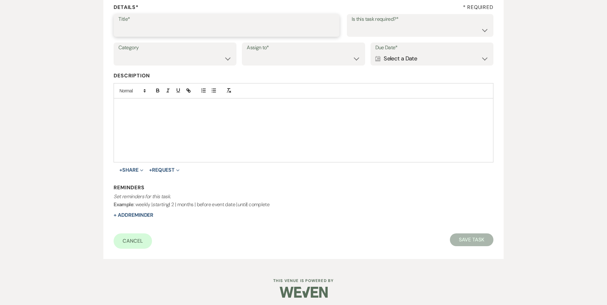
click at [158, 28] on input "Title*" at bounding box center [226, 30] width 216 height 12
type input "4th follow up review message and text"
click at [375, 37] on div "Is this task required?* Yes No" at bounding box center [420, 25] width 147 height 23
click at [374, 35] on select "Yes No" at bounding box center [420, 30] width 137 height 12
select select "true"
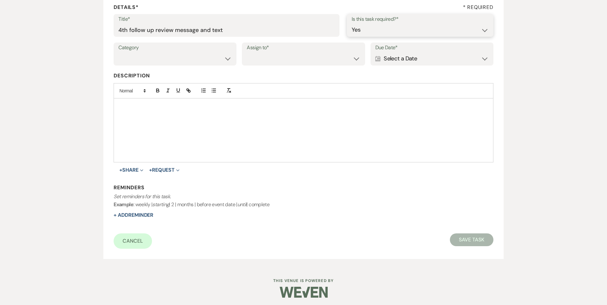
click at [352, 24] on select "Yes No" at bounding box center [420, 30] width 137 height 12
click at [179, 62] on select "Venue Vendors Guests Details Finalize & Share" at bounding box center [174, 58] width 113 height 12
select select "31"
click at [118, 52] on select "Venue Vendors Guests Details Finalize & Share" at bounding box center [174, 58] width 113 height 12
drag, startPoint x: 263, startPoint y: 57, endPoint x: 267, endPoint y: 65, distance: 8.7
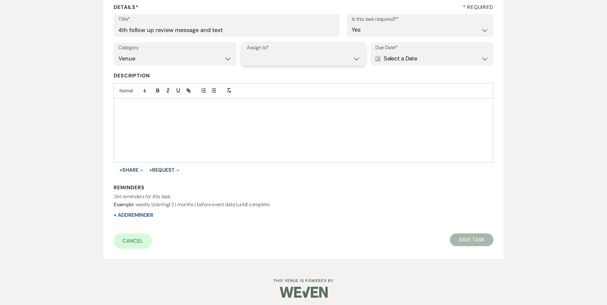
click at [263, 57] on select "Venue Client" at bounding box center [303, 58] width 113 height 12
select select "venueHost"
click at [247, 52] on select "Venue Client" at bounding box center [303, 58] width 113 height 12
click at [397, 57] on div "Calendar Select a Date Expand" at bounding box center [431, 58] width 113 height 12
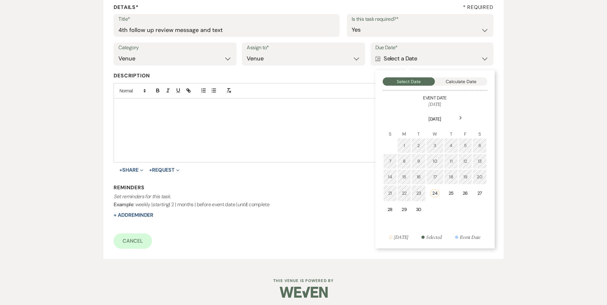
click at [461, 117] on icon "Next" at bounding box center [460, 118] width 3 height 4
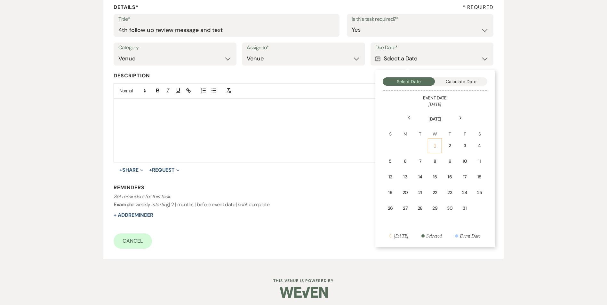
drag, startPoint x: 434, startPoint y: 147, endPoint x: 138, endPoint y: 216, distance: 303.9
click at [434, 147] on div "1" at bounding box center [435, 145] width 6 height 7
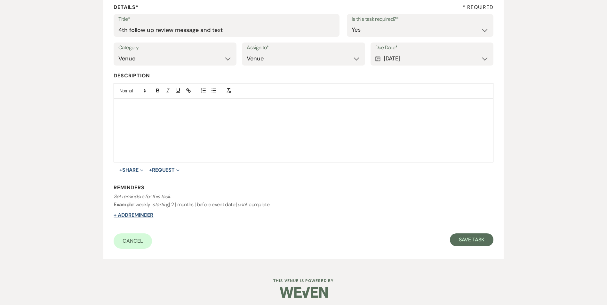
click at [137, 215] on button "+ Add Reminder" at bounding box center [134, 215] width 40 height 5
select select "host"
select select "days"
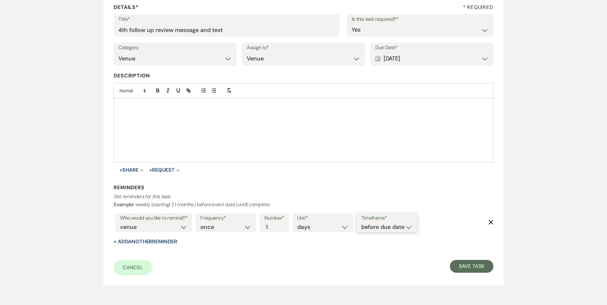
drag, startPoint x: 373, startPoint y: 226, endPoint x: 376, endPoint y: 228, distance: 3.9
click at [375, 227] on select "before due date after due date on due date on custom date" at bounding box center [386, 227] width 51 height 9
select select "onDueDate"
click at [361, 223] on select "before due date after due date on due date on custom date" at bounding box center [386, 227] width 51 height 9
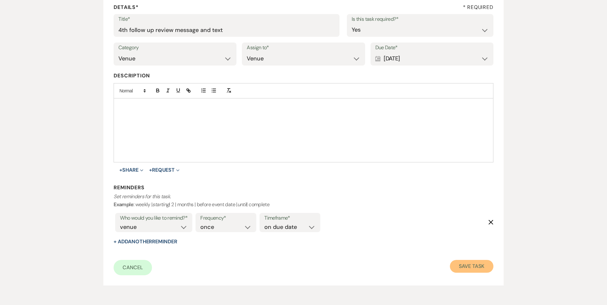
click at [483, 263] on button "Save Task" at bounding box center [471, 266] width 43 height 13
click at [458, 270] on button "Save Task" at bounding box center [471, 266] width 43 height 13
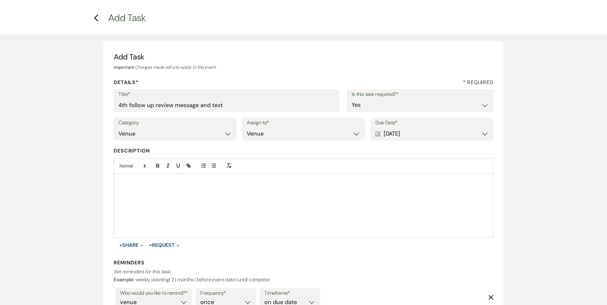
scroll to position [96, 0]
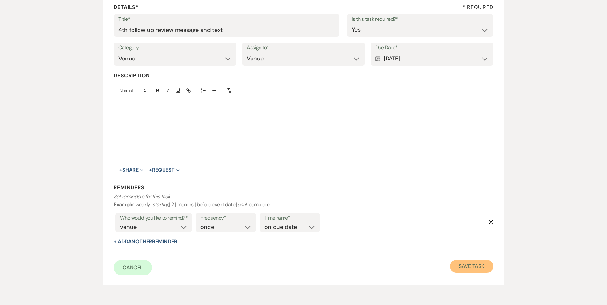
click at [462, 260] on button "Save Task" at bounding box center [471, 266] width 43 height 13
select select "5"
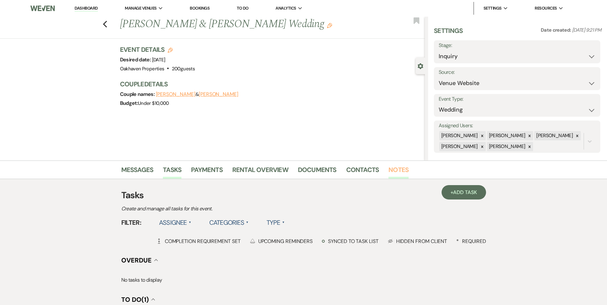
click at [395, 171] on link "Notes" at bounding box center [398, 172] width 20 height 14
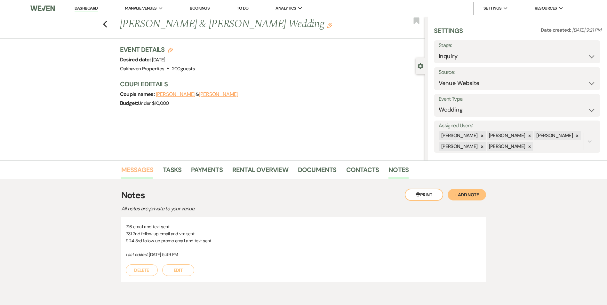
drag, startPoint x: 142, startPoint y: 172, endPoint x: 147, endPoint y: 172, distance: 4.9
click at [142, 172] on link "Messages" at bounding box center [137, 172] width 32 height 14
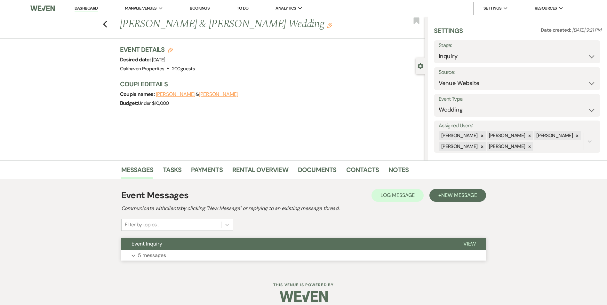
click at [479, 241] on button "View" at bounding box center [469, 244] width 33 height 12
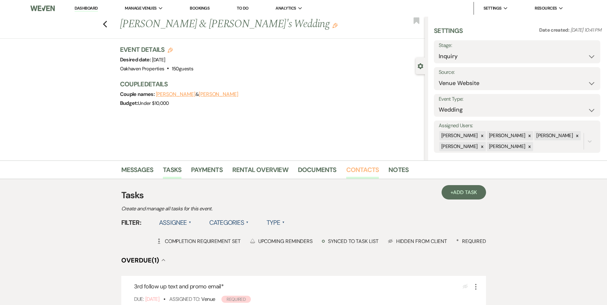
click at [348, 170] on link "Contacts" at bounding box center [362, 172] width 33 height 14
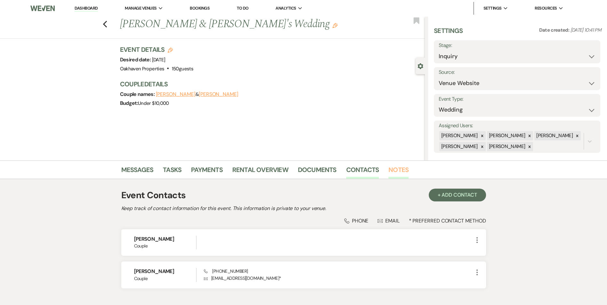
click at [399, 168] on link "Notes" at bounding box center [398, 172] width 20 height 14
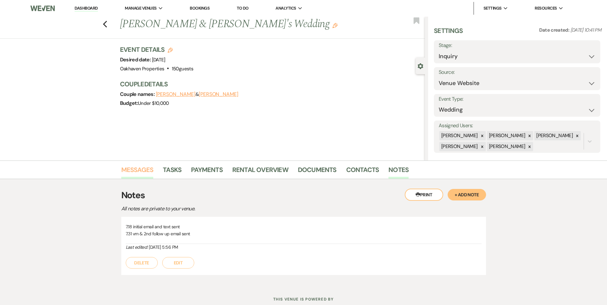
click at [126, 175] on link "Messages" at bounding box center [137, 172] width 32 height 14
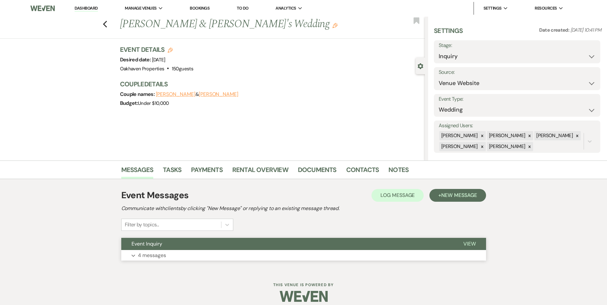
click at [469, 245] on span "View" at bounding box center [469, 244] width 12 height 7
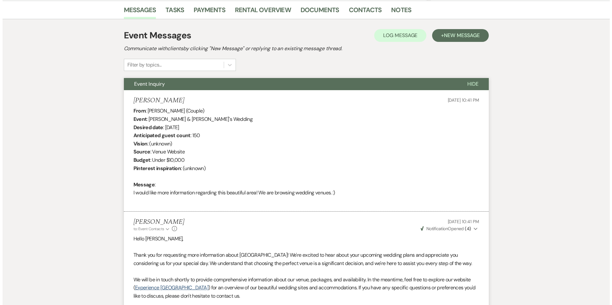
scroll to position [128, 0]
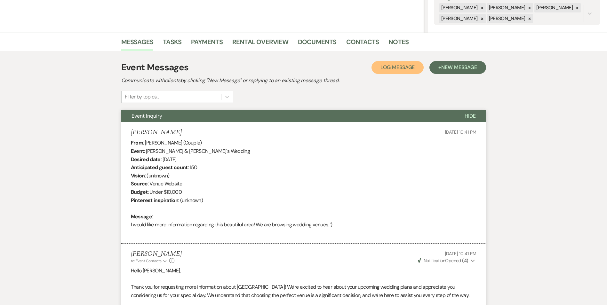
drag, startPoint x: 394, startPoint y: 62, endPoint x: 388, endPoint y: 62, distance: 5.4
click at [394, 61] on button "Log Log Message" at bounding box center [398, 67] width 52 height 13
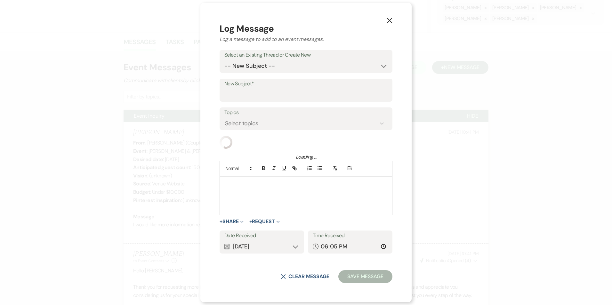
drag, startPoint x: 231, startPoint y: 190, endPoint x: 246, endPoint y: 194, distance: 15.2
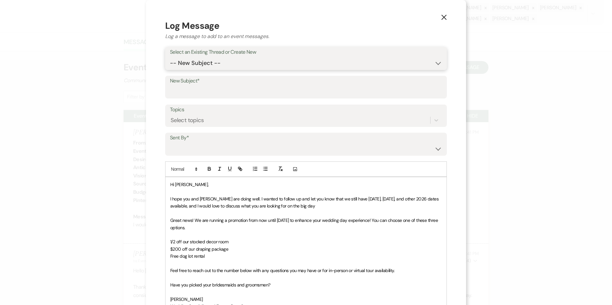
drag, startPoint x: 204, startPoint y: 64, endPoint x: 204, endPoint y: 69, distance: 5.5
click at [204, 65] on select "-- New Subject -- Event Inquiry" at bounding box center [306, 63] width 272 height 12
select select "430498"
click at [170, 57] on select "-- New Subject -- Event Inquiry" at bounding box center [306, 63] width 272 height 12
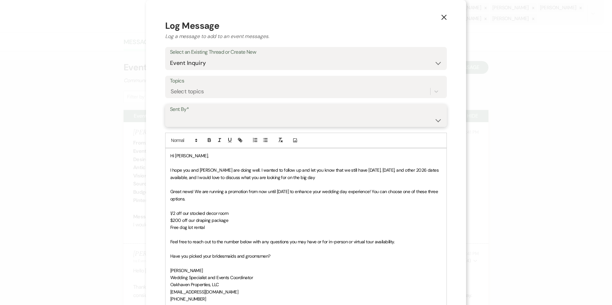
click at [190, 126] on select "[PERSON_NAME] ([EMAIL_ADDRESS][DOMAIN_NAME]) [PERSON_NAME] ([PERSON_NAME][EMAIL…" at bounding box center [306, 120] width 272 height 12
select select "user-127923"
click at [170, 114] on select "[PERSON_NAME] ([EMAIL_ADDRESS][DOMAIN_NAME]) [PERSON_NAME] ([PERSON_NAME][EMAIL…" at bounding box center [306, 120] width 272 height 12
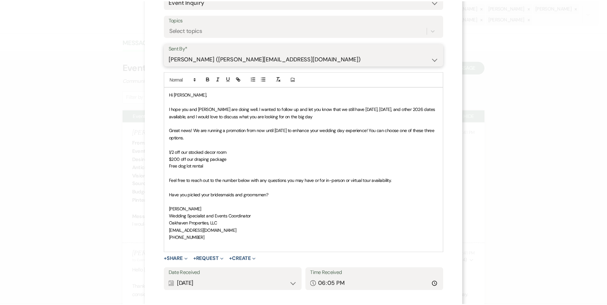
scroll to position [96, 0]
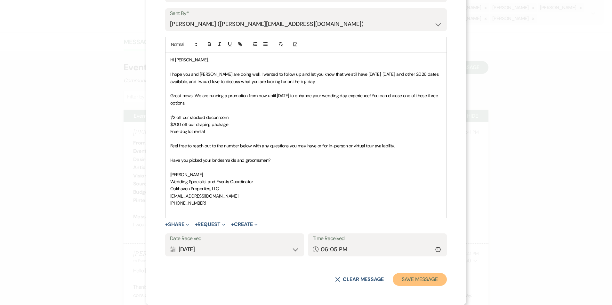
drag, startPoint x: 426, startPoint y: 277, endPoint x: 433, endPoint y: 259, distance: 20.0
click at [426, 277] on button "Save Message" at bounding box center [420, 279] width 54 height 13
click at [421, 276] on button "Save Message" at bounding box center [420, 279] width 54 height 13
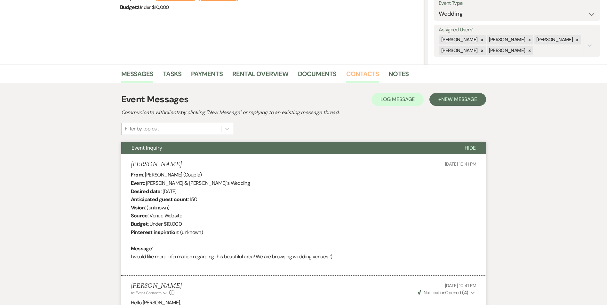
click at [357, 77] on link "Contacts" at bounding box center [362, 76] width 33 height 14
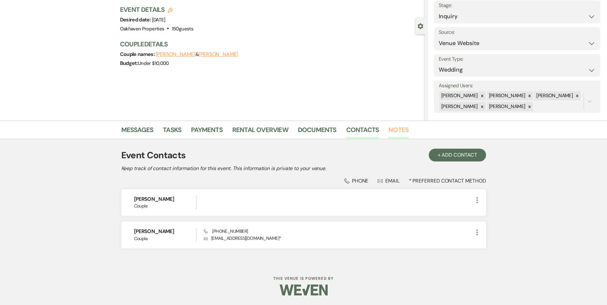
click at [400, 134] on link "Notes" at bounding box center [398, 132] width 20 height 14
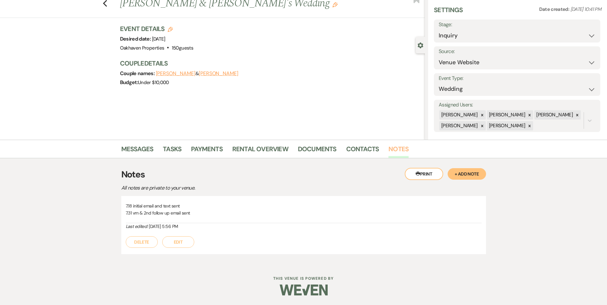
scroll to position [21, 0]
click at [189, 245] on button "Edit" at bounding box center [178, 242] width 32 height 12
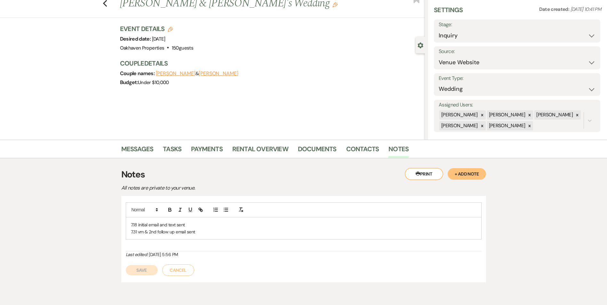
click at [194, 235] on p "7.31 vm & 2nd follow up email sent" at bounding box center [304, 231] width 346 height 7
drag, startPoint x: 151, startPoint y: 278, endPoint x: 261, endPoint y: 266, distance: 110.7
click at [154, 278] on button "Save" at bounding box center [142, 278] width 32 height 10
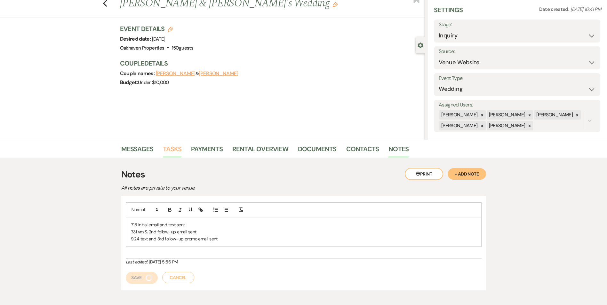
click at [173, 152] on link "Tasks" at bounding box center [172, 151] width 19 height 14
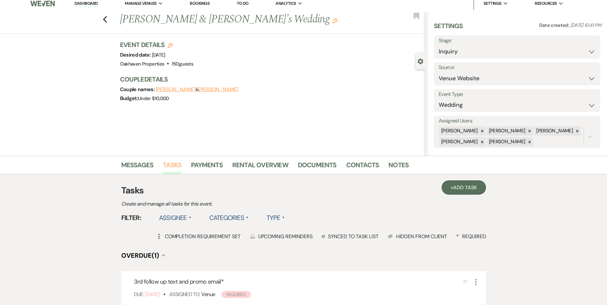
scroll to position [96, 0]
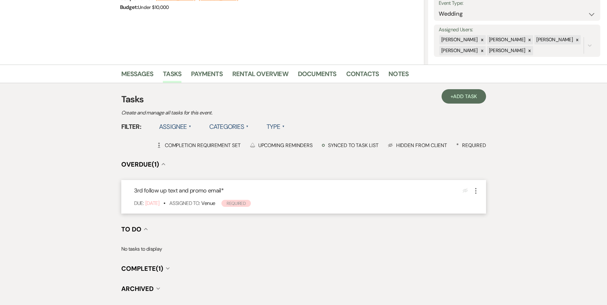
click at [476, 193] on icon "More" at bounding box center [476, 191] width 8 height 8
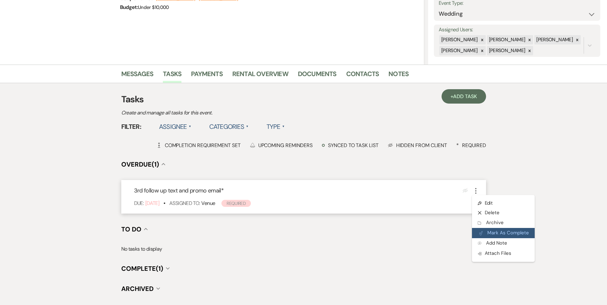
click at [481, 231] on icon "Plan Portal Link" at bounding box center [481, 233] width 4 height 5
click at [463, 100] on link "+ Add Task" at bounding box center [464, 96] width 44 height 14
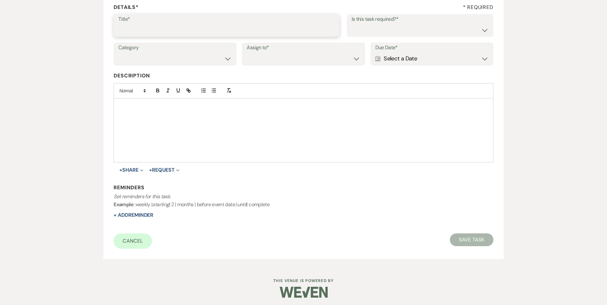
drag, startPoint x: 149, startPoint y: 23, endPoint x: 147, endPoint y: 18, distance: 6.0
click at [149, 22] on div "Title*" at bounding box center [227, 25] width 226 height 23
type input "4th review email and text"
click at [364, 28] on select "Yes No" at bounding box center [420, 30] width 137 height 12
select select "true"
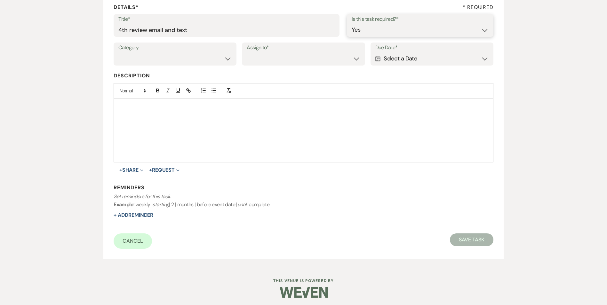
click at [352, 24] on select "Yes No" at bounding box center [420, 30] width 137 height 12
click at [182, 54] on select "Venue Vendors Guests Details Finalize & Share" at bounding box center [174, 58] width 113 height 12
select select "31"
click at [118, 52] on select "Venue Vendors Guests Details Finalize & Share" at bounding box center [174, 58] width 113 height 12
drag, startPoint x: 262, startPoint y: 59, endPoint x: 265, endPoint y: 65, distance: 6.9
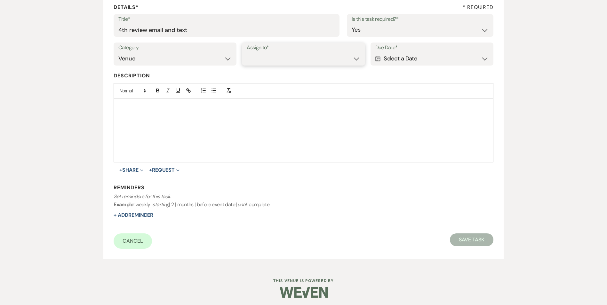
click at [262, 59] on select "Venue Client" at bounding box center [303, 58] width 113 height 12
select select "venueHost"
click at [247, 52] on select "Venue Client" at bounding box center [303, 58] width 113 height 12
drag, startPoint x: 402, startPoint y: 60, endPoint x: 409, endPoint y: 61, distance: 7.2
click at [403, 60] on div "Calendar Select a Date Expand" at bounding box center [431, 58] width 113 height 12
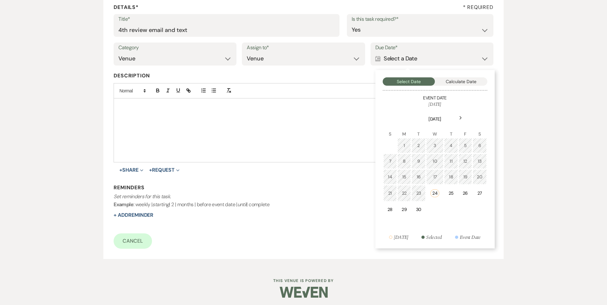
drag, startPoint x: 460, startPoint y: 116, endPoint x: 454, endPoint y: 127, distance: 12.5
click at [460, 116] on div "Next" at bounding box center [461, 118] width 10 height 10
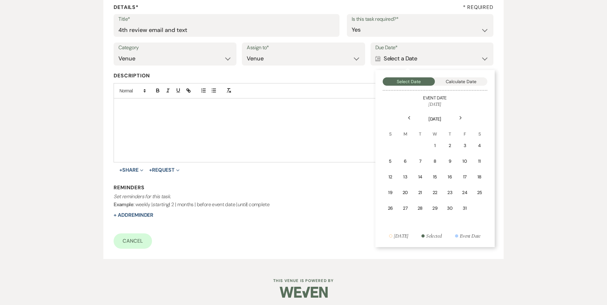
drag, startPoint x: 433, startPoint y: 149, endPoint x: 324, endPoint y: 169, distance: 110.8
click at [432, 149] on td "1" at bounding box center [435, 145] width 14 height 15
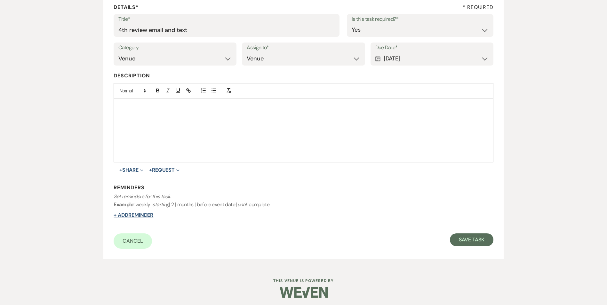
click at [134, 218] on button "+ Add Reminder" at bounding box center [134, 215] width 40 height 5
select select "host"
select select "days"
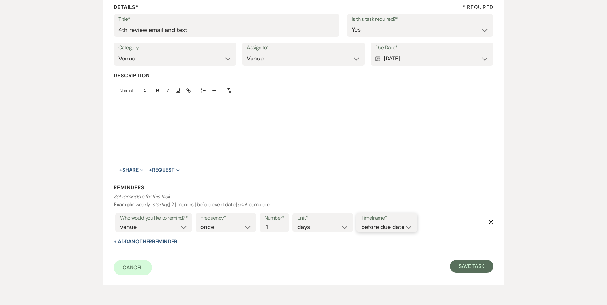
click at [383, 224] on select "before due date after due date on due date on custom date" at bounding box center [386, 227] width 51 height 9
select select "onDueDate"
click at [361, 223] on select "before due date after due date on due date on custom date" at bounding box center [386, 227] width 51 height 9
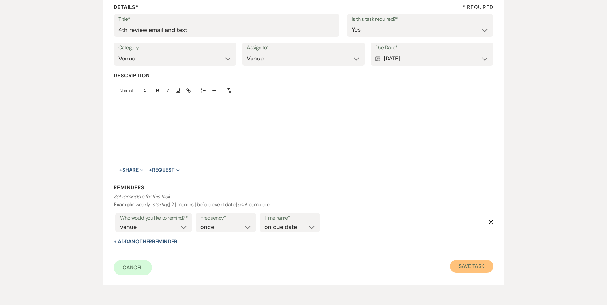
click at [465, 268] on button "Save Task" at bounding box center [471, 266] width 43 height 13
select select "5"
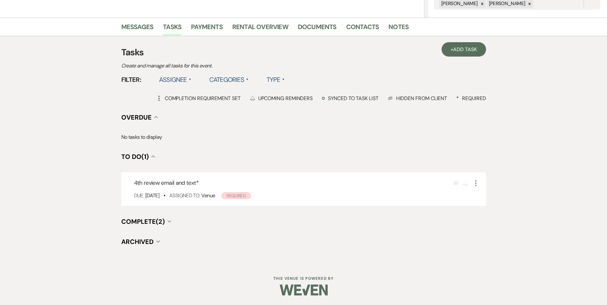
scroll to position [15, 0]
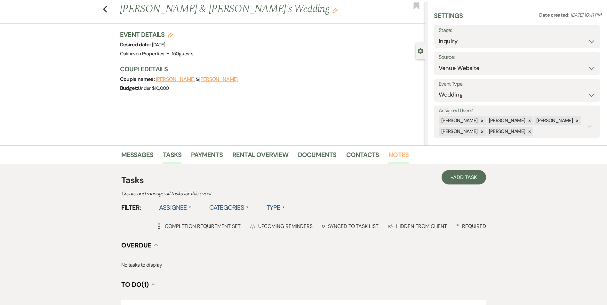
click at [395, 154] on link "Notes" at bounding box center [398, 157] width 20 height 14
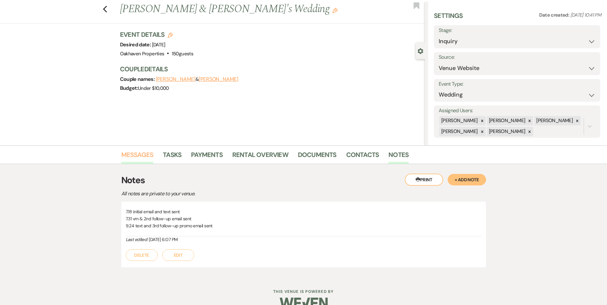
click at [128, 156] on link "Messages" at bounding box center [137, 157] width 32 height 14
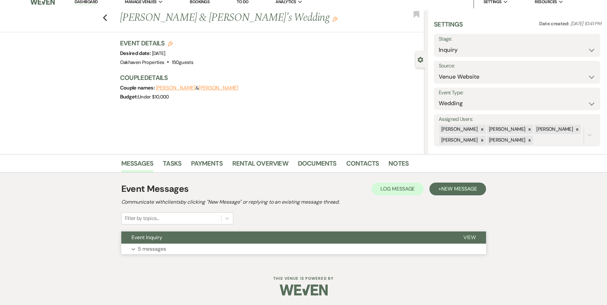
click at [472, 241] on span "View" at bounding box center [469, 237] width 12 height 7
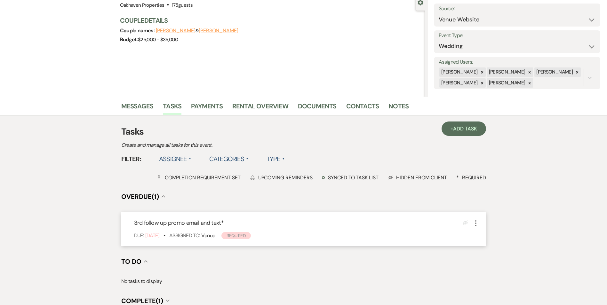
scroll to position [64, 0]
click at [392, 113] on link "Notes" at bounding box center [398, 108] width 20 height 14
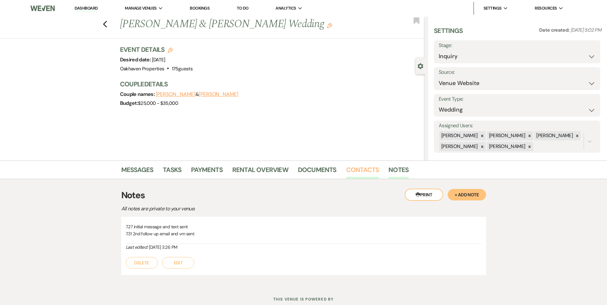
click at [357, 169] on link "Contacts" at bounding box center [362, 172] width 33 height 14
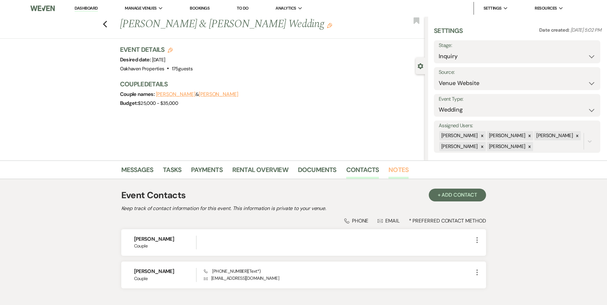
click at [404, 177] on link "Notes" at bounding box center [398, 172] width 20 height 14
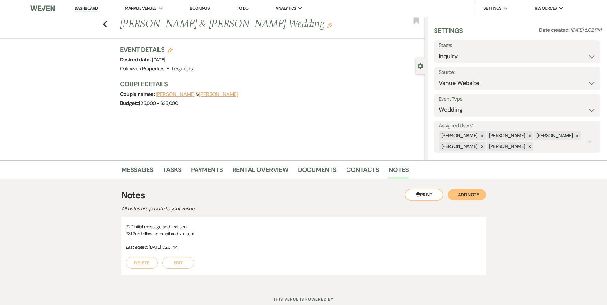
drag, startPoint x: 188, startPoint y: 267, endPoint x: 192, endPoint y: 261, distance: 6.9
click at [188, 267] on button "Edit" at bounding box center [178, 263] width 32 height 12
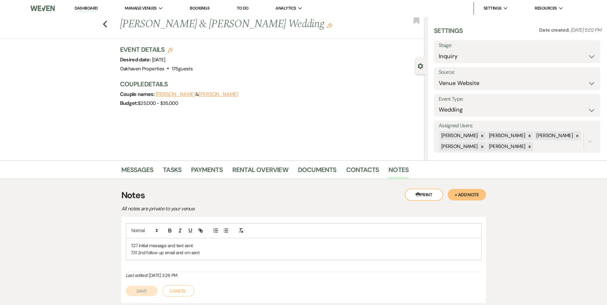
click at [198, 255] on p "7.31 2nd follow up email and vm sent" at bounding box center [304, 252] width 346 height 7
click at [133, 297] on button "Save" at bounding box center [142, 298] width 32 height 10
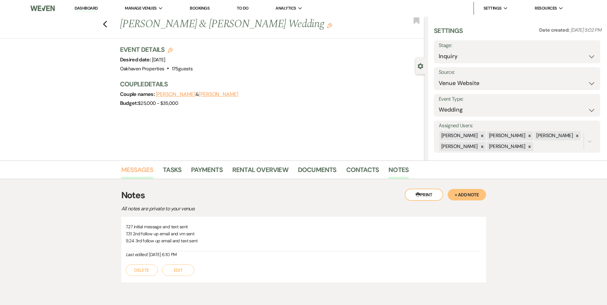
click at [147, 169] on link "Messages" at bounding box center [137, 172] width 32 height 14
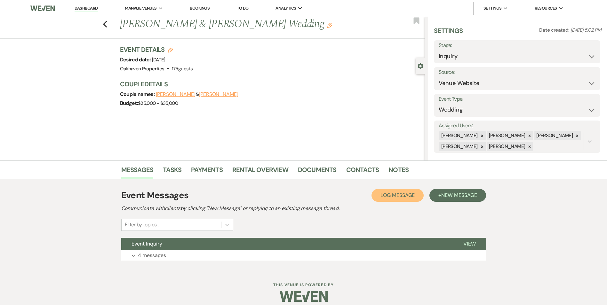
click at [396, 196] on span "Log Message" at bounding box center [397, 195] width 34 height 7
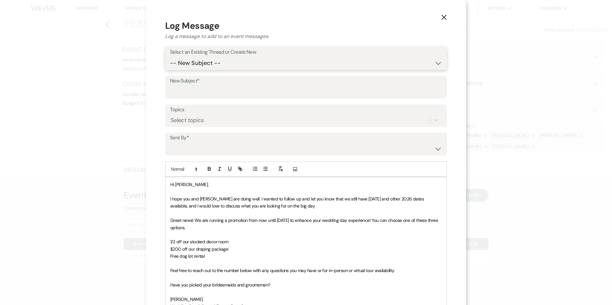
click at [218, 63] on select "-- New Subject -- Event Inquiry" at bounding box center [306, 63] width 272 height 12
select select "435604"
click at [170, 57] on select "-- New Subject -- Event Inquiry" at bounding box center [306, 63] width 272 height 12
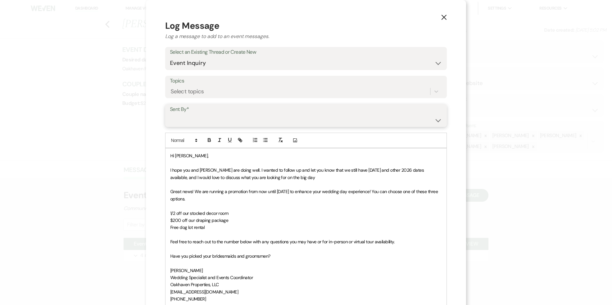
click at [195, 122] on select "Patience Ergish (pdergish@aol.com) Jeanette Wagoner (jeanette@experienceoakhave…" at bounding box center [306, 120] width 272 height 12
select select "user-127923"
click at [170, 114] on select "Patience Ergish (pdergish@aol.com) Jeanette Wagoner (jeanette@experienceoakhave…" at bounding box center [306, 120] width 272 height 12
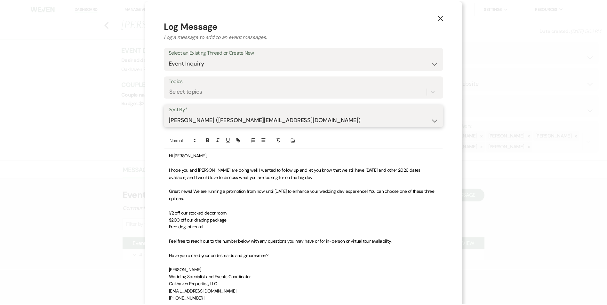
scroll to position [96, 0]
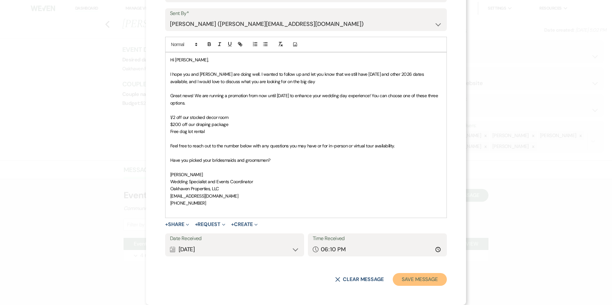
click at [423, 280] on button "Save Message" at bounding box center [420, 279] width 54 height 13
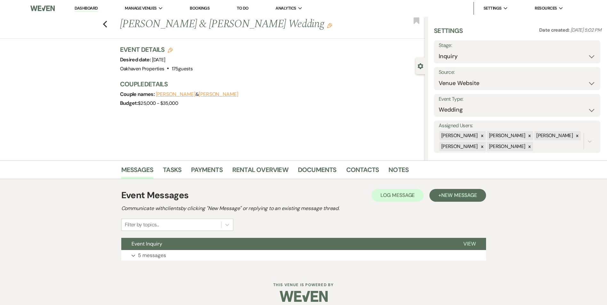
drag, startPoint x: 175, startPoint y: 160, endPoint x: 177, endPoint y: 163, distance: 3.4
click at [176, 162] on main "Previous Logan Jennings & Nora Puryear's Wedding Edit Bookmark Gear Settings Se…" at bounding box center [303, 144] width 607 height 254
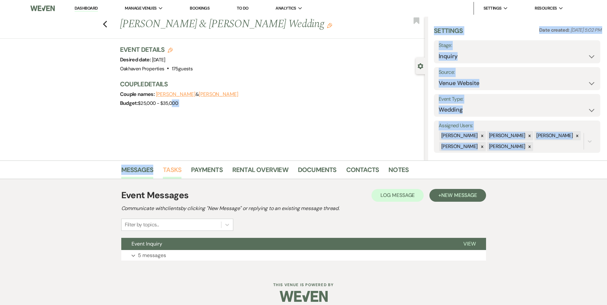
drag, startPoint x: 177, startPoint y: 163, endPoint x: 177, endPoint y: 172, distance: 9.0
click at [177, 172] on link "Tasks" at bounding box center [172, 172] width 19 height 14
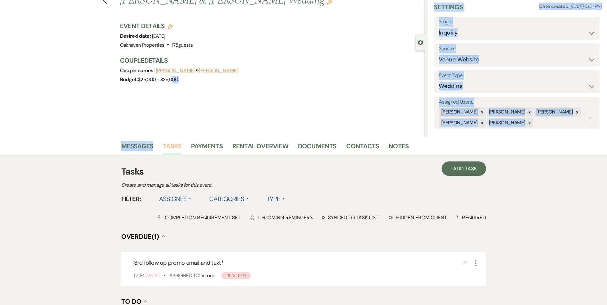
scroll to position [64, 0]
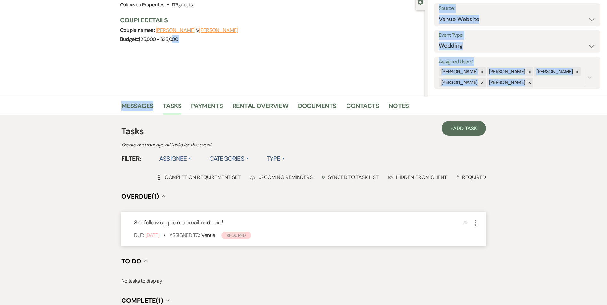
click at [475, 226] on icon "More" at bounding box center [476, 223] width 8 height 8
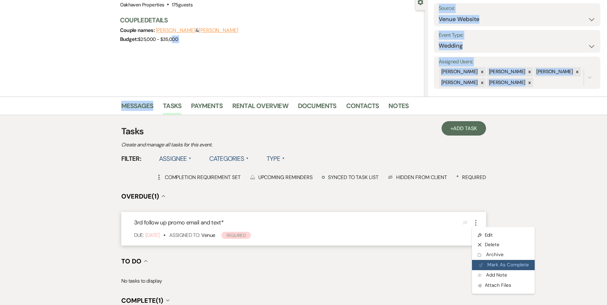
click at [488, 267] on button "Plan Portal Link Mark As Complete" at bounding box center [503, 265] width 63 height 10
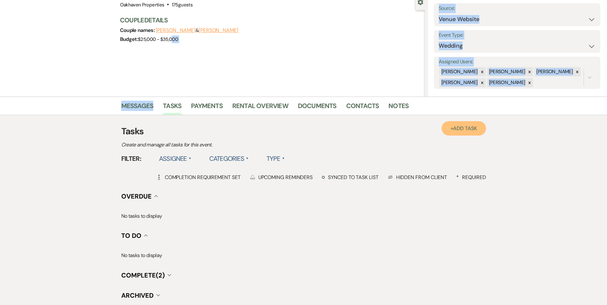
click at [462, 130] on span "Add Task" at bounding box center [465, 128] width 24 height 7
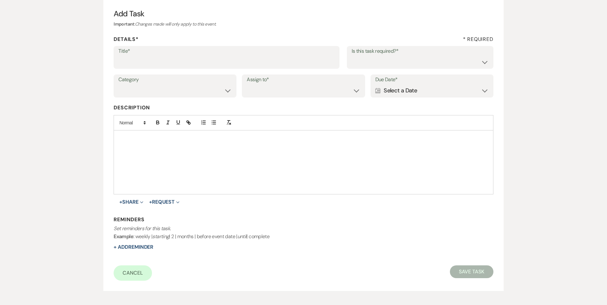
click at [149, 55] on label "Title*" at bounding box center [226, 51] width 216 height 9
click at [149, 56] on input "Title*" at bounding box center [226, 62] width 216 height 12
type input "4th review email and text"
click at [358, 61] on select "Yes No" at bounding box center [420, 62] width 137 height 12
select select "true"
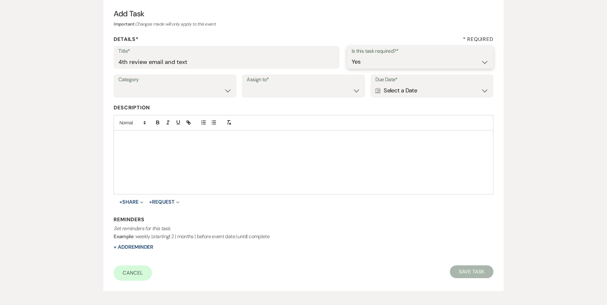
click at [352, 56] on select "Yes No" at bounding box center [420, 62] width 137 height 12
click at [205, 88] on select "Venue Vendors Guests Details Finalize & Share" at bounding box center [174, 90] width 113 height 12
select select "31"
click at [118, 84] on select "Venue Vendors Guests Details Finalize & Share" at bounding box center [174, 90] width 113 height 12
click at [276, 93] on select "Venue Client" at bounding box center [303, 90] width 113 height 12
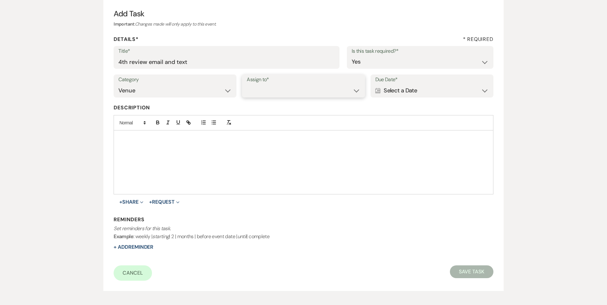
select select "venueHost"
click at [247, 84] on select "Venue Client" at bounding box center [303, 90] width 113 height 12
click at [395, 92] on div "Calendar Select a Date Expand" at bounding box center [431, 90] width 113 height 12
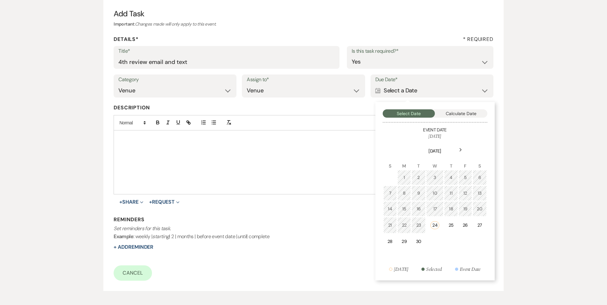
click at [461, 148] on icon "Next" at bounding box center [460, 150] width 3 height 4
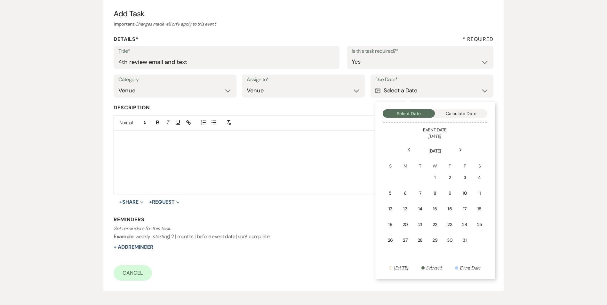
drag, startPoint x: 436, startPoint y: 173, endPoint x: 433, endPoint y: 174, distance: 3.9
click at [436, 173] on td "1" at bounding box center [435, 177] width 14 height 15
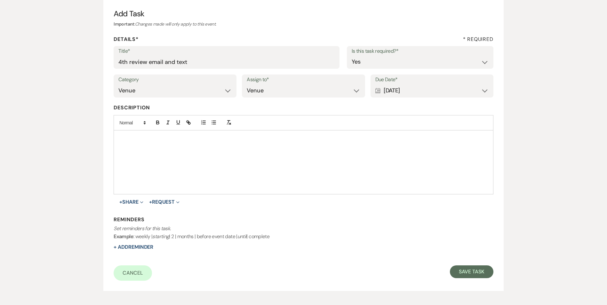
click at [145, 242] on div "Reminders Set reminders for this task. Example : weekly | starting | 2 | months…" at bounding box center [304, 233] width 380 height 35
click at [146, 245] on button "+ Add Reminder" at bounding box center [134, 247] width 40 height 5
select select "host"
select select "days"
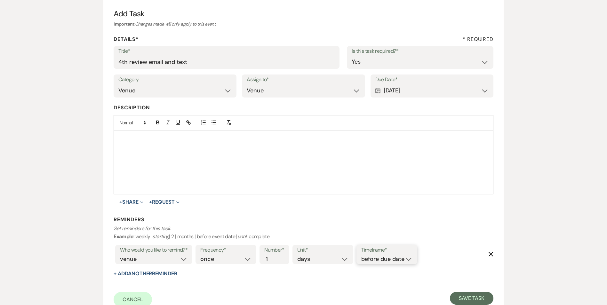
drag, startPoint x: 392, startPoint y: 261, endPoint x: 385, endPoint y: 264, distance: 7.3
click at [390, 260] on select "before due date after due date on due date on custom date" at bounding box center [386, 259] width 51 height 9
select select "onDueDate"
click at [361, 255] on select "before due date after due date on due date on custom date" at bounding box center [386, 259] width 51 height 9
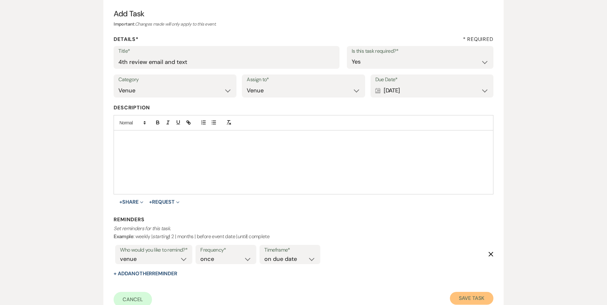
click at [479, 298] on button "Save Task" at bounding box center [471, 298] width 43 height 13
select select "5"
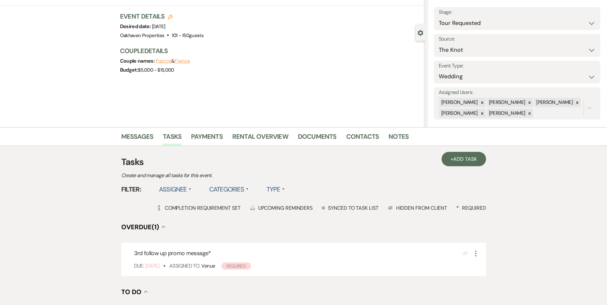
scroll to position [64, 0]
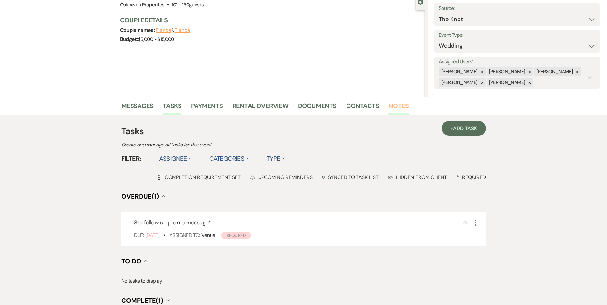
click at [400, 108] on link "Notes" at bounding box center [398, 108] width 20 height 14
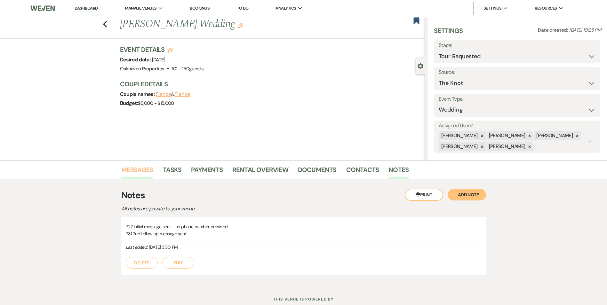
click at [129, 173] on link "Messages" at bounding box center [137, 172] width 32 height 14
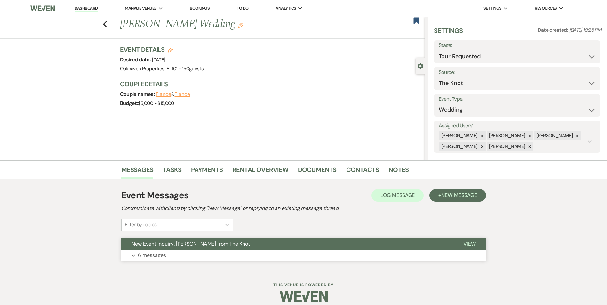
click at [472, 249] on button "View" at bounding box center [469, 244] width 33 height 12
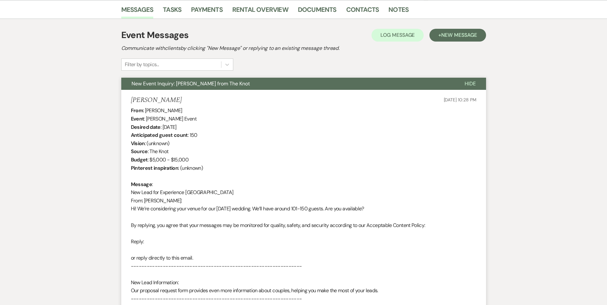
scroll to position [41, 0]
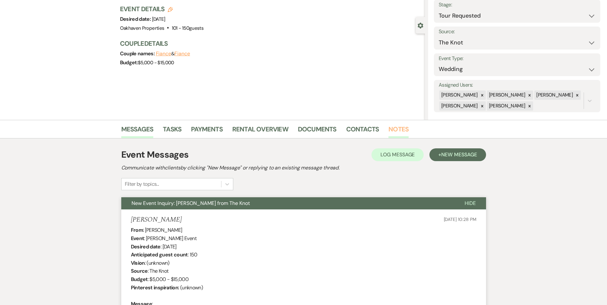
click at [400, 132] on link "Notes" at bounding box center [398, 131] width 20 height 14
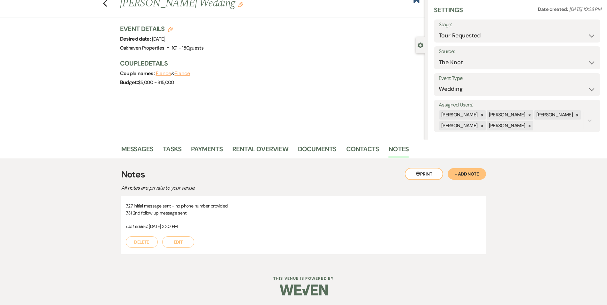
click at [178, 245] on button "Edit" at bounding box center [178, 242] width 32 height 12
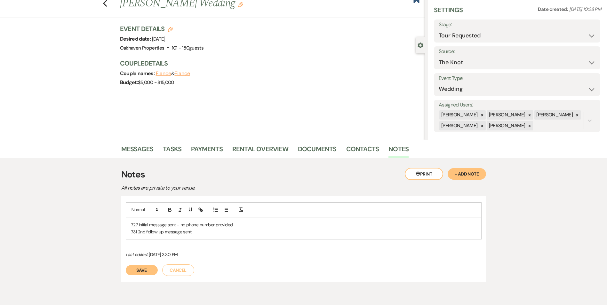
click at [192, 235] on p "7.31 2nd follow up message sent" at bounding box center [304, 231] width 346 height 7
click at [146, 275] on button "Save" at bounding box center [142, 278] width 32 height 10
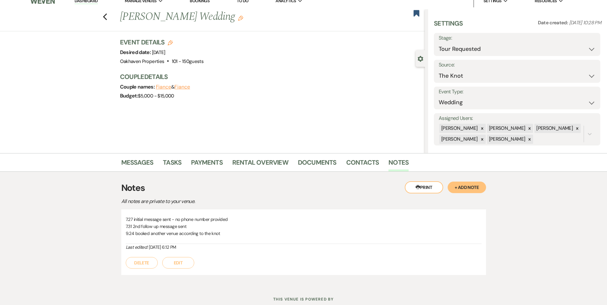
scroll to position [0, 0]
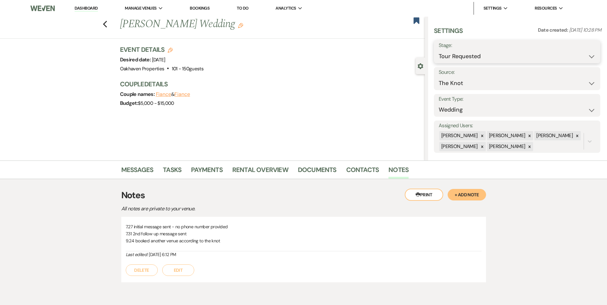
drag, startPoint x: 458, startPoint y: 57, endPoint x: 462, endPoint y: 67, distance: 10.5
click at [458, 57] on select "Inquiry Follow Up Tour Requested Tour Confirmed Toured Proposal Sent Booked Lost" at bounding box center [517, 56] width 157 height 12
select select "8"
click at [439, 50] on select "Inquiry Follow Up Tour Requested Tour Confirmed Toured Proposal Sent Booked Lost" at bounding box center [517, 56] width 157 height 12
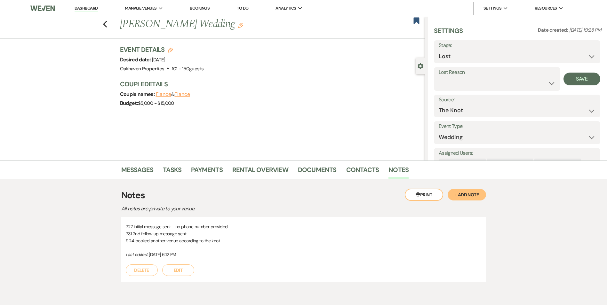
drag, startPoint x: 445, startPoint y: 73, endPoint x: 445, endPoint y: 77, distance: 4.2
click at [445, 77] on div "Lost Reason Booked Elsewhere Budget Date Unavailable No Response Not a Good Mat…" at bounding box center [497, 79] width 126 height 24
drag, startPoint x: 445, startPoint y: 77, endPoint x: 447, endPoint y: 87, distance: 9.8
click at [447, 82] on select "Booked Elsewhere Budget Date Unavailable No Response Not a Good Match Capacity …" at bounding box center [497, 83] width 117 height 12
click at [439, 77] on select "Booked Elsewhere Budget Date Unavailable No Response Not a Good Match Capacity …" at bounding box center [497, 83] width 117 height 12
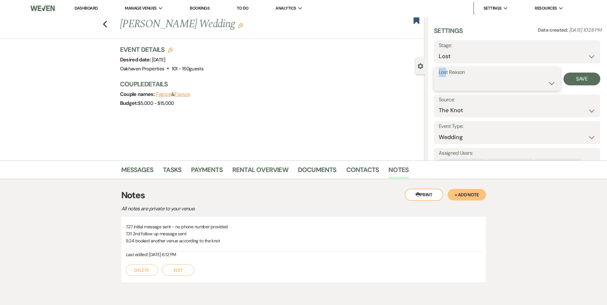
drag, startPoint x: 493, startPoint y: 81, endPoint x: 494, endPoint y: 91, distance: 9.6
click at [493, 81] on select "Booked Elsewhere Budget Date Unavailable No Response Not a Good Match Capacity …" at bounding box center [497, 83] width 117 height 12
select select "6"
click at [439, 77] on select "Booked Elsewhere Budget Date Unavailable No Response Not a Good Match Capacity …" at bounding box center [497, 83] width 117 height 12
click at [581, 80] on button "Save" at bounding box center [581, 79] width 37 height 13
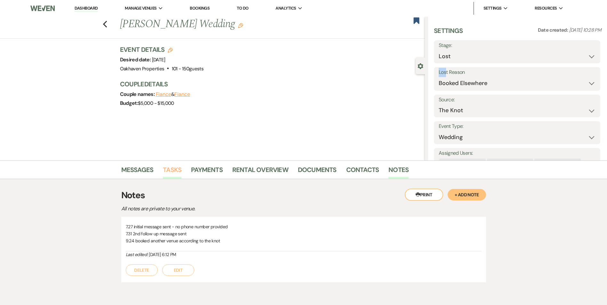
click at [175, 172] on link "Tasks" at bounding box center [172, 172] width 19 height 14
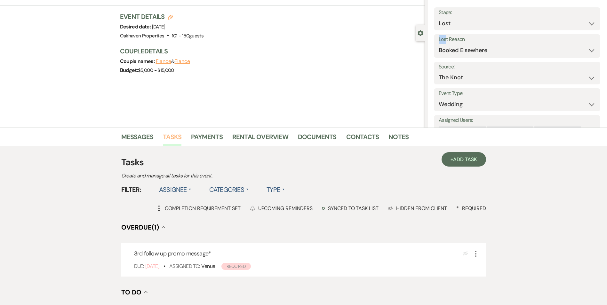
scroll to position [128, 0]
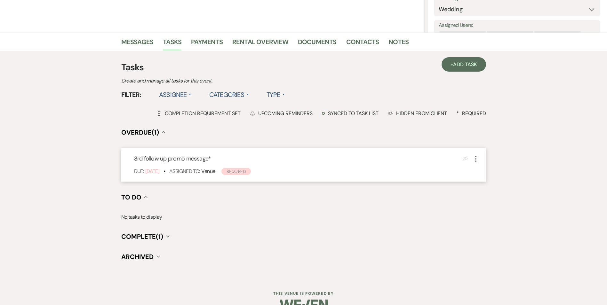
click at [474, 159] on icon "More" at bounding box center [476, 159] width 8 height 8
click at [481, 175] on link "Pencil Edit" at bounding box center [502, 171] width 61 height 10
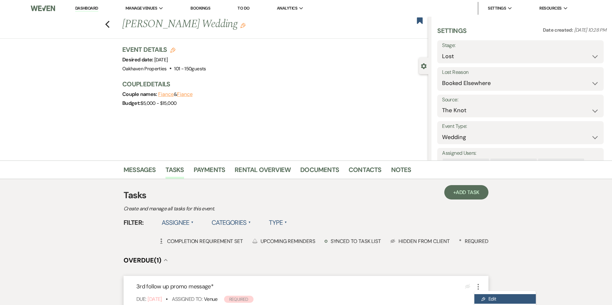
select select "true"
select select "venueHost"
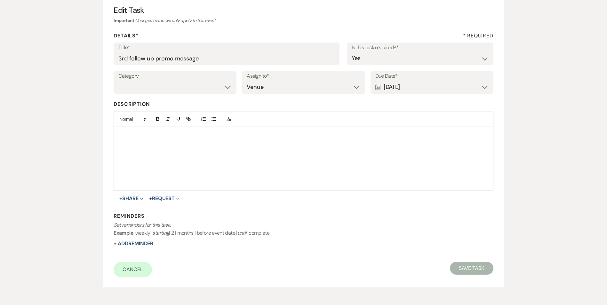
scroll to position [98, 0]
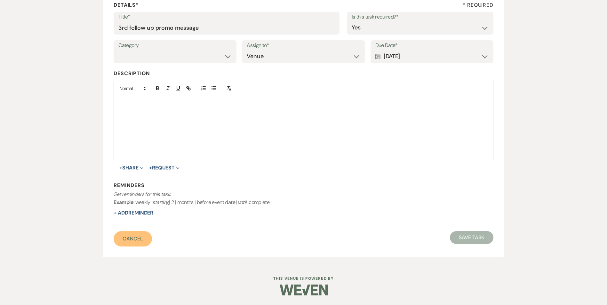
click at [129, 236] on link "Cancel" at bounding box center [133, 238] width 38 height 15
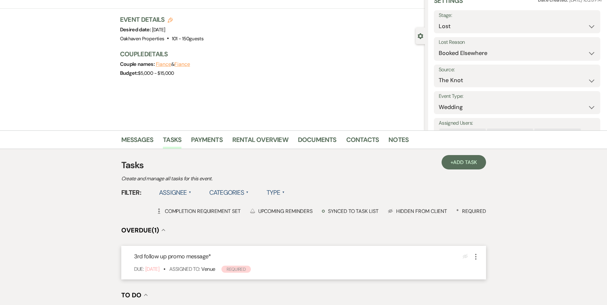
scroll to position [64, 0]
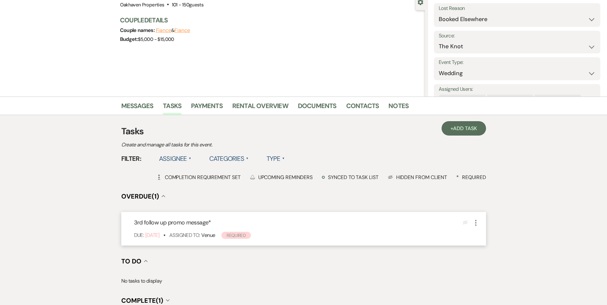
click at [475, 224] on icon "More" at bounding box center [476, 223] width 8 height 8
click at [481, 244] on use "button" at bounding box center [481, 245] width 4 height 4
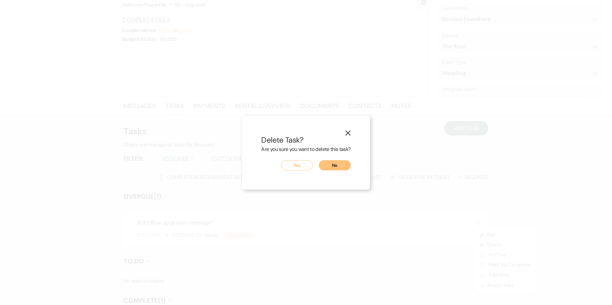
click at [305, 170] on button "Yes" at bounding box center [297, 165] width 32 height 10
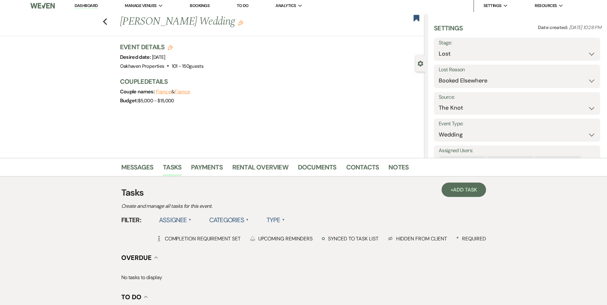
scroll to position [0, 0]
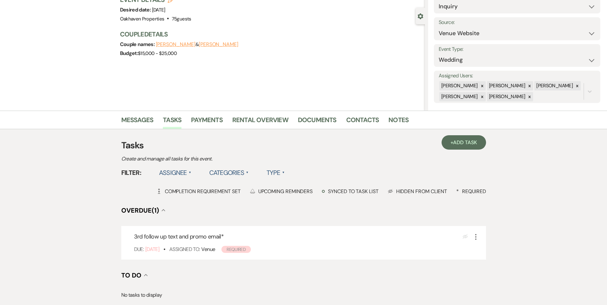
scroll to position [32, 0]
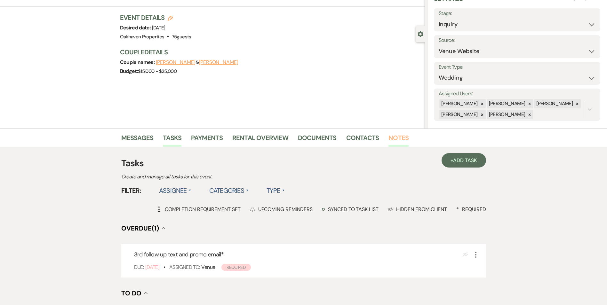
click at [398, 140] on link "Notes" at bounding box center [398, 140] width 20 height 14
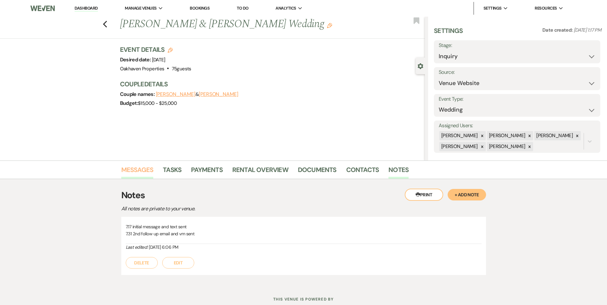
click at [139, 173] on link "Messages" at bounding box center [137, 172] width 32 height 14
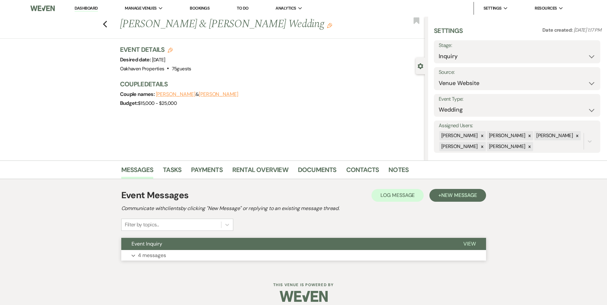
click at [470, 243] on span "View" at bounding box center [469, 244] width 12 height 7
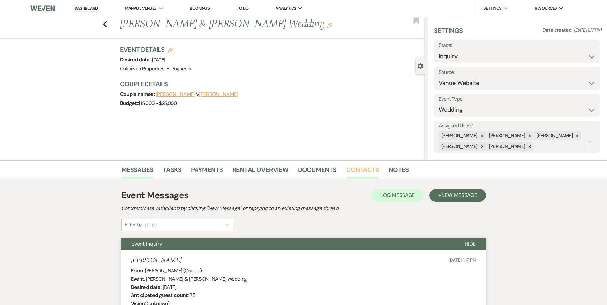
drag, startPoint x: 367, startPoint y: 167, endPoint x: 364, endPoint y: 169, distance: 3.4
click at [367, 167] on link "Contacts" at bounding box center [362, 172] width 33 height 14
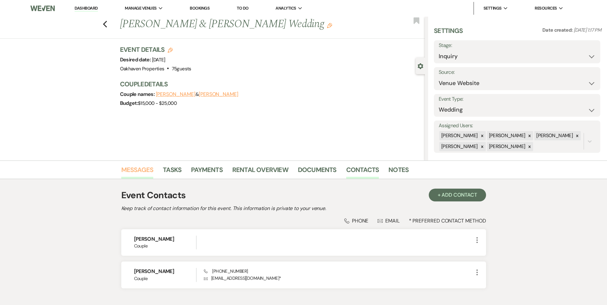
click at [138, 168] on link "Messages" at bounding box center [137, 172] width 32 height 14
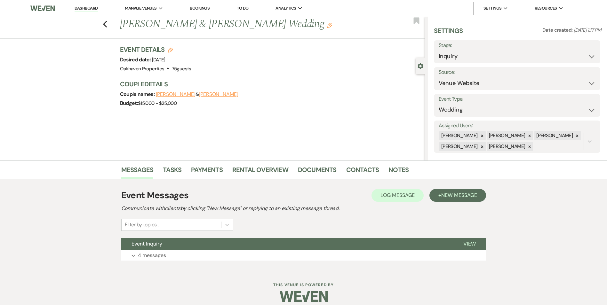
click at [394, 189] on div "Event Messages Log Log Message + New Message" at bounding box center [303, 195] width 365 height 13
click at [391, 196] on span "Log Message" at bounding box center [397, 195] width 34 height 7
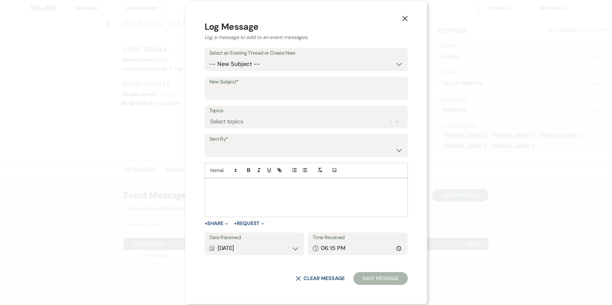
drag, startPoint x: 243, startPoint y: 198, endPoint x: 249, endPoint y: 214, distance: 17.4
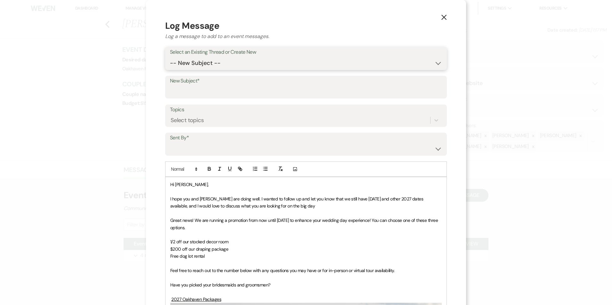
click at [224, 67] on select "-- New Subject -- Event Inquiry" at bounding box center [306, 63] width 272 height 12
select select "430197"
click at [170, 57] on select "-- New Subject -- Event Inquiry" at bounding box center [306, 63] width 272 height 12
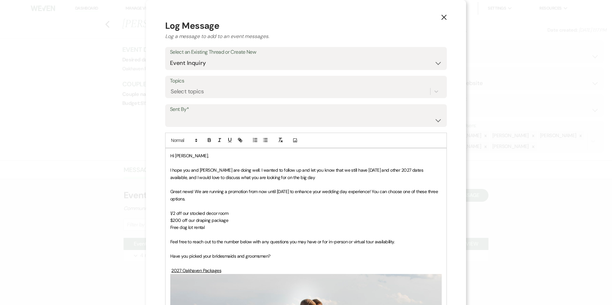
drag, startPoint x: 212, startPoint y: 111, endPoint x: 210, endPoint y: 114, distance: 3.7
click at [211, 113] on label "Sent By*" at bounding box center [306, 109] width 272 height 9
click at [210, 117] on select "Patience Ergish (pdergish@aol.com) Jeanette Wagoner (jeanette@experienceoakhave…" at bounding box center [306, 120] width 272 height 12
select select "user-127923"
click at [170, 114] on select "Patience Ergish (pdergish@aol.com) Jeanette Wagoner (jeanette@experienceoakhave…" at bounding box center [306, 120] width 272 height 12
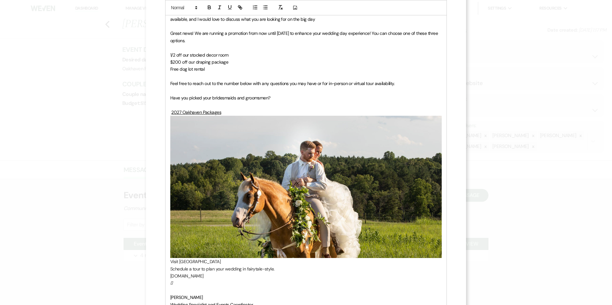
scroll to position [192, 0]
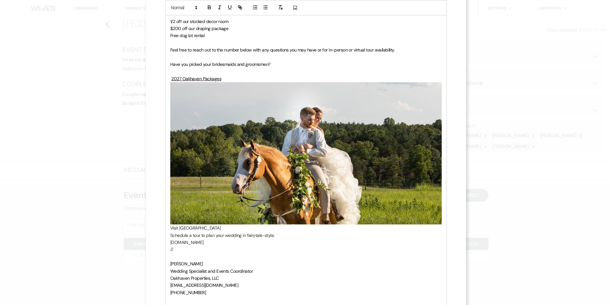
drag, startPoint x: 258, startPoint y: 147, endPoint x: 290, endPoint y: 152, distance: 32.5
click at [258, 147] on img "﻿ ﻿" at bounding box center [305, 153] width 271 height 142
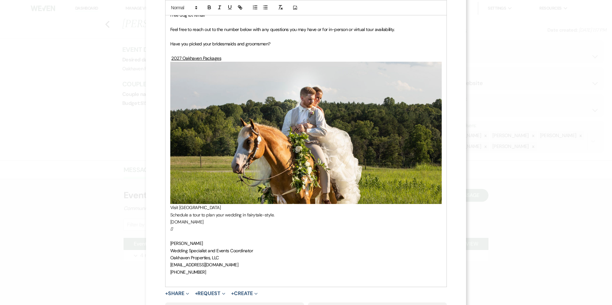
scroll to position [224, 0]
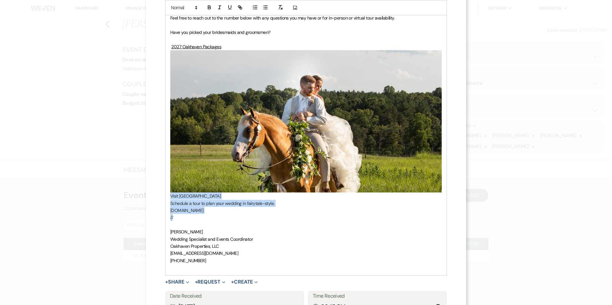
drag, startPoint x: 186, startPoint y: 220, endPoint x: 160, endPoint y: 118, distance: 104.9
click at [160, 118] on div "X Log Message Log a message to add to an event messages. Select an Existing Thr…" at bounding box center [306, 69] width 320 height 587
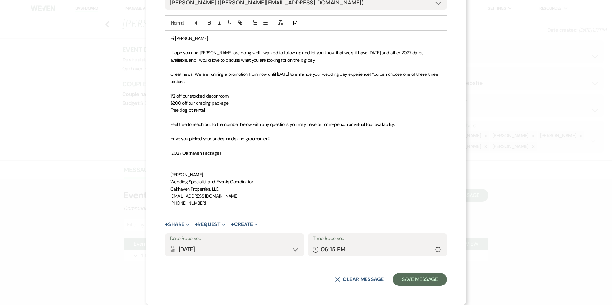
scroll to position [117, 0]
click at [171, 169] on p at bounding box center [305, 167] width 271 height 7
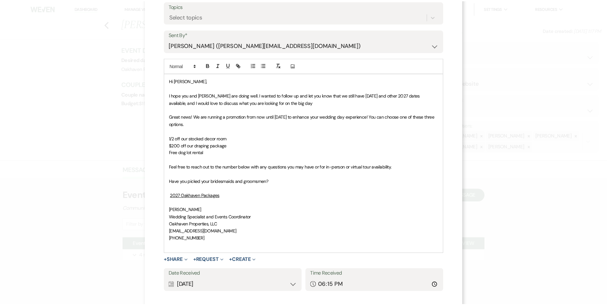
scroll to position [110, 0]
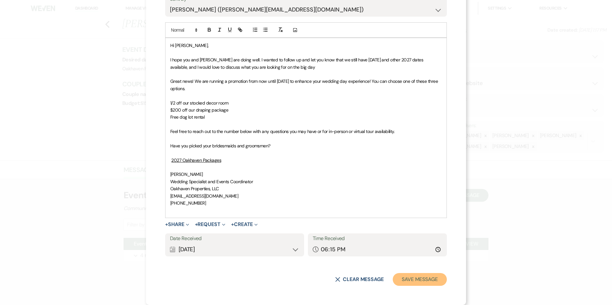
drag, startPoint x: 425, startPoint y: 279, endPoint x: 422, endPoint y: 272, distance: 6.9
click at [425, 278] on button "Save Message" at bounding box center [420, 279] width 54 height 13
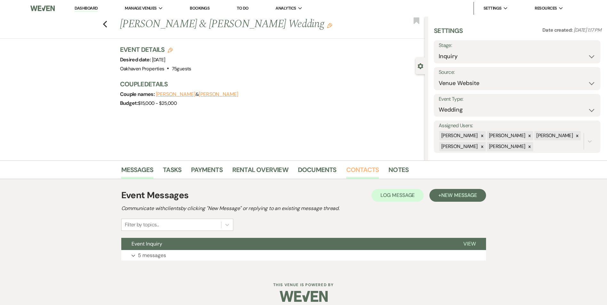
click at [368, 173] on link "Contacts" at bounding box center [362, 172] width 33 height 14
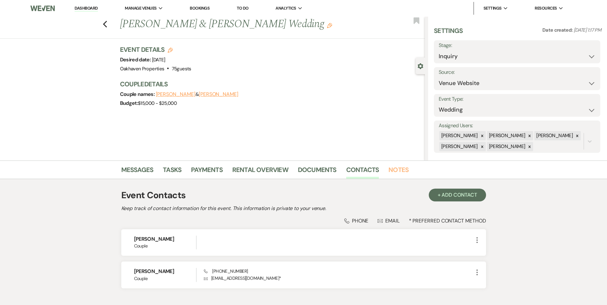
drag, startPoint x: 396, startPoint y: 173, endPoint x: 383, endPoint y: 182, distance: 15.5
click at [396, 173] on link "Notes" at bounding box center [398, 172] width 20 height 14
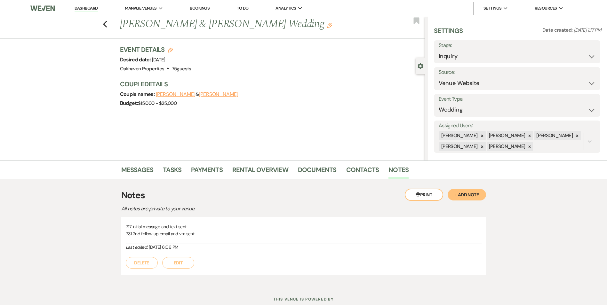
click at [181, 261] on button "Edit" at bounding box center [178, 263] width 32 height 12
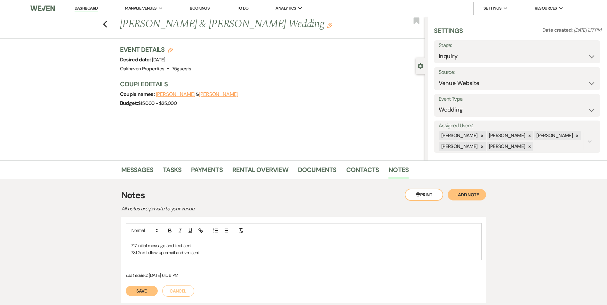
drag, startPoint x: 220, startPoint y: 255, endPoint x: 215, endPoint y: 256, distance: 5.6
click at [219, 256] on p "7.31 2nd follow up email and vm sent" at bounding box center [304, 252] width 346 height 7
click at [152, 298] on button "Save" at bounding box center [142, 298] width 32 height 10
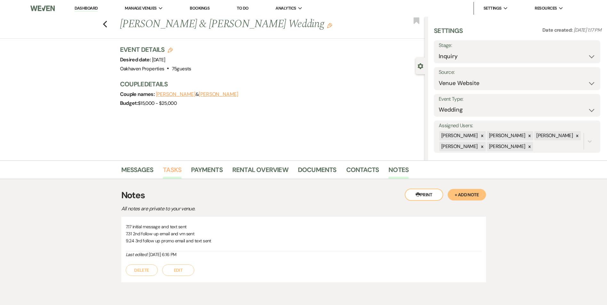
click at [176, 177] on link "Tasks" at bounding box center [172, 172] width 19 height 14
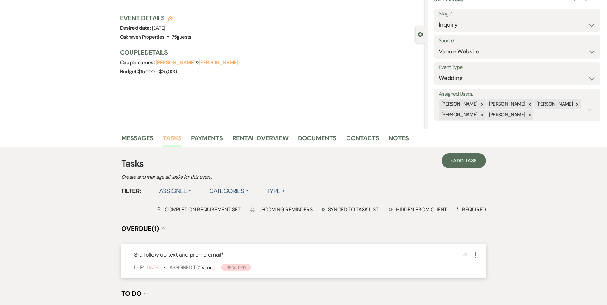
scroll to position [96, 0]
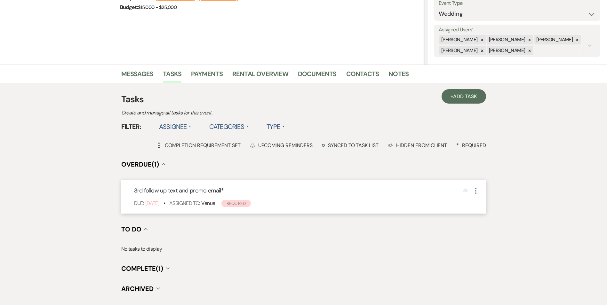
click at [477, 187] on icon "More" at bounding box center [476, 191] width 8 height 8
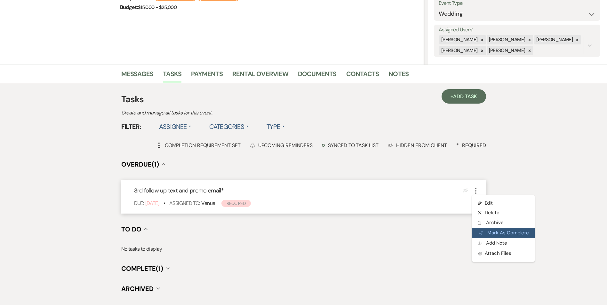
click at [488, 233] on button "Plan Portal Link Mark As Complete" at bounding box center [503, 233] width 63 height 10
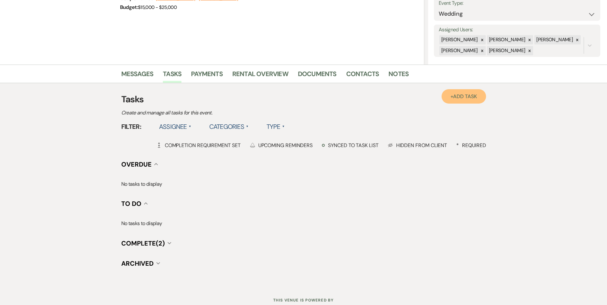
click at [459, 91] on link "+ Add Task" at bounding box center [464, 96] width 44 height 14
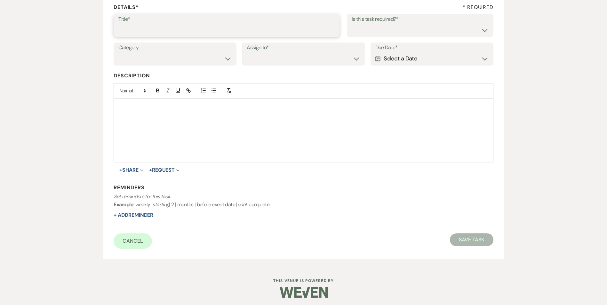
click at [204, 33] on input "Title*" at bounding box center [226, 30] width 216 height 12
type input "4th review email and text"
drag, startPoint x: 370, startPoint y: 25, endPoint x: 365, endPoint y: 37, distance: 12.8
click at [370, 25] on select "Yes No" at bounding box center [420, 30] width 137 height 12
select select "true"
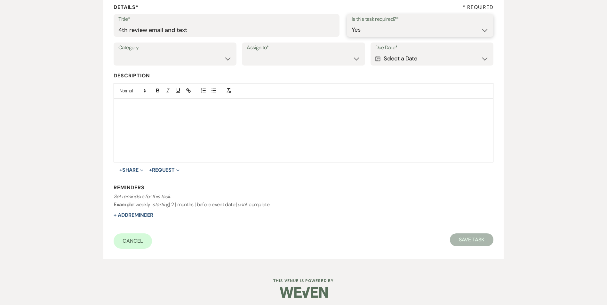
click at [352, 24] on select "Yes No" at bounding box center [420, 30] width 137 height 12
drag, startPoint x: 216, startPoint y: 61, endPoint x: 215, endPoint y: 65, distance: 4.0
click at [216, 61] on select "Venue Vendors Guests Details Finalize & Share" at bounding box center [174, 58] width 113 height 12
select select "31"
click at [118, 52] on select "Venue Vendors Guests Details Finalize & Share" at bounding box center [174, 58] width 113 height 12
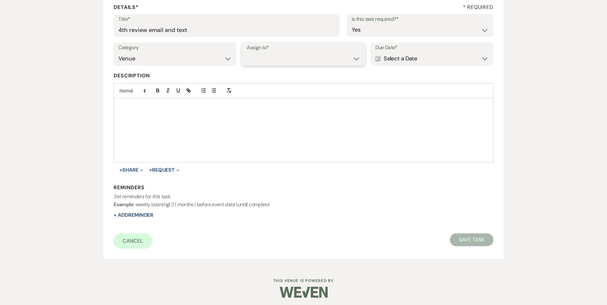
click at [259, 65] on select "Venue Client" at bounding box center [303, 58] width 113 height 12
select select "venueHost"
click at [247, 52] on select "Venue Client" at bounding box center [303, 58] width 113 height 12
click at [432, 57] on div "Calendar Select a Date Expand" at bounding box center [431, 58] width 113 height 12
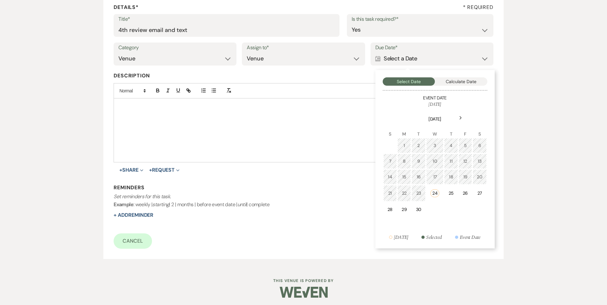
click at [459, 117] on div "Next" at bounding box center [461, 118] width 10 height 10
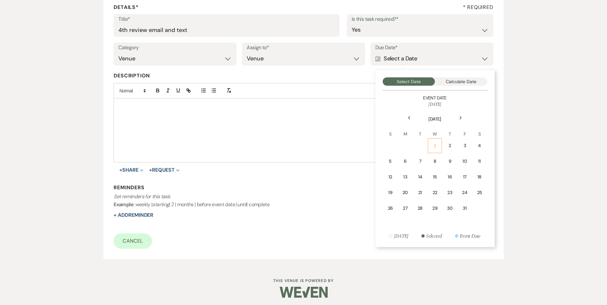
click at [437, 147] on div "1" at bounding box center [435, 145] width 6 height 7
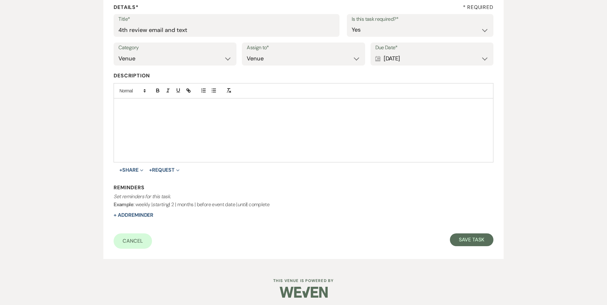
click at [144, 212] on div "Reminders Set reminders for this task. Example : weekly | starting | 2 | months…" at bounding box center [304, 201] width 380 height 35
click at [146, 214] on button "+ Add Reminder" at bounding box center [134, 215] width 40 height 5
select select "host"
select select "days"
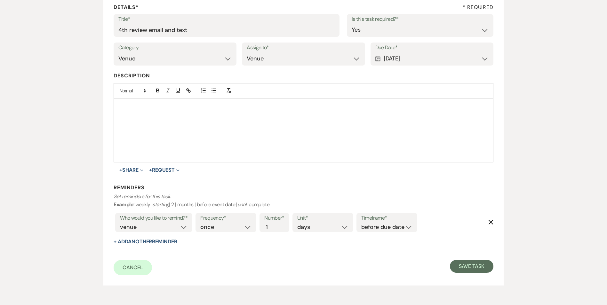
click at [382, 222] on label "Timeframe*" at bounding box center [386, 218] width 51 height 9
click at [387, 228] on select "before due date after due date on due date on custom date" at bounding box center [386, 227] width 51 height 9
select select "onDueDate"
click at [361, 223] on select "before due date after due date on due date on custom date" at bounding box center [386, 227] width 51 height 9
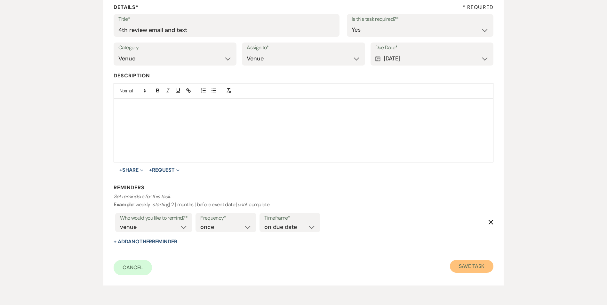
click at [474, 261] on button "Save Task" at bounding box center [471, 266] width 43 height 13
select select "5"
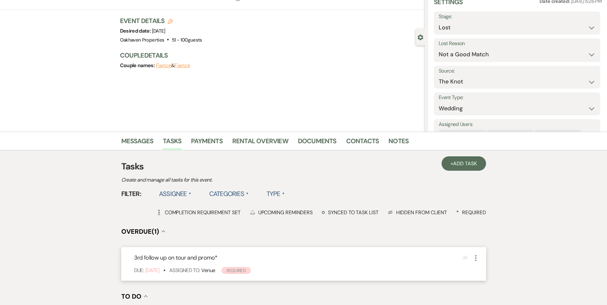
scroll to position [64, 0]
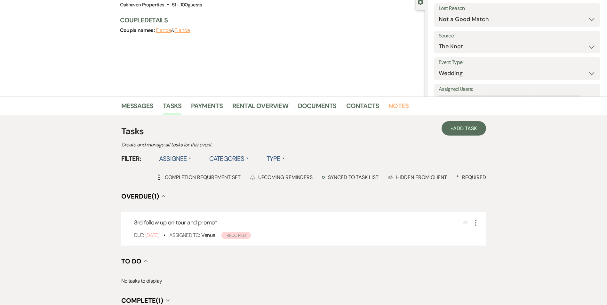
click at [397, 104] on link "Notes" at bounding box center [398, 108] width 20 height 14
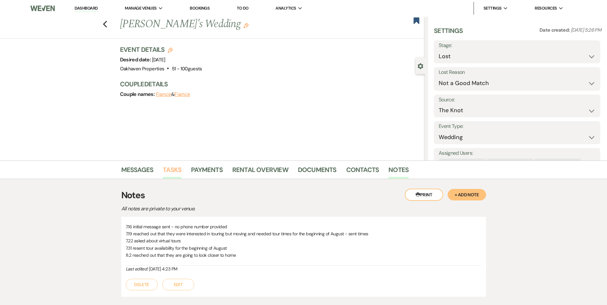
click at [167, 169] on link "Tasks" at bounding box center [172, 172] width 19 height 14
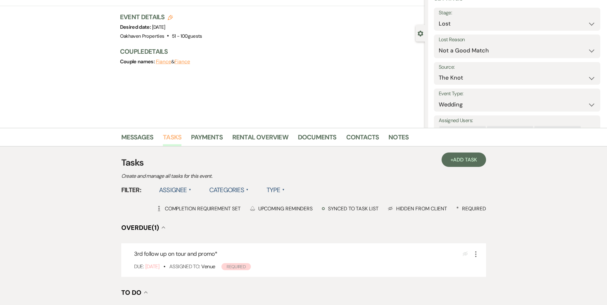
scroll to position [64, 0]
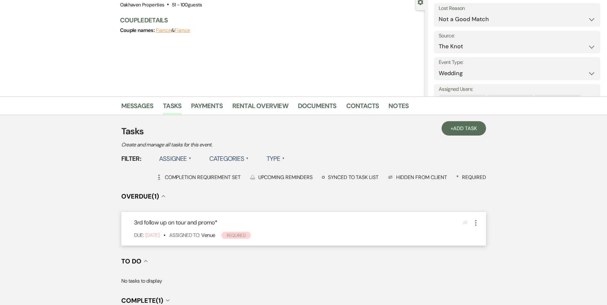
click at [473, 221] on icon "More" at bounding box center [476, 223] width 8 height 8
click at [482, 244] on use "button" at bounding box center [481, 245] width 4 height 4
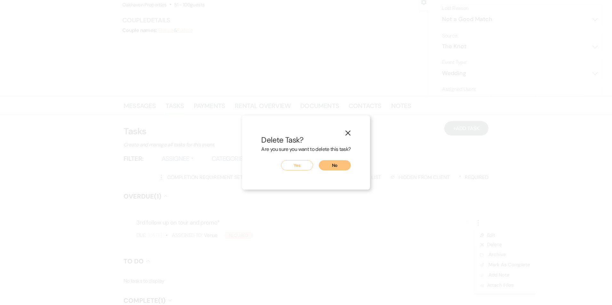
click at [303, 166] on button "Yes" at bounding box center [297, 165] width 32 height 10
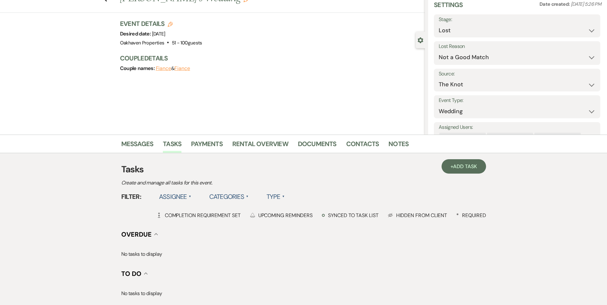
scroll to position [0, 0]
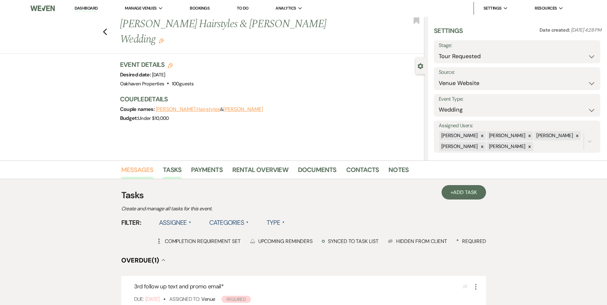
click at [130, 169] on link "Messages" at bounding box center [137, 172] width 32 height 14
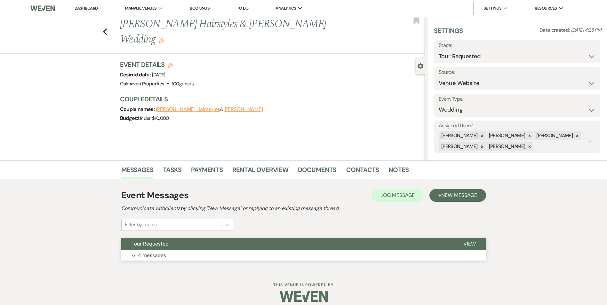
click at [476, 243] on button "View" at bounding box center [469, 244] width 33 height 12
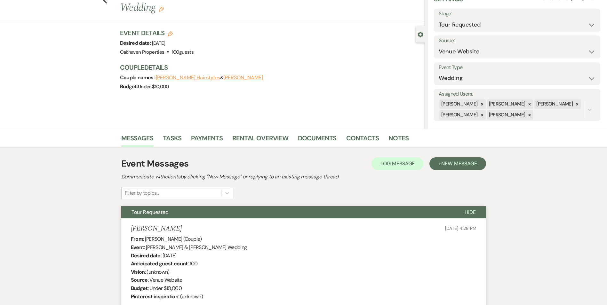
scroll to position [32, 0]
click at [369, 140] on link "Contacts" at bounding box center [362, 140] width 33 height 14
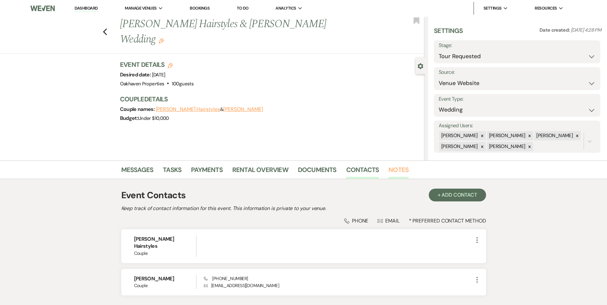
click at [401, 175] on link "Notes" at bounding box center [398, 172] width 20 height 14
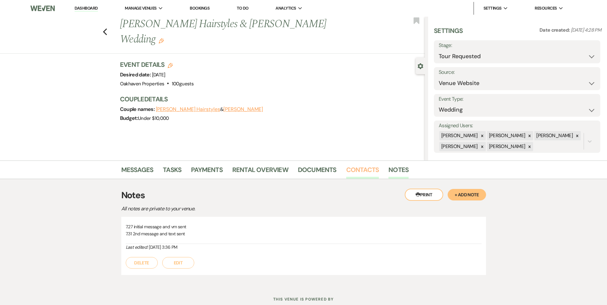
click at [355, 166] on link "Contacts" at bounding box center [362, 172] width 33 height 14
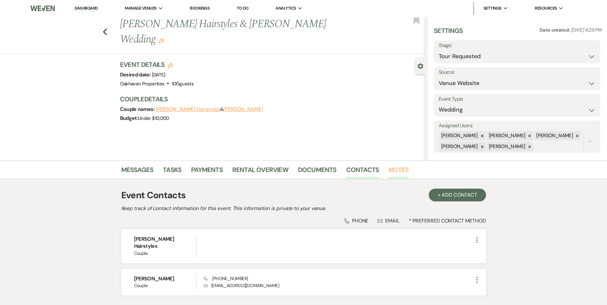
click at [402, 172] on link "Notes" at bounding box center [398, 172] width 20 height 14
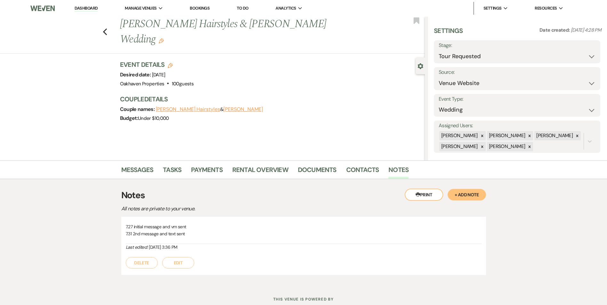
click at [187, 264] on button "Edit" at bounding box center [178, 263] width 32 height 12
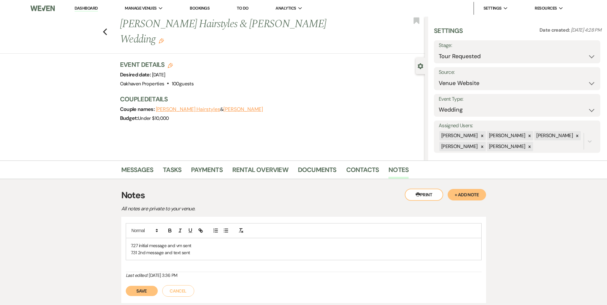
click at [193, 257] on div "7.27 initial message and vm sent 7.31 2nd message and text sent" at bounding box center [303, 249] width 355 height 22
drag, startPoint x: 147, startPoint y: 298, endPoint x: 156, endPoint y: 296, distance: 8.7
click at [147, 298] on button "Save" at bounding box center [142, 298] width 32 height 10
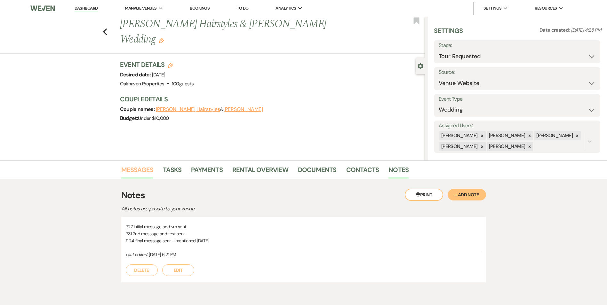
drag, startPoint x: 134, startPoint y: 169, endPoint x: 142, endPoint y: 168, distance: 7.8
click at [135, 169] on link "Messages" at bounding box center [137, 172] width 32 height 14
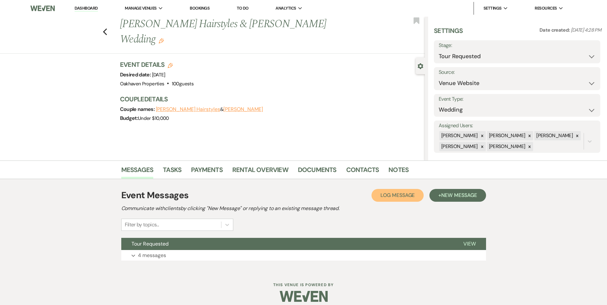
click at [399, 193] on span "Log Message" at bounding box center [397, 195] width 34 height 7
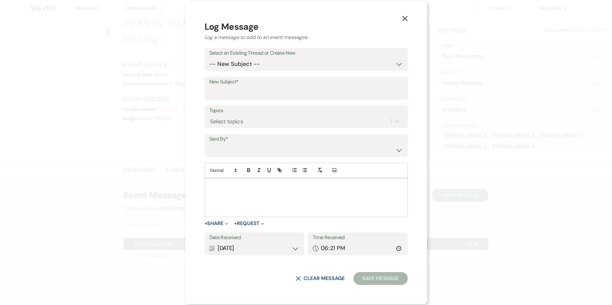
click at [242, 199] on div at bounding box center [306, 198] width 203 height 38
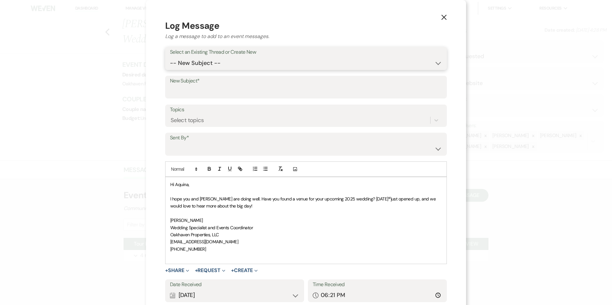
click at [230, 68] on select "-- New Subject -- Tour Requested" at bounding box center [306, 63] width 272 height 12
select select "435247"
click at [170, 57] on select "-- New Subject -- Tour Requested" at bounding box center [306, 63] width 272 height 12
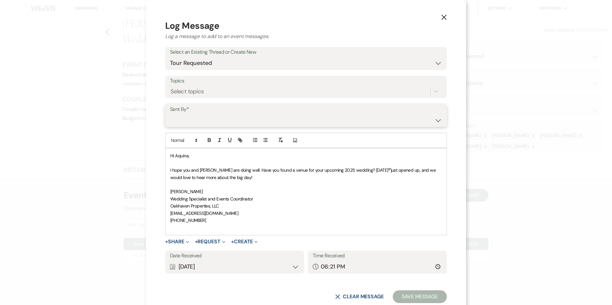
click at [213, 121] on select "[PERSON_NAME] ([EMAIL_ADDRESS][DOMAIN_NAME]) [PERSON_NAME] ([PERSON_NAME][EMAIL…" at bounding box center [306, 120] width 272 height 12
select select "user-127923"
click at [170, 114] on select "[PERSON_NAME] ([EMAIL_ADDRESS][DOMAIN_NAME]) [PERSON_NAME] ([PERSON_NAME][EMAIL…" at bounding box center [306, 120] width 272 height 12
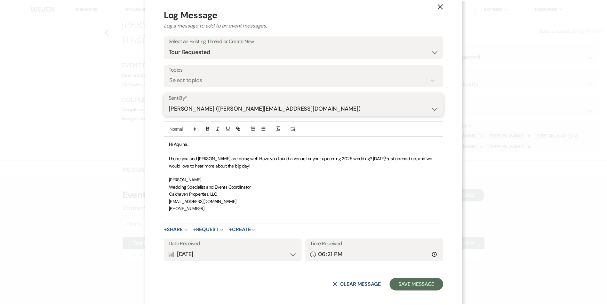
scroll to position [17, 0]
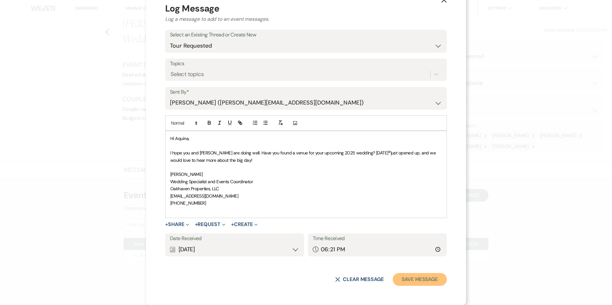
click at [431, 281] on button "Save Message" at bounding box center [420, 279] width 54 height 13
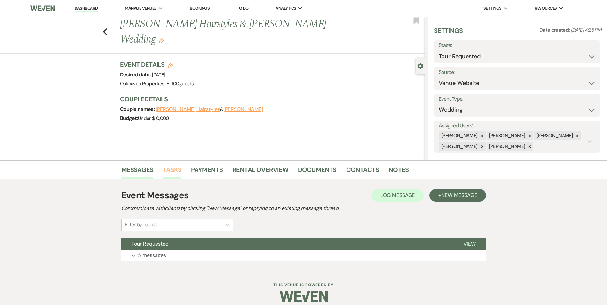
click at [171, 169] on link "Tasks" at bounding box center [172, 172] width 19 height 14
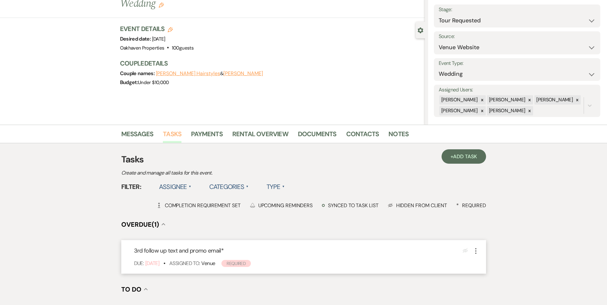
scroll to position [64, 0]
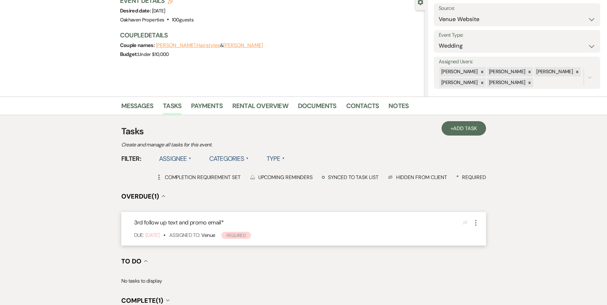
click at [482, 223] on div "3rd follow up text and promo email * Eye Blocked More Due: [DATE] • Assigned To…" at bounding box center [303, 229] width 365 height 34
click at [474, 224] on icon "More" at bounding box center [476, 223] width 8 height 8
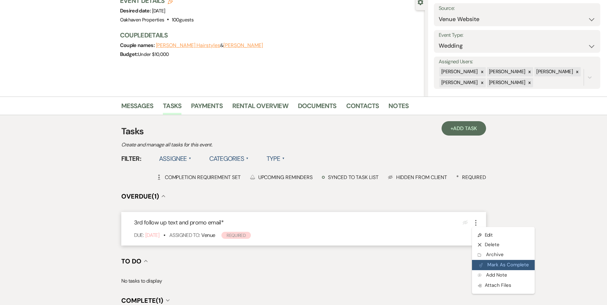
drag, startPoint x: 484, startPoint y: 264, endPoint x: 488, endPoint y: 268, distance: 5.7
click at [484, 264] on button "Plan Portal Link Mark As Complete" at bounding box center [503, 265] width 63 height 10
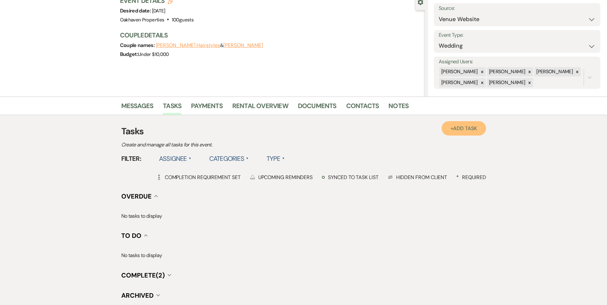
click at [452, 126] on link "+ Add Task" at bounding box center [464, 128] width 44 height 14
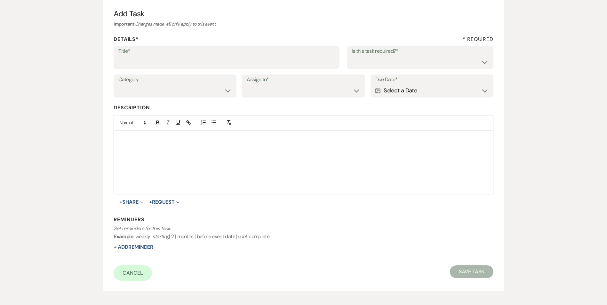
drag, startPoint x: 169, startPoint y: 46, endPoint x: 167, endPoint y: 52, distance: 6.3
click at [169, 46] on div "Title*" at bounding box center [227, 57] width 226 height 23
click at [164, 60] on input "Title*" at bounding box center [226, 62] width 216 height 12
type input "if do not hear back [PERSON_NAME] as lost"
click at [423, 63] on select "Yes No" at bounding box center [420, 62] width 137 height 12
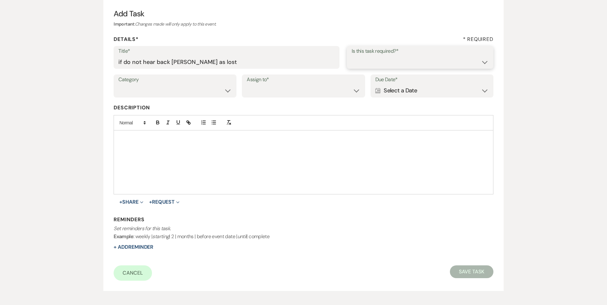
select select "true"
click at [352, 56] on select "Yes No" at bounding box center [420, 62] width 137 height 12
click at [207, 94] on select "Venue Vendors Guests Details Finalize & Share" at bounding box center [174, 90] width 113 height 12
select select "31"
click at [118, 84] on select "Venue Vendors Guests Details Finalize & Share" at bounding box center [174, 90] width 113 height 12
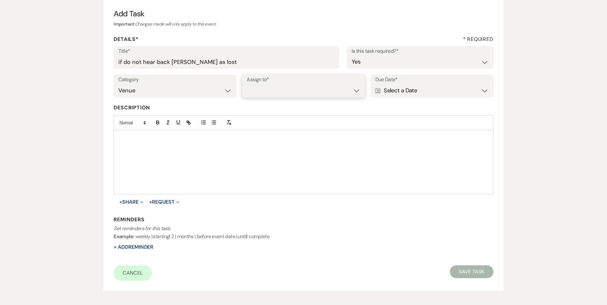
click at [266, 92] on select "Venue Client" at bounding box center [303, 90] width 113 height 12
select select "venueHost"
click at [247, 84] on select "Venue Client" at bounding box center [303, 90] width 113 height 12
click at [395, 89] on div "Calendar Select a Date Expand" at bounding box center [431, 90] width 113 height 12
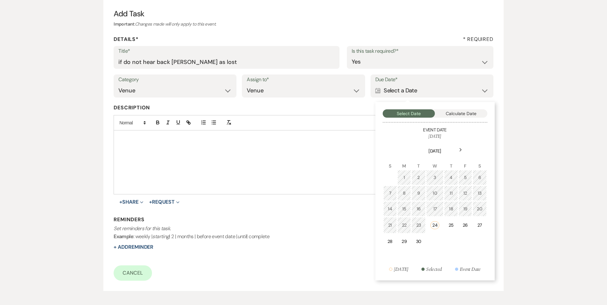
click at [459, 149] on icon "Next" at bounding box center [460, 150] width 3 height 4
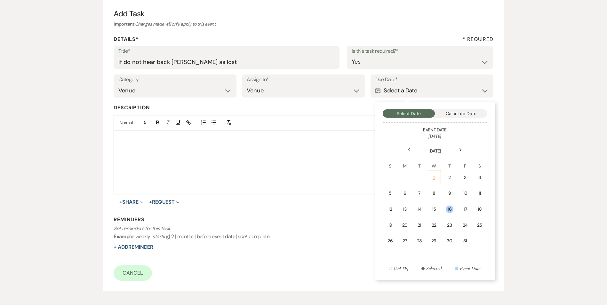
click at [434, 176] on div "1" at bounding box center [433, 177] width 5 height 7
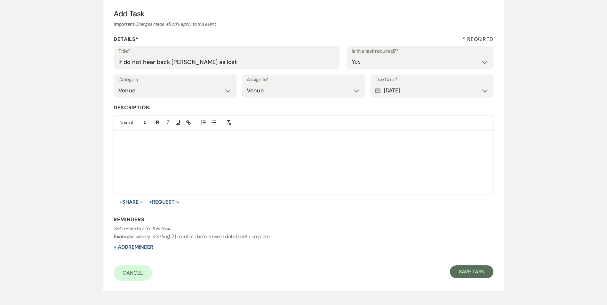
click at [142, 250] on button "+ Add Reminder" at bounding box center [134, 247] width 40 height 5
select select "host"
select select "days"
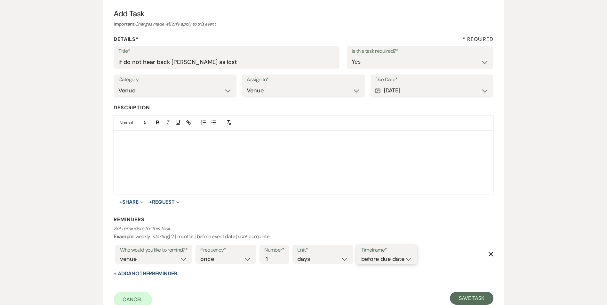
drag, startPoint x: 388, startPoint y: 257, endPoint x: 387, endPoint y: 264, distance: 7.0
click at [388, 257] on select "before due date after due date on due date on custom date" at bounding box center [386, 259] width 51 height 9
select select "onDueDate"
click at [361, 255] on select "before due date after due date on due date on custom date" at bounding box center [386, 259] width 51 height 9
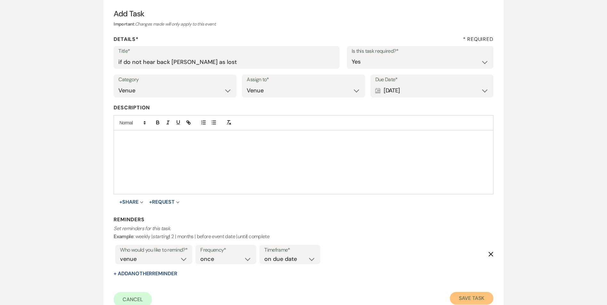
click at [463, 298] on button "Save Task" at bounding box center [471, 298] width 43 height 13
select select "2"
select select "5"
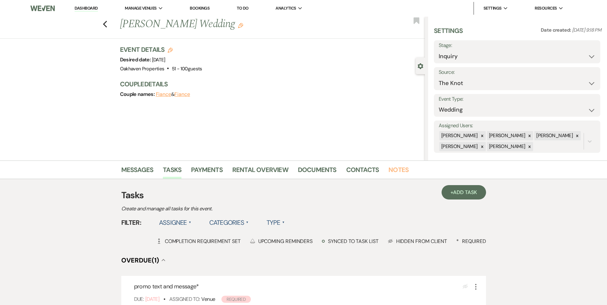
drag, startPoint x: 399, startPoint y: 171, endPoint x: 388, endPoint y: 181, distance: 14.9
click at [399, 171] on link "Notes" at bounding box center [398, 172] width 20 height 14
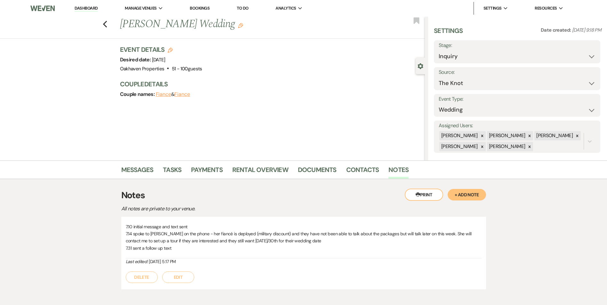
click at [182, 279] on button "Edit" at bounding box center [178, 278] width 32 height 12
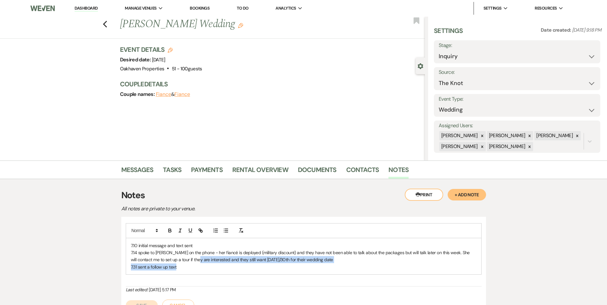
click at [186, 264] on div "7.10 initial message and text sent 7.14 spoke to [PERSON_NAME] on the phone - h…" at bounding box center [303, 256] width 355 height 36
click at [184, 274] on div "7.10 initial message and text sent 7.14 spoke to [PERSON_NAME] on the phone - h…" at bounding box center [303, 256] width 355 height 36
click at [184, 266] on p "7.31 sent a follow up text" at bounding box center [304, 267] width 346 height 7
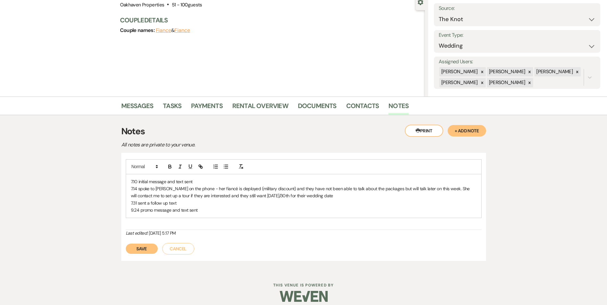
drag, startPoint x: 142, startPoint y: 252, endPoint x: 152, endPoint y: 245, distance: 12.3
click at [143, 252] on button "Save" at bounding box center [142, 249] width 32 height 10
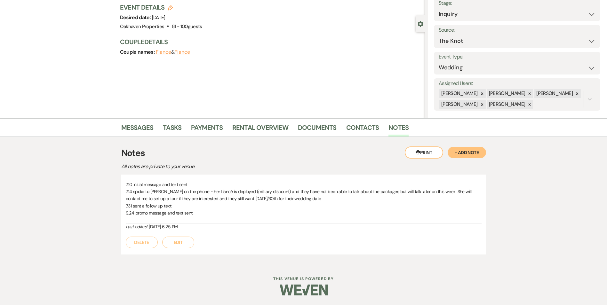
scroll to position [42, 0]
click at [140, 133] on link "Messages" at bounding box center [137, 130] width 32 height 14
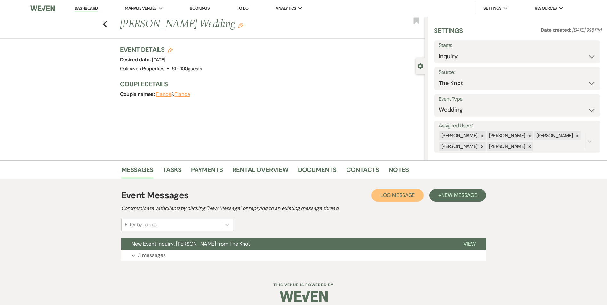
click at [408, 191] on button "Log Log Message" at bounding box center [398, 195] width 52 height 13
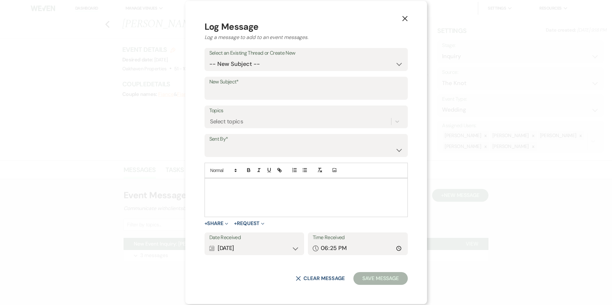
click at [259, 198] on div at bounding box center [306, 198] width 203 height 38
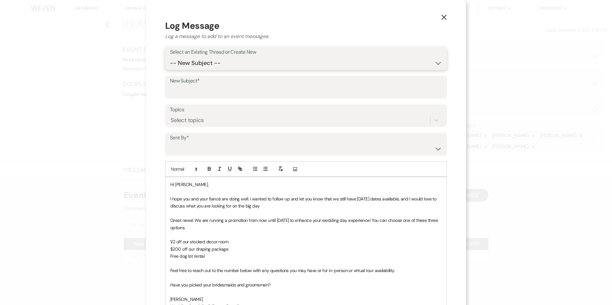
click at [248, 68] on select "-- New Subject -- New Event Inquiry: [PERSON_NAME] from The Knot" at bounding box center [306, 63] width 272 height 12
select select "426067"
click at [170, 57] on select "-- New Subject -- New Event Inquiry: [PERSON_NAME] from The Knot" at bounding box center [306, 63] width 272 height 12
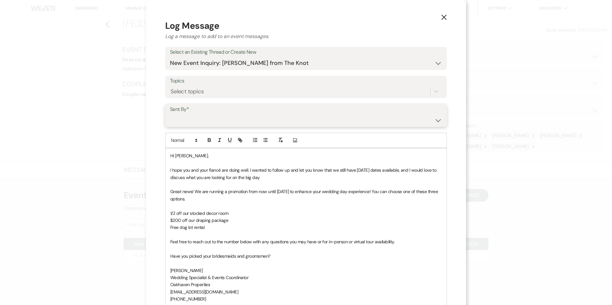
click at [222, 124] on select "[PERSON_NAME] ([EMAIL_ADDRESS][DOMAIN_NAME]) [PERSON_NAME] ([PERSON_NAME][EMAIL…" at bounding box center [306, 120] width 272 height 12
select select "user-127923"
click at [170, 114] on select "[PERSON_NAME] ([EMAIL_ADDRESS][DOMAIN_NAME]) [PERSON_NAME] ([PERSON_NAME][EMAIL…" at bounding box center [306, 120] width 272 height 12
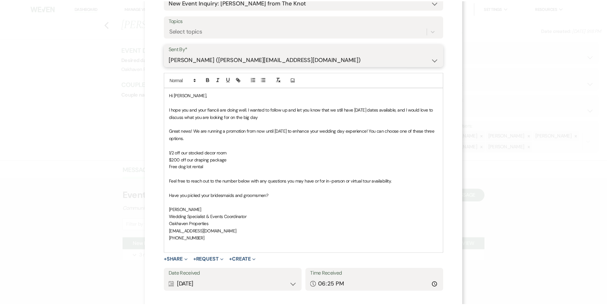
scroll to position [96, 0]
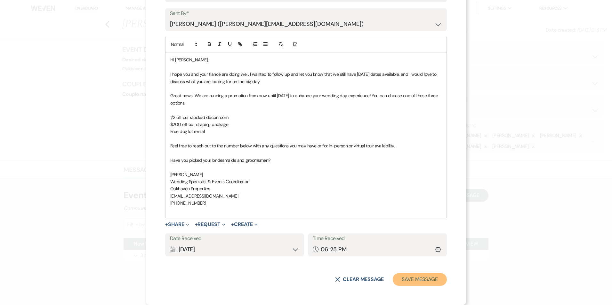
click at [436, 279] on button "Save Message" at bounding box center [420, 279] width 54 height 13
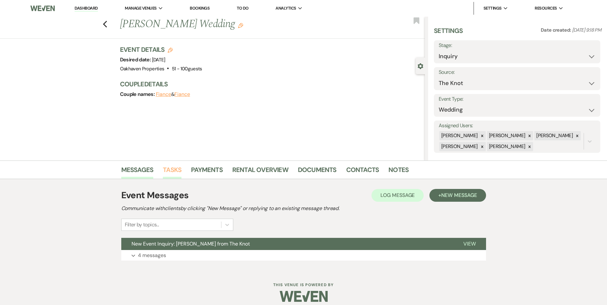
click at [164, 171] on link "Tasks" at bounding box center [172, 172] width 19 height 14
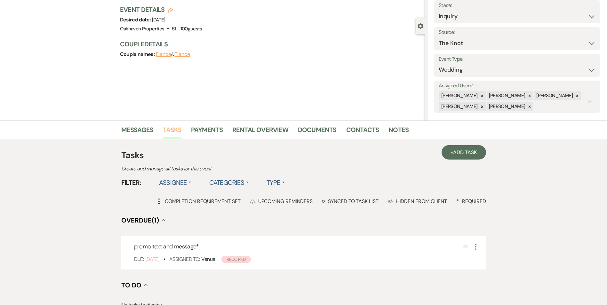
scroll to position [96, 0]
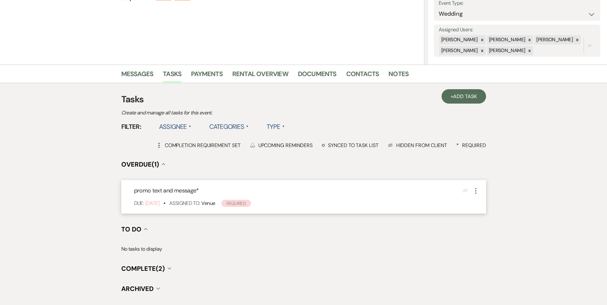
click at [475, 192] on icon "More" at bounding box center [476, 191] width 8 height 8
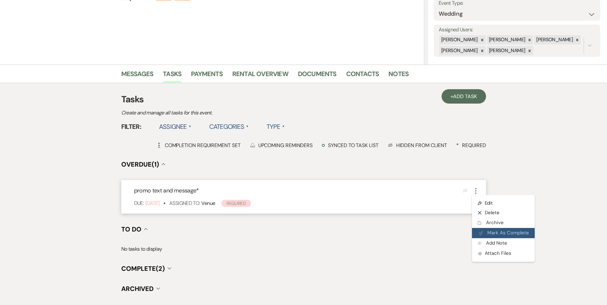
click at [480, 233] on use "button" at bounding box center [480, 233] width 3 height 4
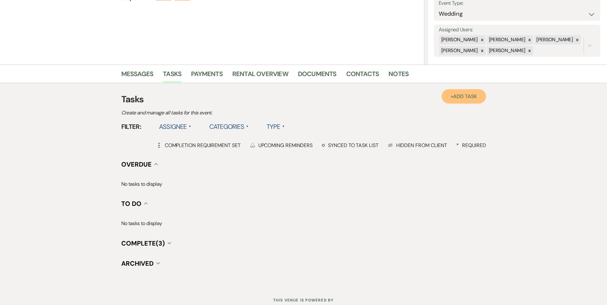
click at [460, 98] on span "Add Task" at bounding box center [465, 96] width 24 height 7
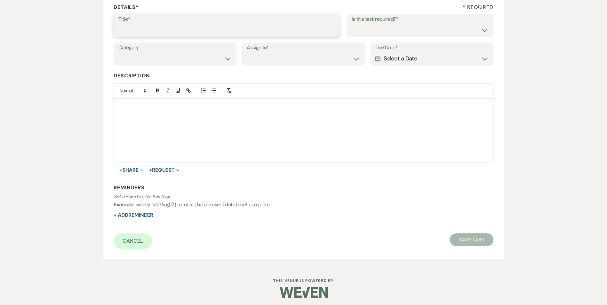
click at [153, 29] on input "Title*" at bounding box center [226, 30] width 216 height 12
type input "4th review email and text"
click at [397, 24] on select "Yes No" at bounding box center [420, 30] width 137 height 12
select select "true"
click at [352, 24] on select "Yes No" at bounding box center [420, 30] width 137 height 12
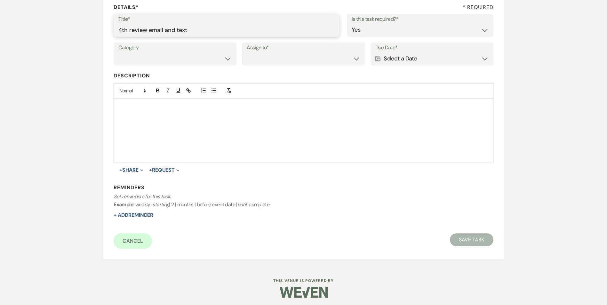
click at [151, 33] on input "4th review email and text" at bounding box center [226, 30] width 216 height 12
type input "4th review message and text"
drag, startPoint x: 165, startPoint y: 55, endPoint x: 163, endPoint y: 64, distance: 9.3
click at [165, 55] on select "Venue Vendors Guests Details Finalize & Share" at bounding box center [174, 58] width 113 height 12
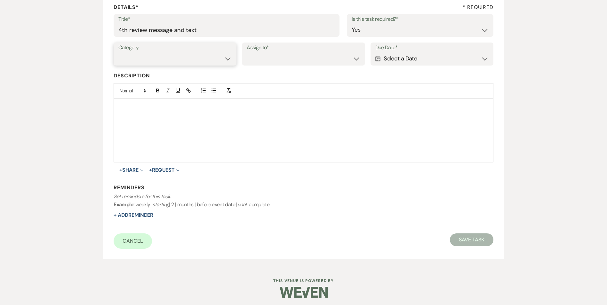
select select "31"
click at [118, 52] on select "Venue Vendors Guests Details Finalize & Share" at bounding box center [174, 58] width 113 height 12
click at [291, 42] on div "Title* 4th review message and text Is this task required?* Yes No" at bounding box center [304, 28] width 380 height 29
click at [284, 56] on select "Venue Client" at bounding box center [303, 58] width 113 height 12
select select "venueHost"
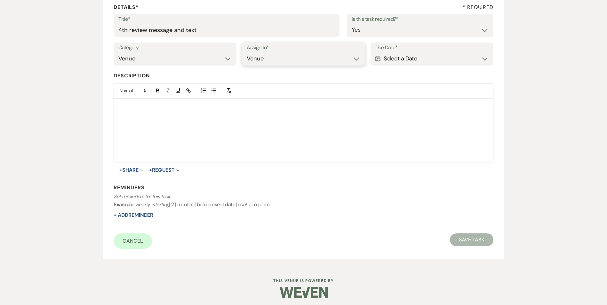
click at [247, 52] on select "Venue Client" at bounding box center [303, 58] width 113 height 12
click at [417, 55] on div "Calendar Select a Date Expand" at bounding box center [431, 58] width 113 height 12
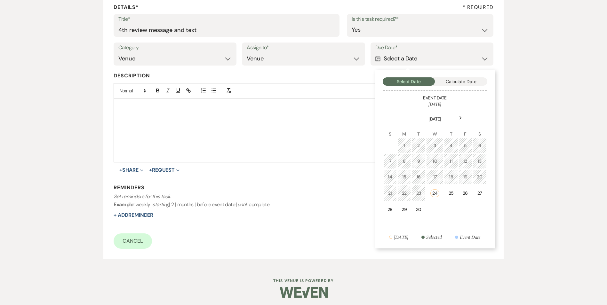
click at [459, 119] on div "Next" at bounding box center [461, 118] width 10 height 10
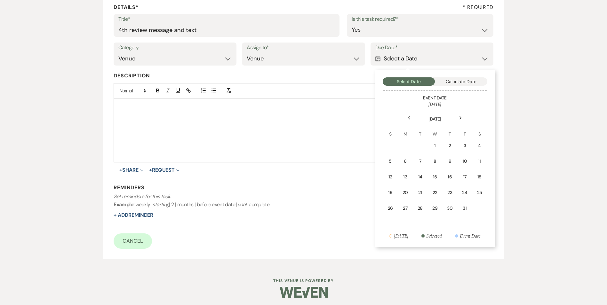
drag, startPoint x: 440, startPoint y: 143, endPoint x: 342, endPoint y: 173, distance: 102.4
click at [439, 143] on td "1" at bounding box center [435, 145] width 14 height 15
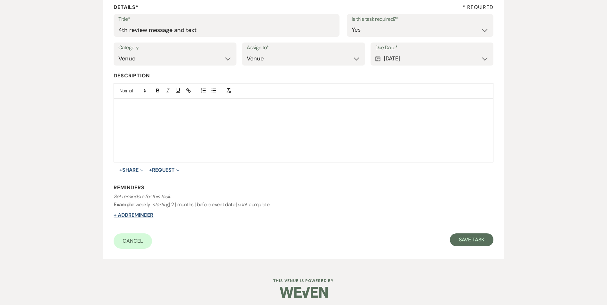
click at [146, 217] on button "+ Add Reminder" at bounding box center [134, 215] width 40 height 5
select select "host"
select select "days"
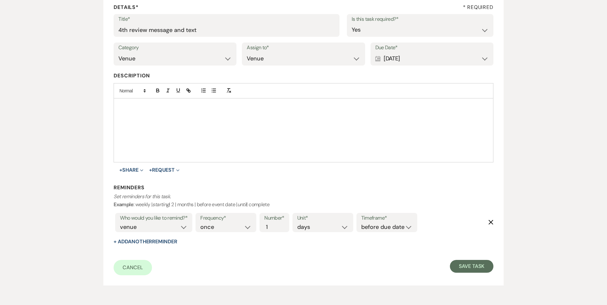
drag, startPoint x: 416, startPoint y: 228, endPoint x: 412, endPoint y: 229, distance: 4.0
click at [412, 229] on div "Who would you like to remind?* venue Frequency* once daily weekly monthly Numbe…" at bounding box center [304, 225] width 380 height 27
click at [412, 229] on select "before due date after due date on due date on custom date" at bounding box center [386, 227] width 51 height 9
select select "onDueDate"
click at [361, 223] on select "before due date after due date on due date on custom date" at bounding box center [386, 227] width 51 height 9
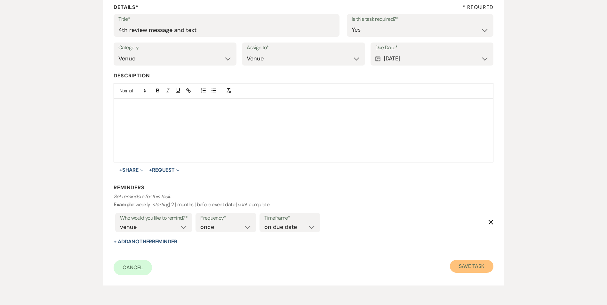
drag, startPoint x: 457, startPoint y: 264, endPoint x: 434, endPoint y: 246, distance: 28.9
click at [458, 263] on button "Save Task" at bounding box center [471, 266] width 43 height 13
select select "2"
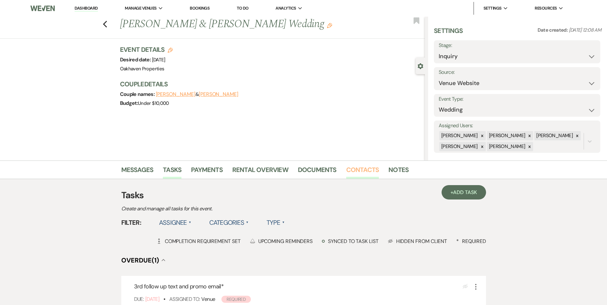
drag, startPoint x: 361, startPoint y: 168, endPoint x: 375, endPoint y: 172, distance: 14.7
click at [362, 168] on link "Contacts" at bounding box center [362, 172] width 33 height 14
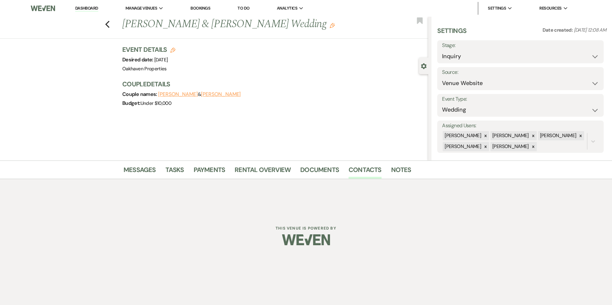
click at [401, 162] on div "Messages Tasks Payments Rental Overview Documents Contacts Notes" at bounding box center [306, 170] width 612 height 19
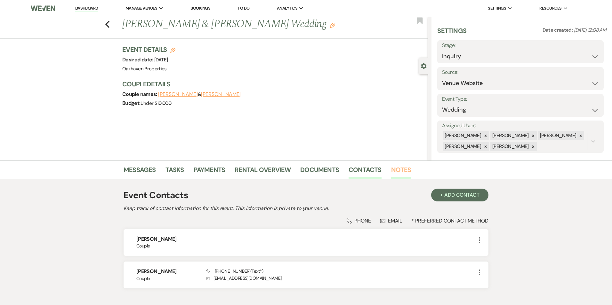
click at [403, 169] on link "Notes" at bounding box center [401, 172] width 20 height 14
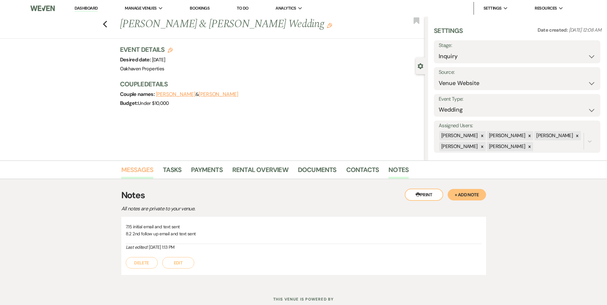
click at [147, 167] on link "Messages" at bounding box center [137, 172] width 32 height 14
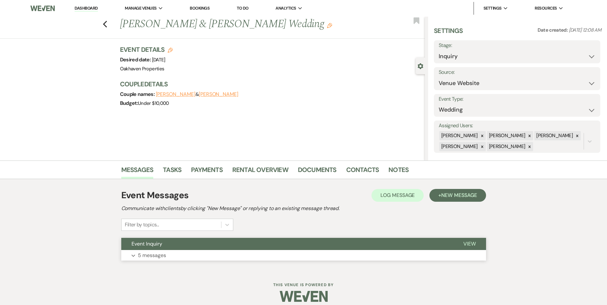
drag, startPoint x: 473, startPoint y: 245, endPoint x: 467, endPoint y: 241, distance: 7.2
click at [473, 244] on span "View" at bounding box center [469, 244] width 12 height 7
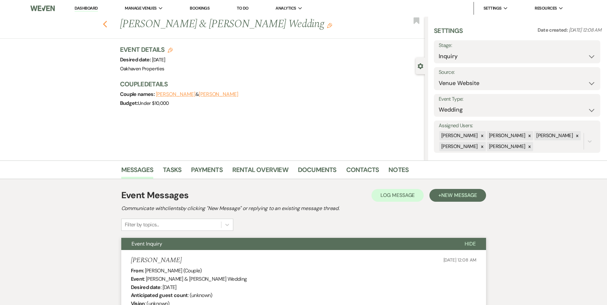
click at [107, 26] on use "button" at bounding box center [105, 24] width 4 height 7
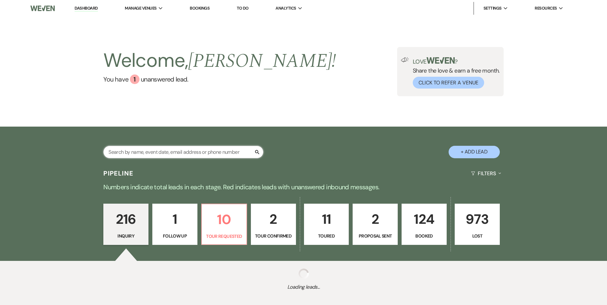
click at [134, 152] on input "text" at bounding box center [183, 152] width 160 height 12
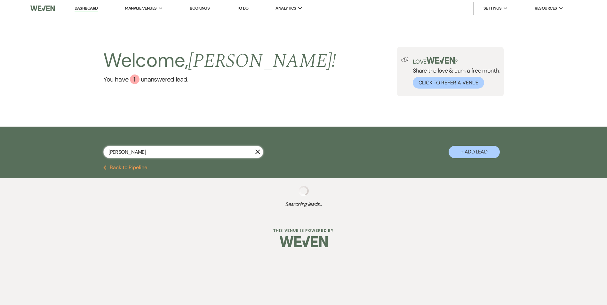
type input "[PERSON_NAME]"
select select "8"
select select "4"
select select "8"
select select "4"
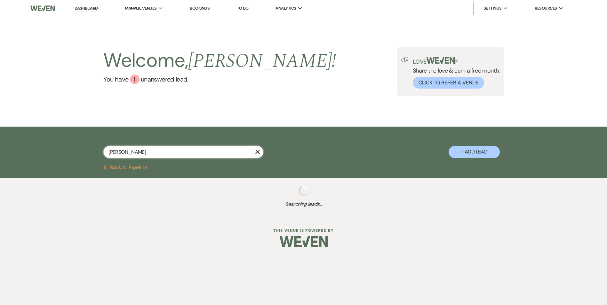
select select "8"
select select "4"
select select "8"
select select "4"
select select "8"
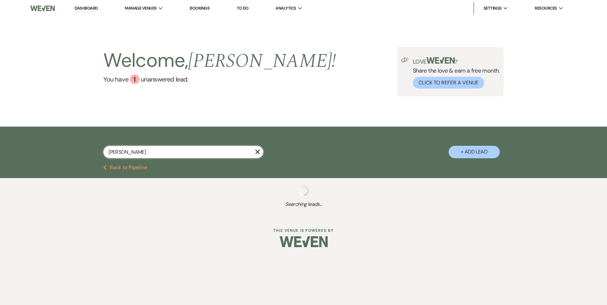
select select "10"
select select "8"
select select "6"
select select "8"
select select "6"
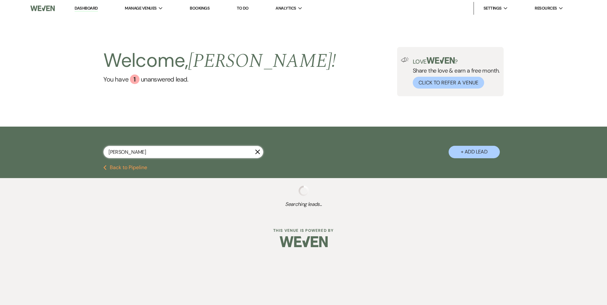
select select "8"
select select "10"
select select "8"
select select "4"
select select "8"
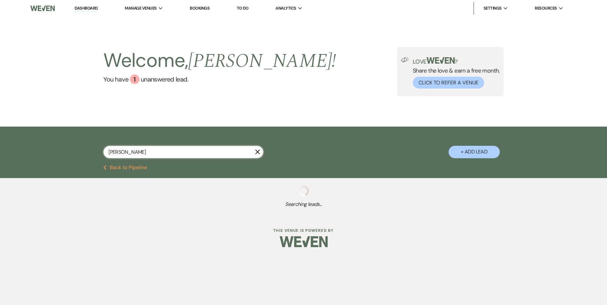
select select "4"
select select "8"
select select "4"
select select "8"
select select "6"
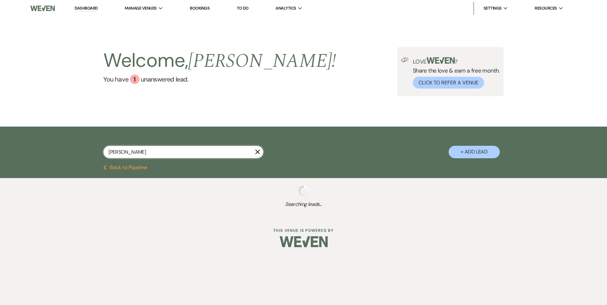
select select "8"
select select "6"
select select "8"
select select "6"
select select "8"
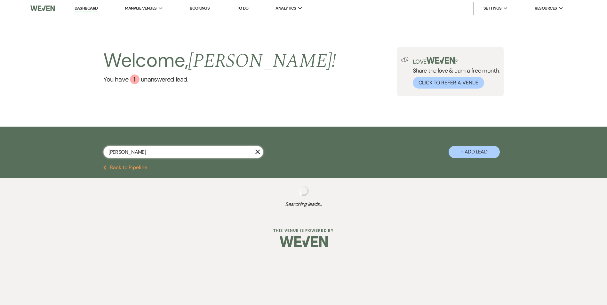
select select "7"
select select "2"
select select "8"
select select "7"
select select "8"
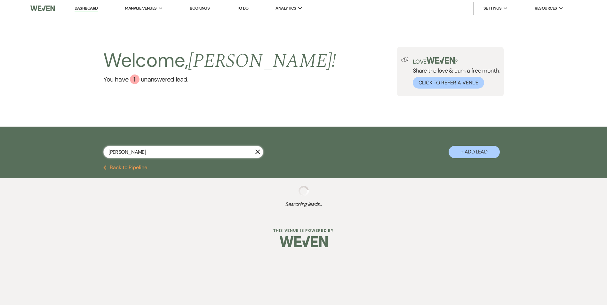
select select "7"
select select "8"
select select "5"
select select "8"
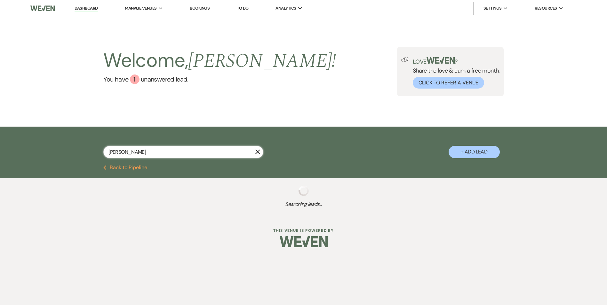
select select "8"
select select "5"
select select "8"
select select "7"
select select "8"
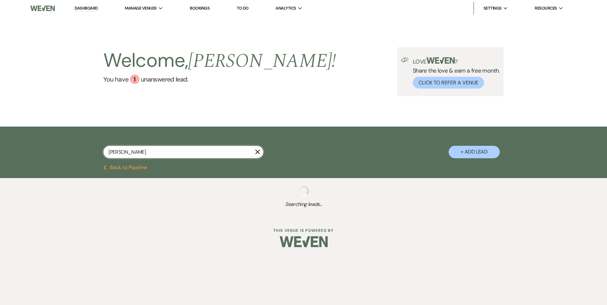
select select "8"
select select "5"
select select "8"
select select "7"
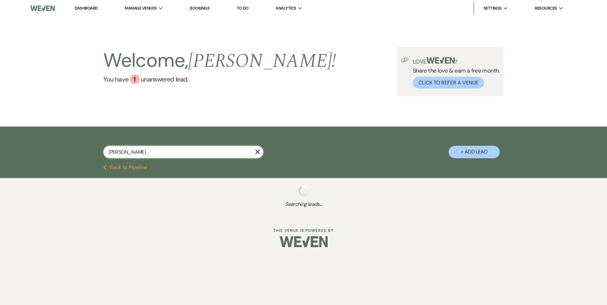
select select "8"
select select "3"
select select "8"
select select "6"
select select "8"
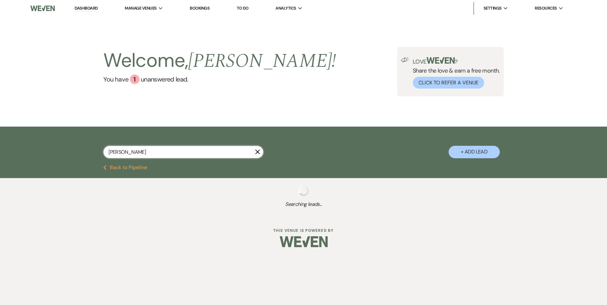
select select "8"
select select "6"
select select "8"
select select "6"
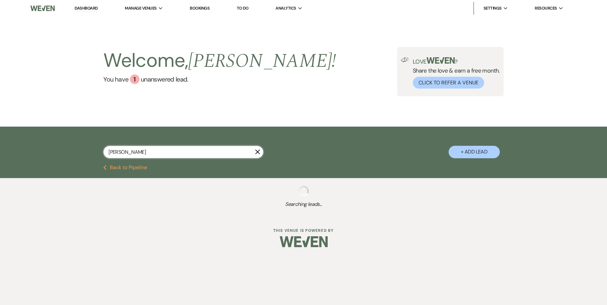
select select "8"
select select "5"
select select "8"
select select "5"
select select "8"
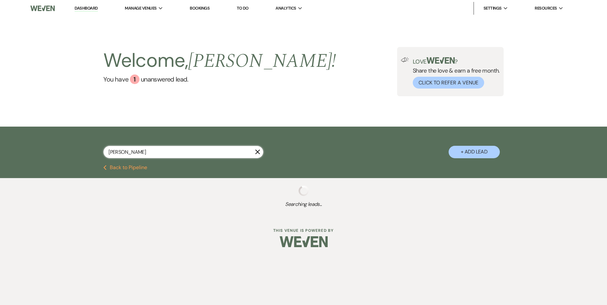
select select "5"
select select "8"
select select "5"
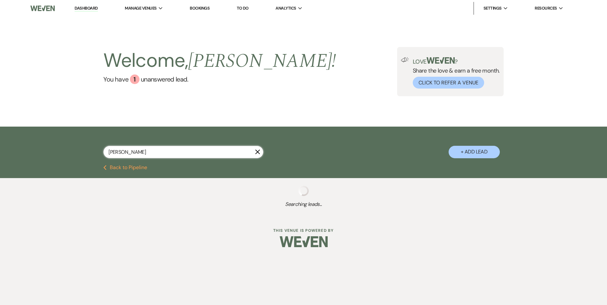
select select "8"
select select "6"
select select "8"
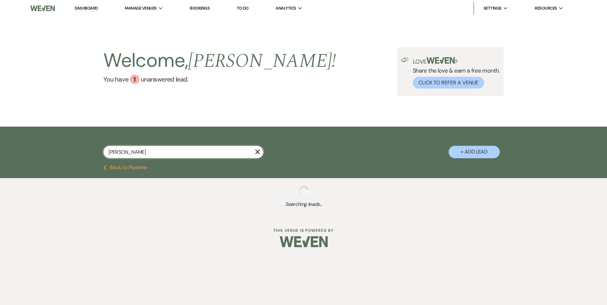
select select "8"
select select "6"
select select "8"
select select "6"
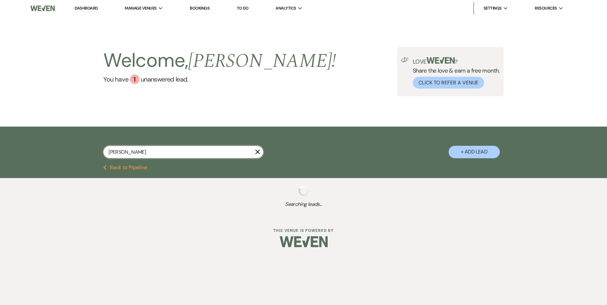
select select "8"
select select "10"
select select "8"
select select "5"
select select "8"
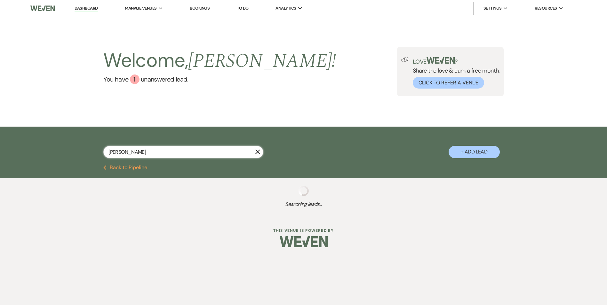
select select "6"
select select "8"
select select "6"
select select "8"
select select "1"
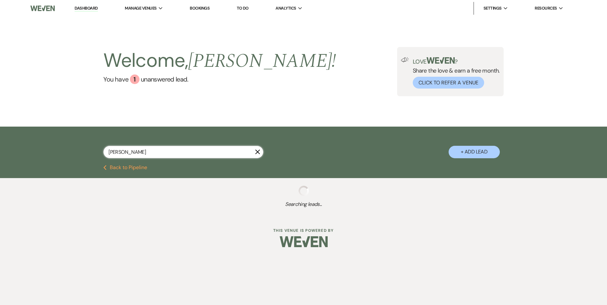
select select "8"
select select "5"
select select "8"
select select "3"
select select "8"
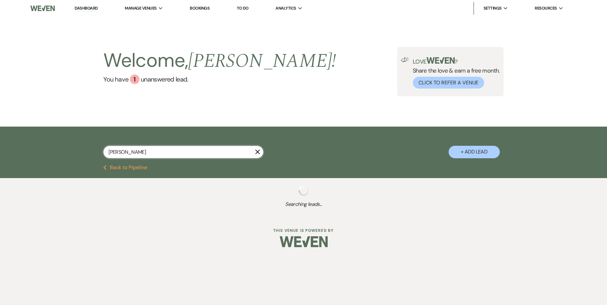
select select "6"
select select "8"
select select "5"
select select "8"
select select "6"
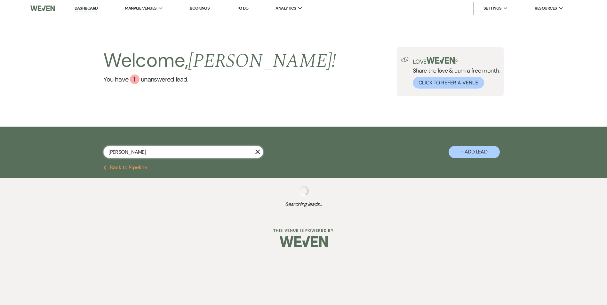
select select "8"
select select "1"
select select "8"
select select "5"
select select "8"
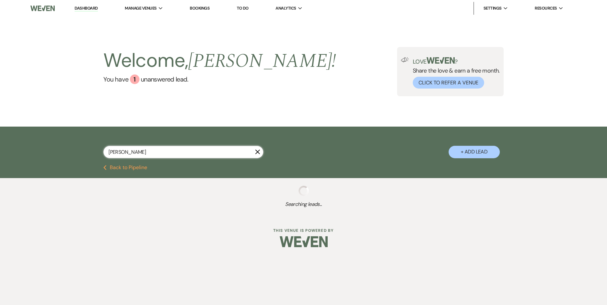
select select "5"
select select "8"
select select "6"
select select "8"
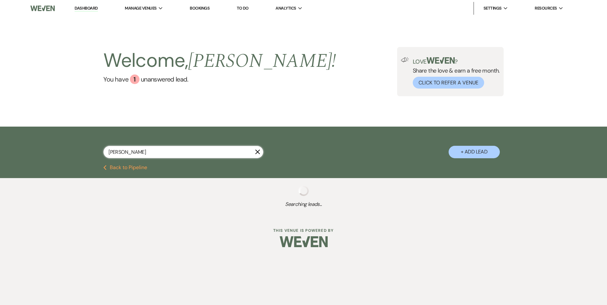
select select "8"
select select "6"
select select "8"
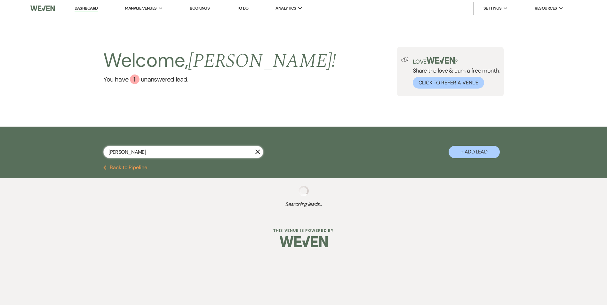
select select "5"
select select "8"
select select "5"
select select "8"
select select "6"
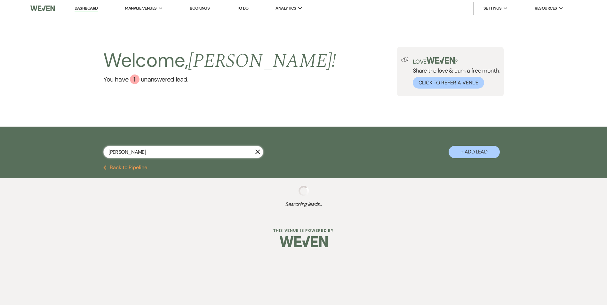
select select "8"
select select "5"
select select "8"
select select "6"
select select "8"
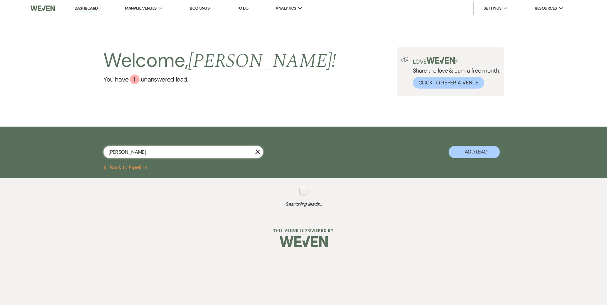
select select "1"
select select "8"
select select "7"
select select "8"
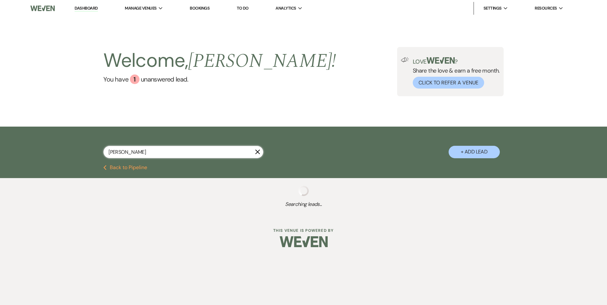
select select "8"
select select "5"
select select "8"
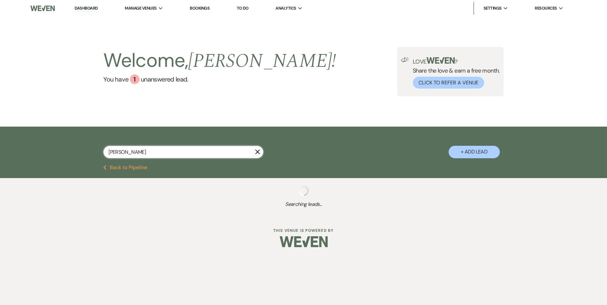
select select "3"
select select "8"
select select "6"
select select "8"
select select "5"
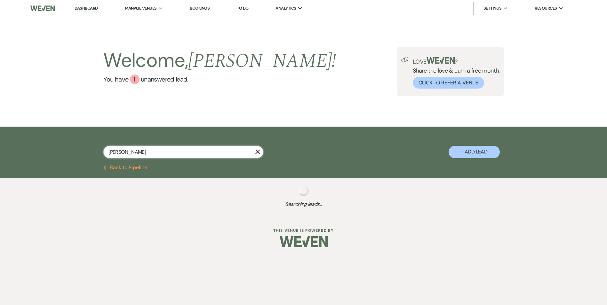
select select "8"
select select "6"
select select "8"
select select "7"
select select "8"
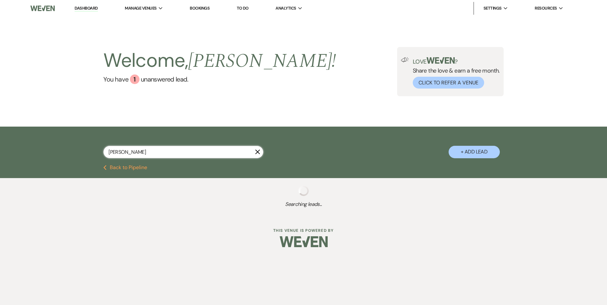
select select "7"
select select "8"
select select "6"
select select "8"
select select "6"
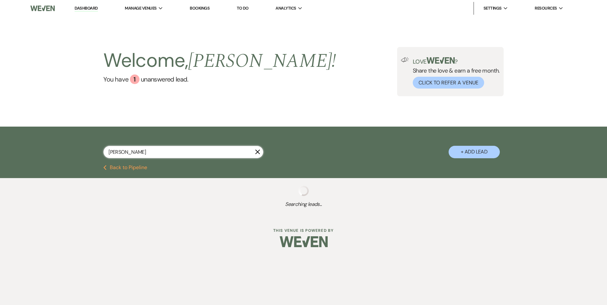
select select "8"
select select "5"
select select "8"
select select "5"
select select "8"
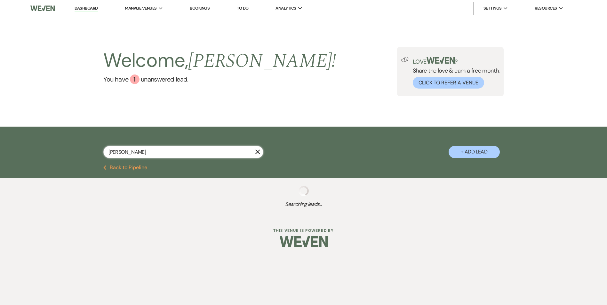
select select "8"
select select "6"
select select "8"
select select "6"
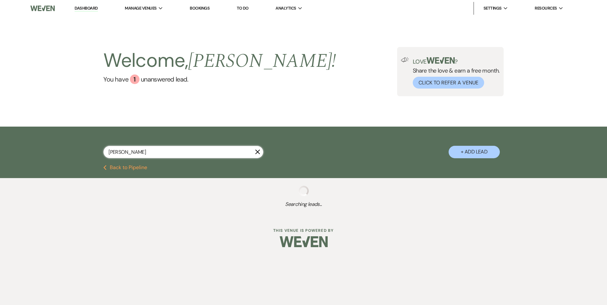
select select "8"
select select "6"
select select "8"
select select "5"
select select "8"
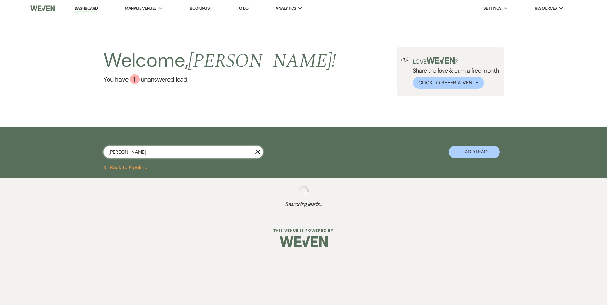
select select "6"
select select "8"
select select "5"
select select "8"
select select "6"
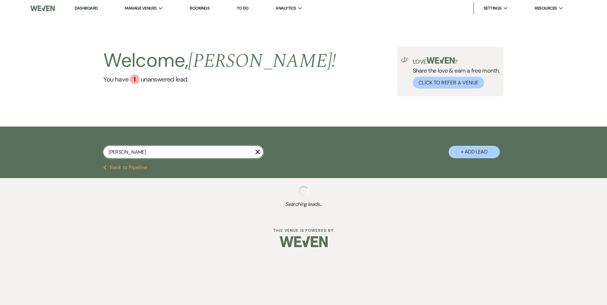
select select "8"
select select "5"
select select "8"
select select "5"
select select "8"
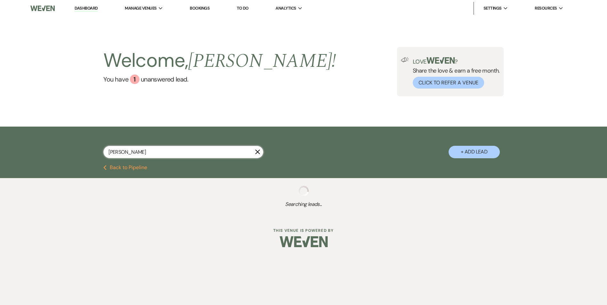
select select "6"
select select "8"
select select "5"
select select "8"
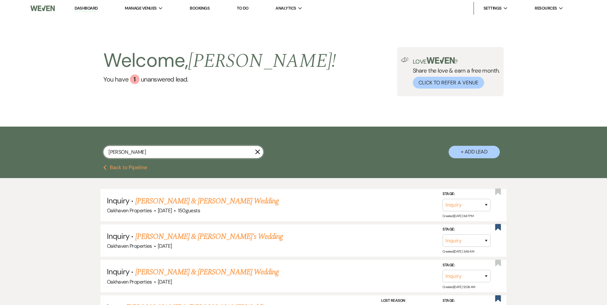
type input "[PERSON_NAME]"
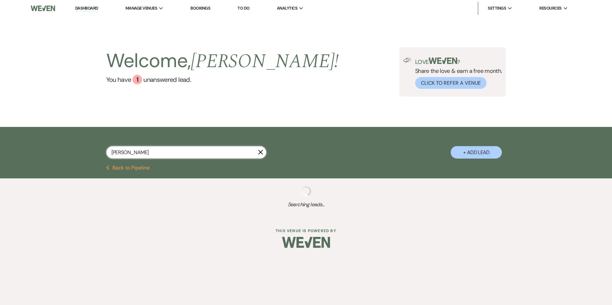
select select "8"
select select "6"
select select "8"
select select "7"
select select "8"
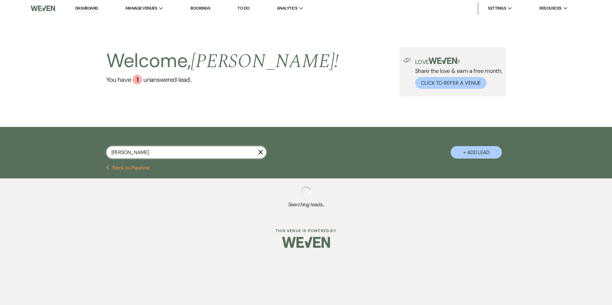
select select "7"
select select "8"
select select "6"
select select "8"
select select "6"
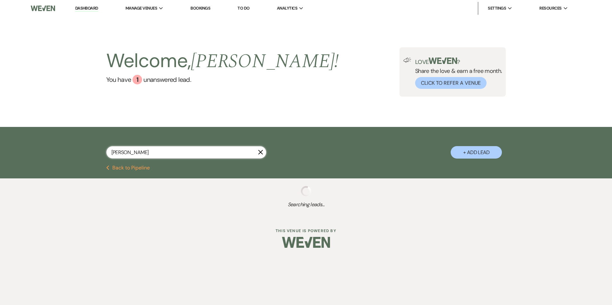
select select "8"
select select "6"
select select "8"
select select "5"
select select "8"
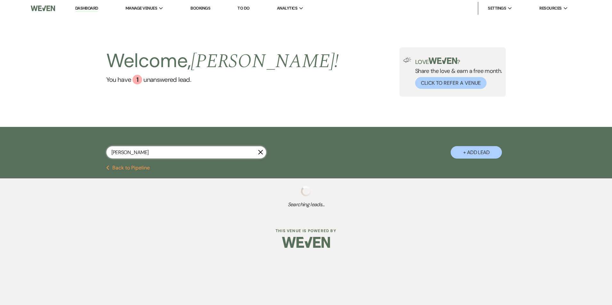
select select "5"
select select "8"
select select "5"
select select "8"
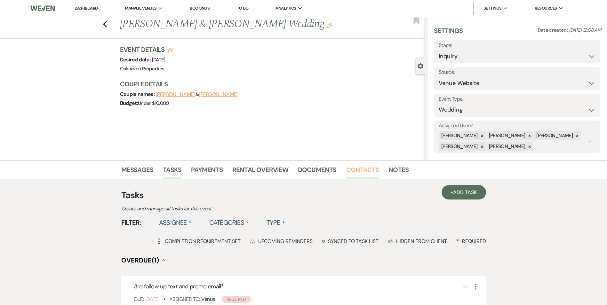
click at [369, 170] on link "Contacts" at bounding box center [362, 172] width 33 height 14
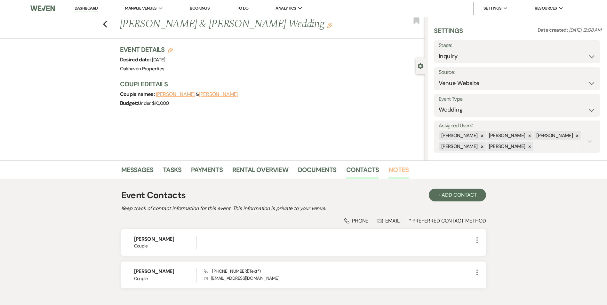
click at [394, 172] on link "Notes" at bounding box center [398, 172] width 20 height 14
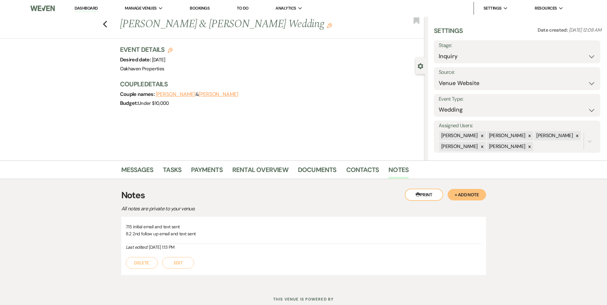
click at [179, 264] on button "Edit" at bounding box center [178, 263] width 32 height 12
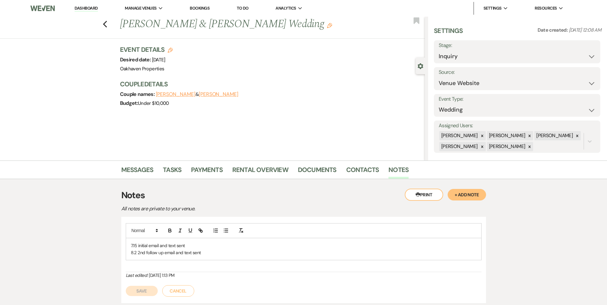
click at [225, 254] on p "8.2 2nd follow up email and text sent" at bounding box center [304, 252] width 346 height 7
drag, startPoint x: 149, startPoint y: 296, endPoint x: 368, endPoint y: 212, distance: 234.8
click at [155, 291] on div "Save Cancel" at bounding box center [304, 295] width 356 height 18
click at [145, 297] on button "Save" at bounding box center [142, 298] width 32 height 10
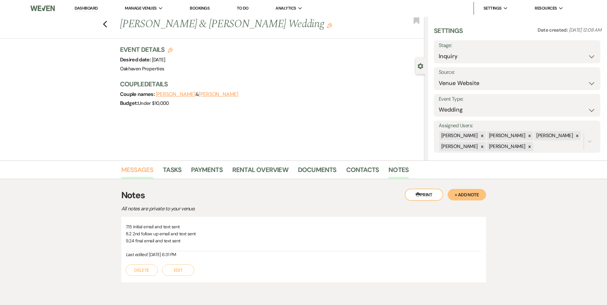
click at [139, 166] on link "Messages" at bounding box center [137, 172] width 32 height 14
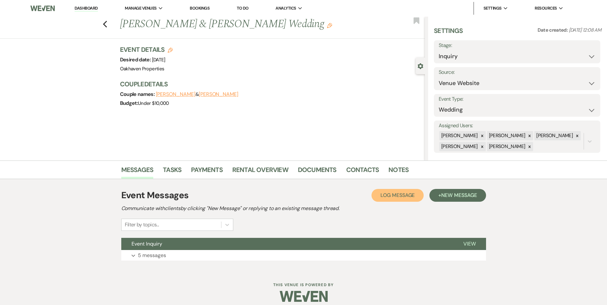
click at [396, 196] on span "Log Message" at bounding box center [397, 195] width 34 height 7
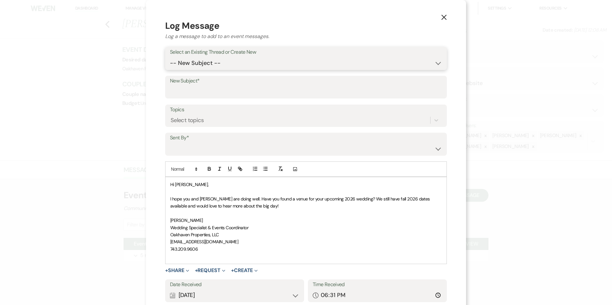
click at [202, 67] on select "-- New Subject -- Event Inquiry" at bounding box center [306, 63] width 272 height 12
select select "428782"
click at [170, 57] on select "-- New Subject -- Event Inquiry" at bounding box center [306, 63] width 272 height 12
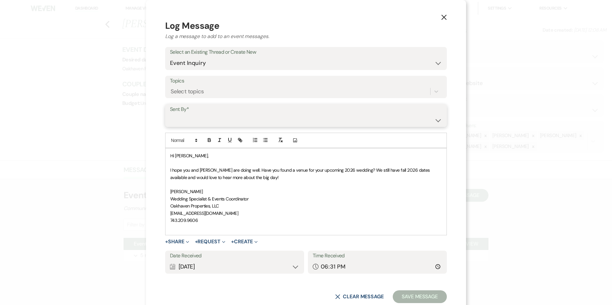
drag, startPoint x: 196, startPoint y: 116, endPoint x: 203, endPoint y: 121, distance: 9.0
click at [196, 116] on select "Patience Ergish (pdergish@aol.com) Jeanette Wagoner (jeanette@experienceoakhave…" at bounding box center [306, 120] width 272 height 12
select select "user-127923"
click at [170, 114] on select "Patience Ergish (pdergish@aol.com) Jeanette Wagoner (jeanette@experienceoakhave…" at bounding box center [306, 120] width 272 height 12
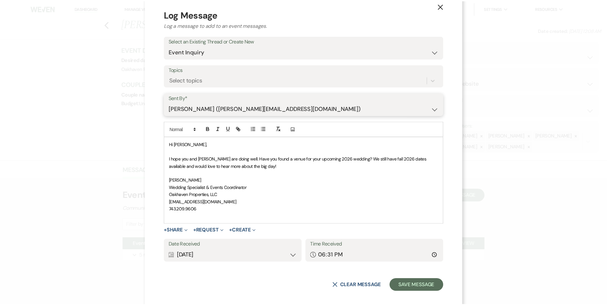
scroll to position [17, 0]
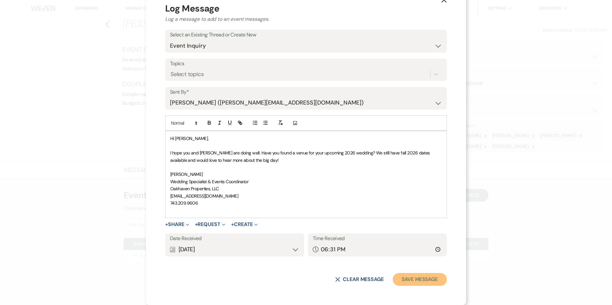
click at [411, 275] on button "Save Message" at bounding box center [420, 279] width 54 height 13
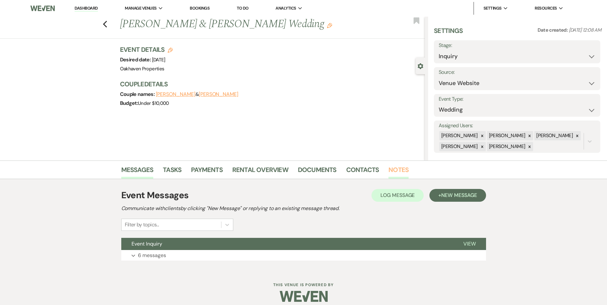
click at [390, 170] on link "Notes" at bounding box center [398, 172] width 20 height 14
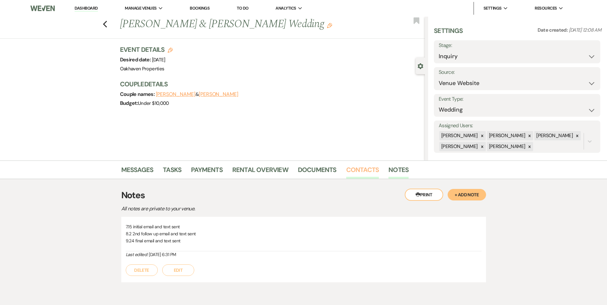
click at [347, 167] on link "Contacts" at bounding box center [362, 172] width 33 height 14
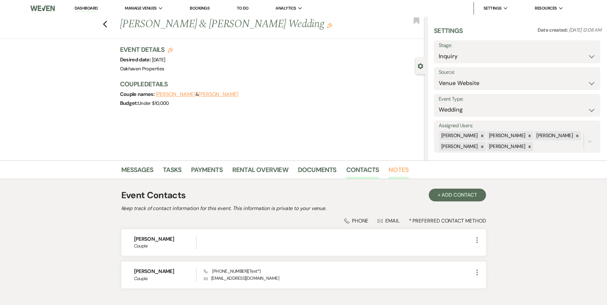
click at [388, 166] on link "Notes" at bounding box center [398, 172] width 20 height 14
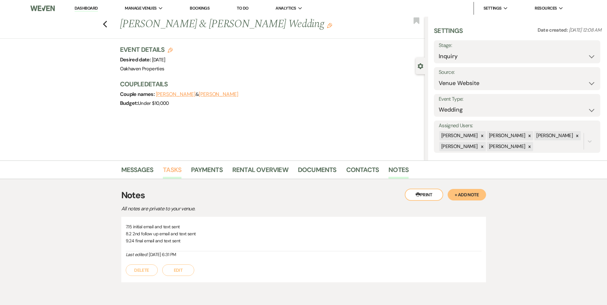
click at [174, 172] on link "Tasks" at bounding box center [172, 172] width 19 height 14
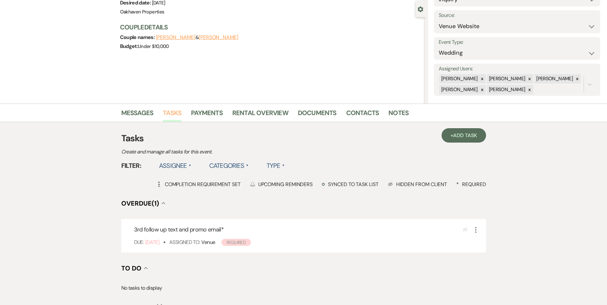
scroll to position [64, 0]
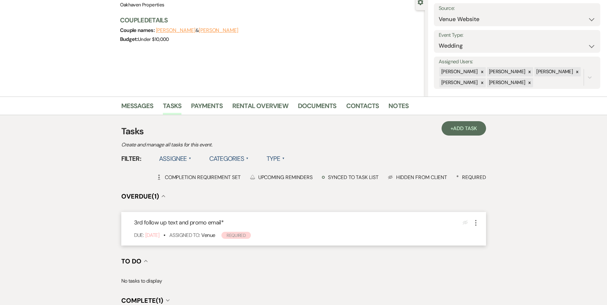
drag, startPoint x: 477, startPoint y: 221, endPoint x: 477, endPoint y: 225, distance: 3.5
click at [477, 222] on icon "More" at bounding box center [476, 223] width 8 height 8
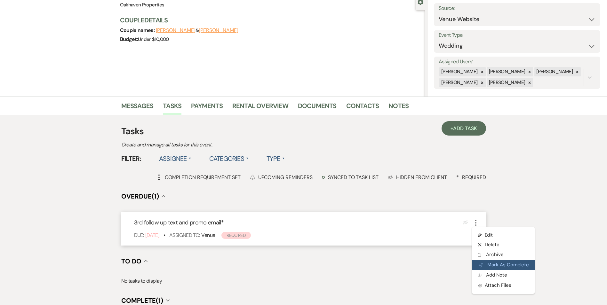
click at [483, 265] on button "Plan Portal Link Mark As Complete" at bounding box center [503, 265] width 63 height 10
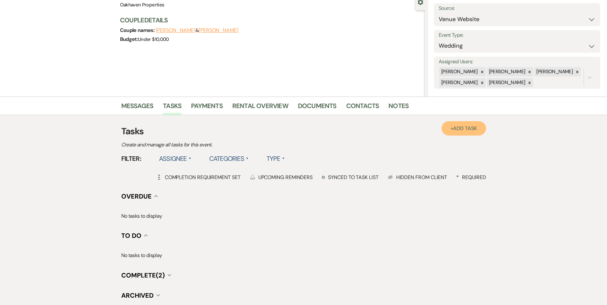
click at [454, 130] on span "Add Task" at bounding box center [465, 128] width 24 height 7
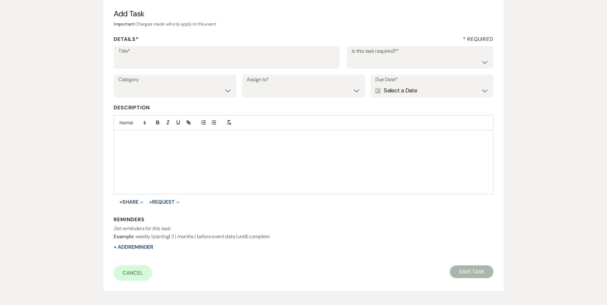
click at [188, 67] on div "Title*" at bounding box center [227, 57] width 226 height 23
click at [188, 66] on input "Title*" at bounding box center [226, 62] width 216 height 12
type input "if do not hear back mark as lost"
drag, startPoint x: 366, startPoint y: 66, endPoint x: 365, endPoint y: 69, distance: 3.3
click at [366, 66] on select "Yes No" at bounding box center [420, 62] width 137 height 12
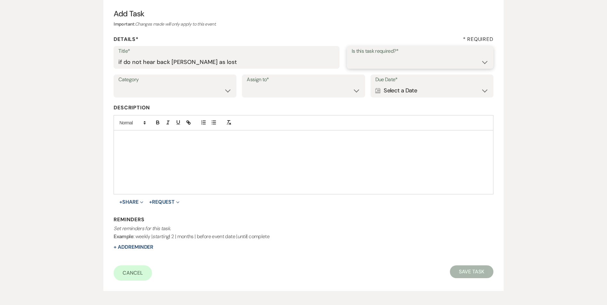
select select "true"
click at [352, 56] on select "Yes No" at bounding box center [420, 62] width 137 height 12
drag, startPoint x: 193, startPoint y: 92, endPoint x: 194, endPoint y: 97, distance: 5.2
click at [193, 92] on select "Venue Vendors Guests Details Finalize & Share" at bounding box center [174, 90] width 113 height 12
click at [118, 84] on select "Venue Vendors Guests Details Finalize & Share" at bounding box center [174, 90] width 113 height 12
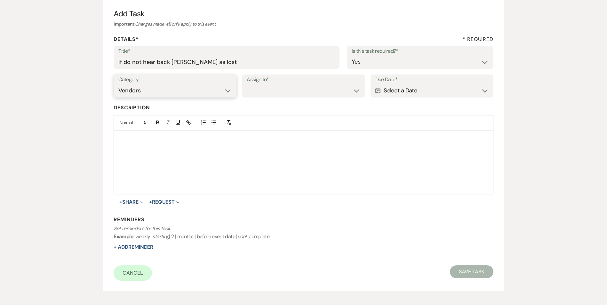
click at [186, 88] on select "Venue Vendors Guests Details Finalize & Share" at bounding box center [174, 90] width 113 height 12
select select "31"
click at [118, 84] on select "Venue Vendors Guests Details Finalize & Share" at bounding box center [174, 90] width 113 height 12
click at [293, 89] on select "Venue Client" at bounding box center [303, 90] width 113 height 12
select select "venueHost"
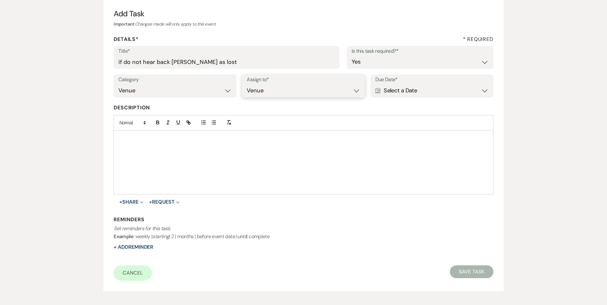
click at [247, 84] on select "Venue Client" at bounding box center [303, 90] width 113 height 12
click at [392, 91] on div "Calendar Select a Date Expand" at bounding box center [431, 90] width 113 height 12
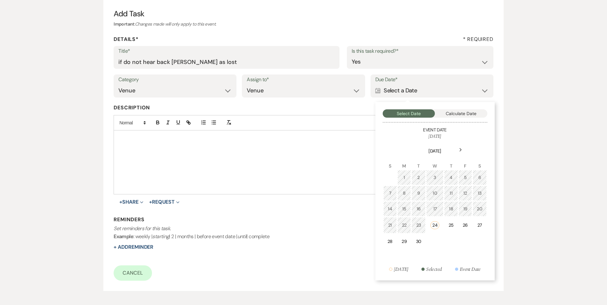
click at [460, 150] on icon "Next" at bounding box center [460, 150] width 3 height 4
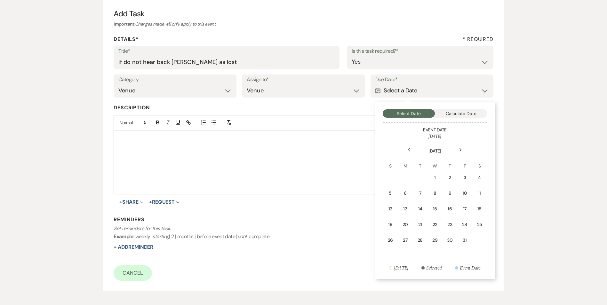
drag, startPoint x: 437, startPoint y: 176, endPoint x: 327, endPoint y: 216, distance: 117.0
click at [436, 176] on div "1" at bounding box center [435, 177] width 6 height 7
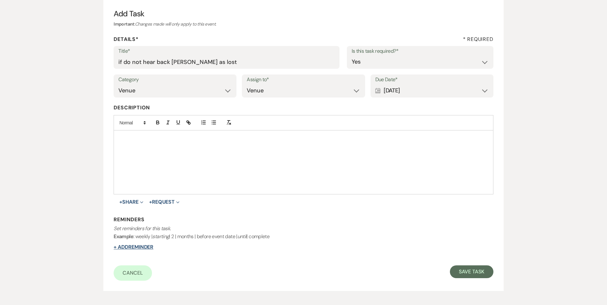
click at [144, 250] on button "+ Add Reminder" at bounding box center [134, 247] width 40 height 5
select select "host"
select select "days"
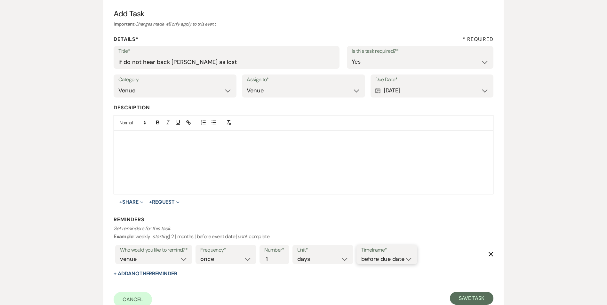
click at [412, 257] on select "before due date after due date on due date on custom date" at bounding box center [386, 259] width 51 height 9
select select "onDueDate"
click at [361, 255] on select "before due date after due date on due date on custom date" at bounding box center [386, 259] width 51 height 9
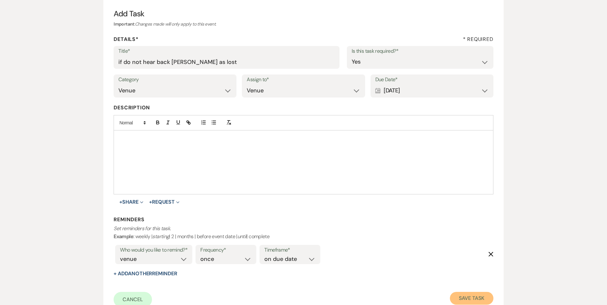
click at [466, 299] on button "Save Task" at bounding box center [471, 298] width 43 height 13
select select "5"
